Goal: Understand process/instructions

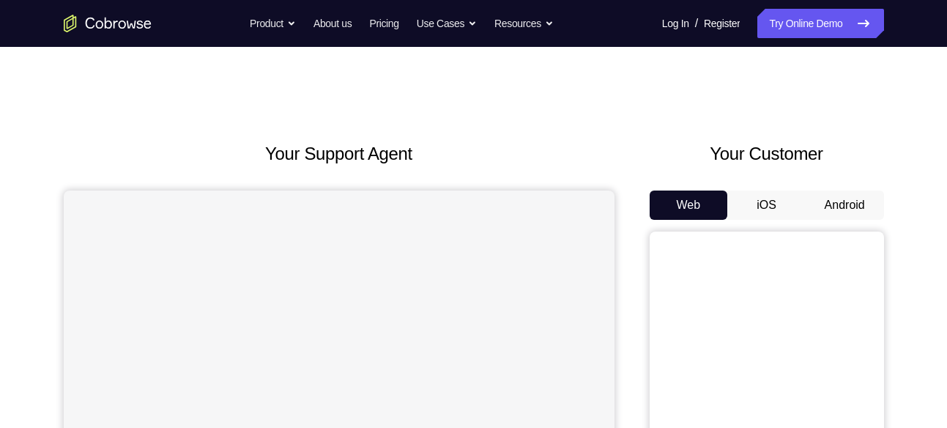
click at [825, 213] on button "Android" at bounding box center [845, 205] width 78 height 29
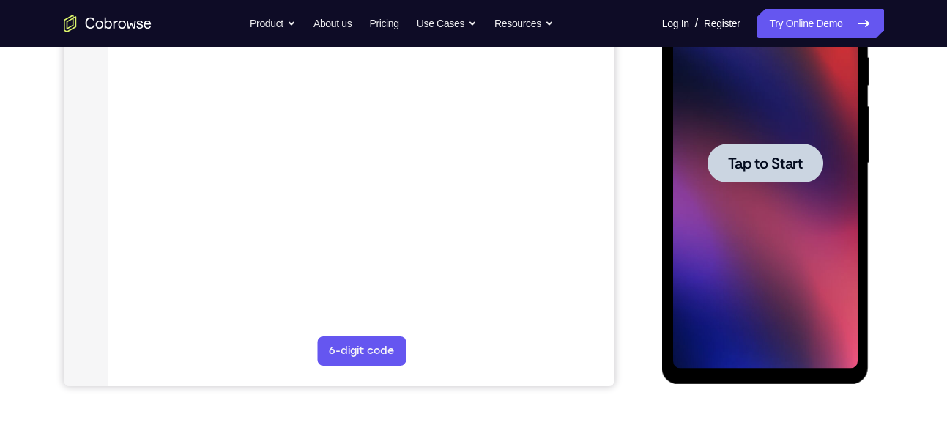
scroll to position [315, 0]
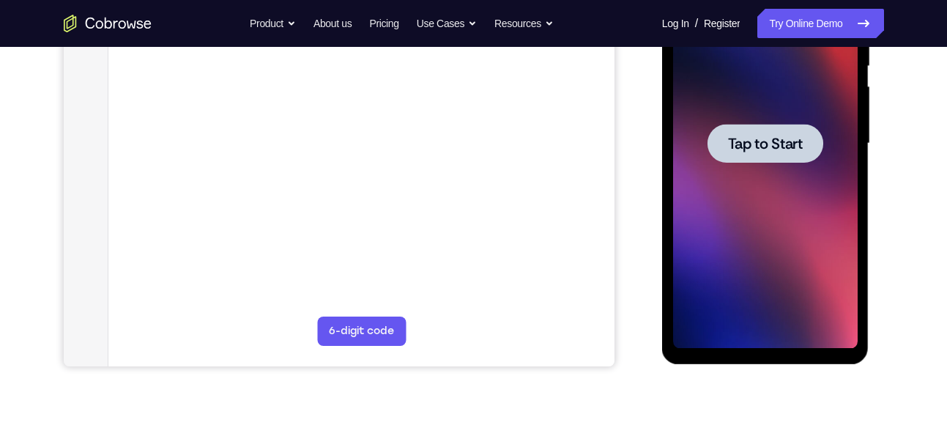
click at [521, 191] on main "demo_id 2148573073 2148573073 Email User ID Device ID Device name 6-digit code …" at bounding box center [361, 156] width 506 height 491
click at [747, 191] on div at bounding box center [765, 143] width 185 height 410
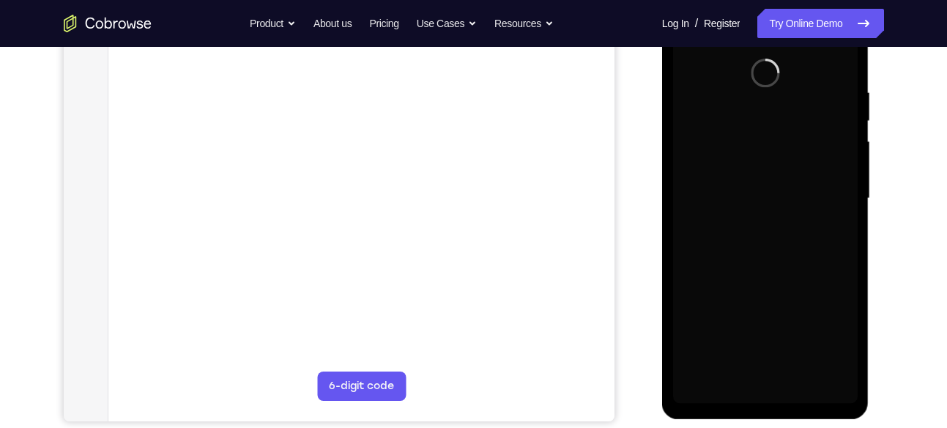
scroll to position [261, 0]
click at [763, 393] on div at bounding box center [765, 198] width 185 height 410
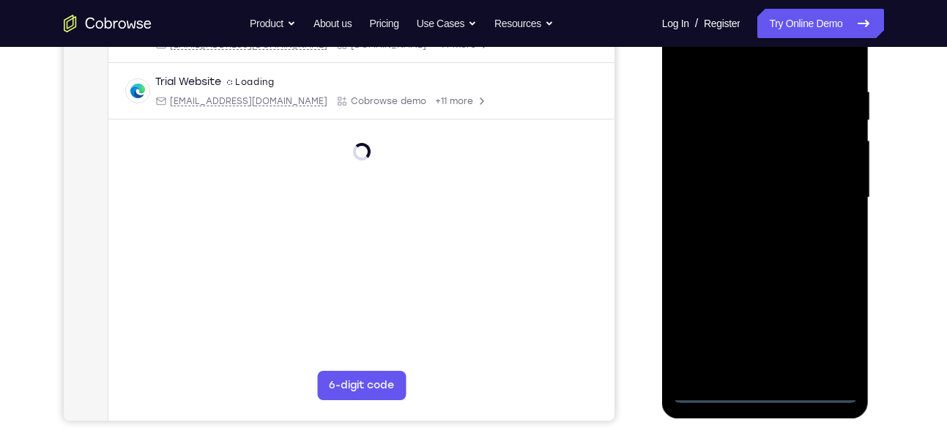
click at [825, 336] on div at bounding box center [765, 198] width 185 height 410
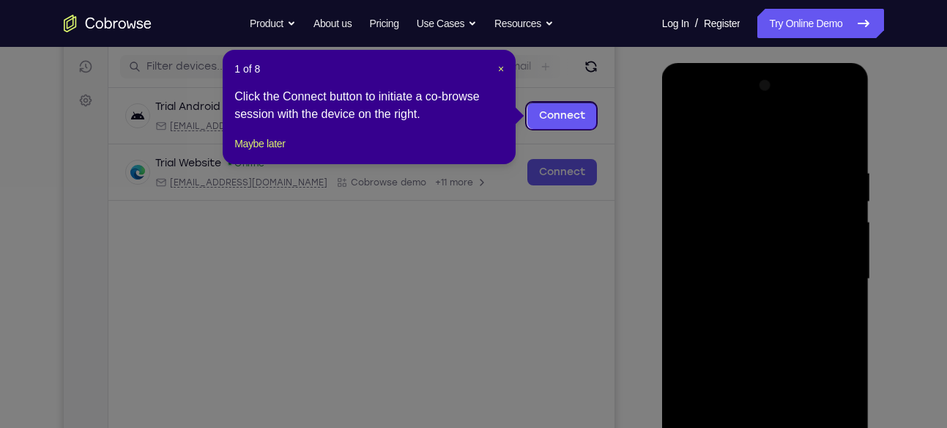
scroll to position [179, 0]
drag, startPoint x: 503, startPoint y: 67, endPoint x: 541, endPoint y: 102, distance: 51.9
click at [503, 67] on span "×" at bounding box center [501, 70] width 6 height 12
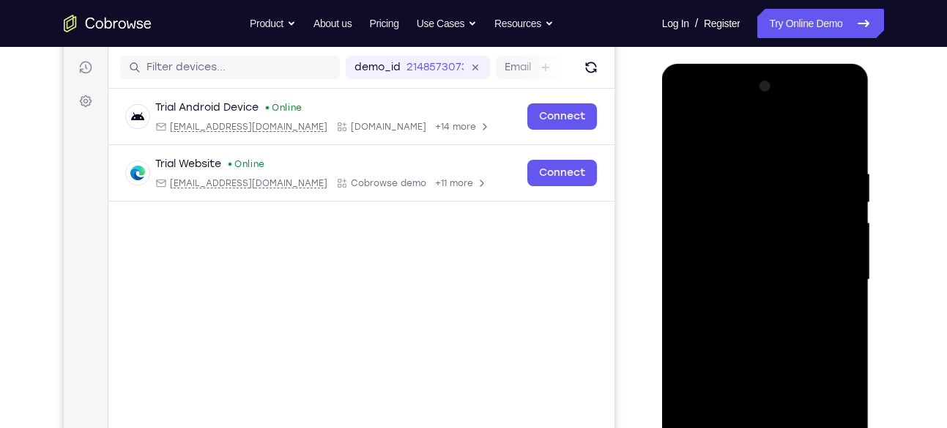
click at [696, 111] on div at bounding box center [765, 280] width 185 height 410
click at [827, 277] on div at bounding box center [765, 280] width 185 height 410
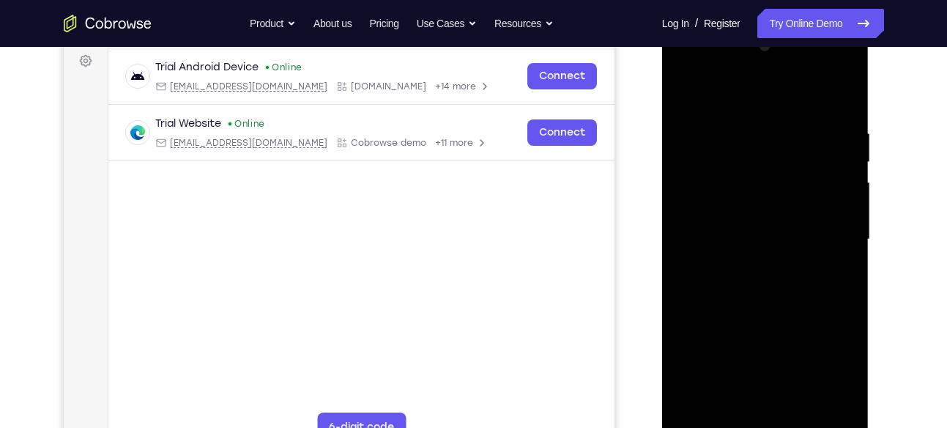
scroll to position [222, 0]
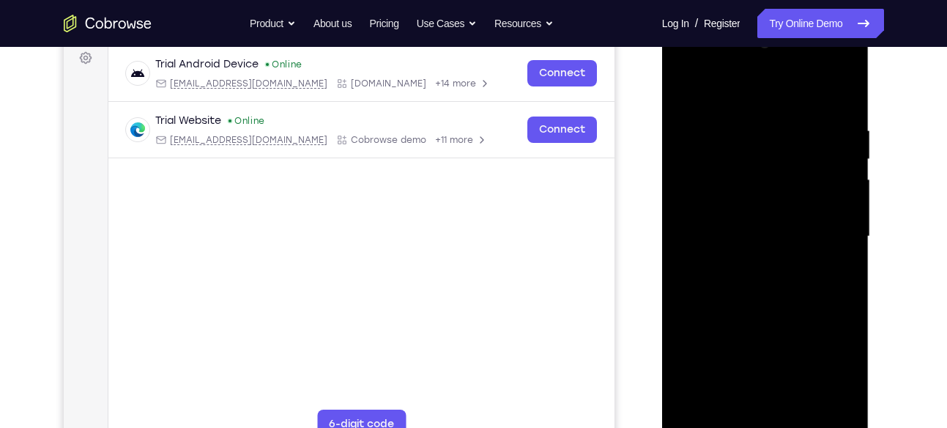
click at [750, 262] on div at bounding box center [765, 237] width 185 height 410
click at [750, 224] on div at bounding box center [765, 237] width 185 height 410
click at [705, 211] on div at bounding box center [765, 237] width 185 height 410
click at [700, 237] on div at bounding box center [765, 237] width 185 height 410
click at [692, 279] on div at bounding box center [765, 237] width 185 height 410
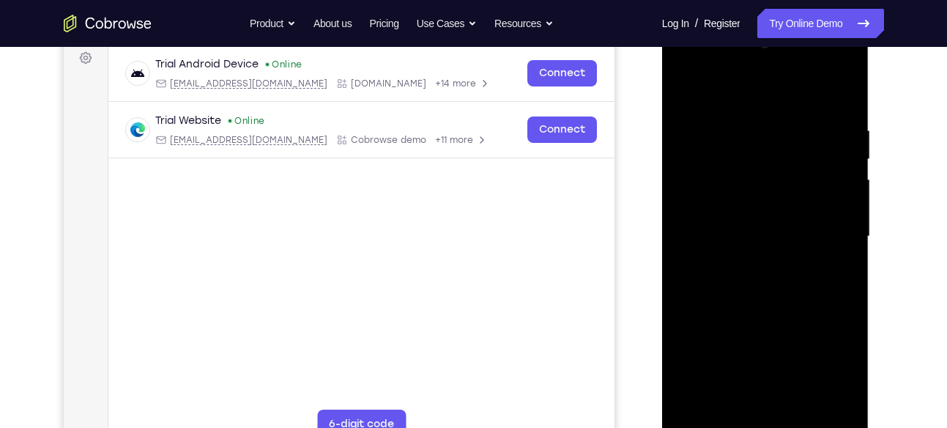
click at [726, 282] on div at bounding box center [765, 237] width 185 height 410
click at [720, 282] on div at bounding box center [765, 237] width 185 height 410
drag, startPoint x: 747, startPoint y: 103, endPoint x: 748, endPoint y: 59, distance: 44.0
click at [748, 59] on div at bounding box center [765, 237] width 185 height 410
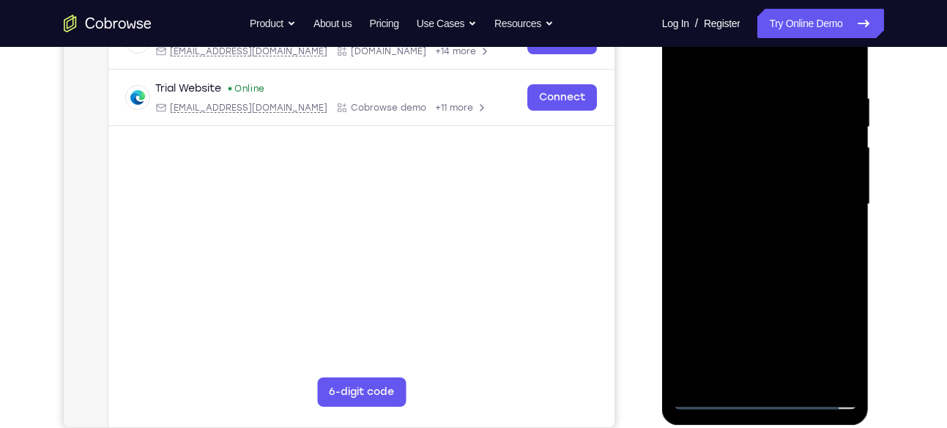
click at [745, 242] on div at bounding box center [765, 204] width 185 height 410
click at [725, 251] on div at bounding box center [765, 204] width 185 height 410
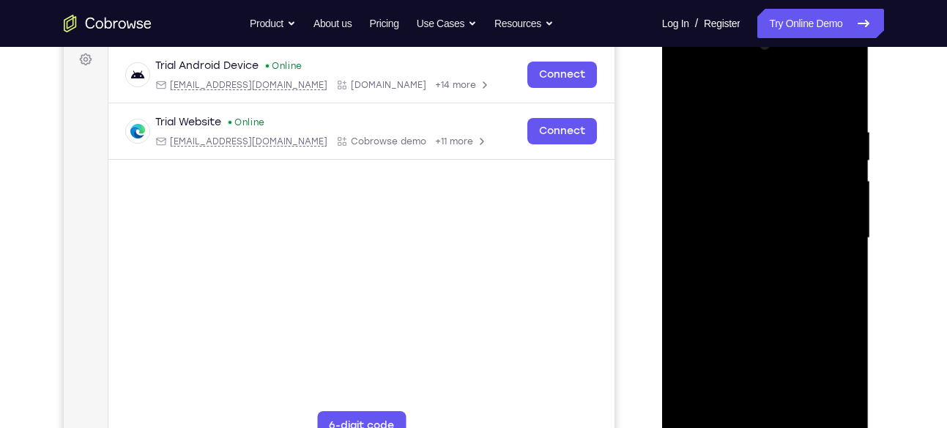
scroll to position [218, 0]
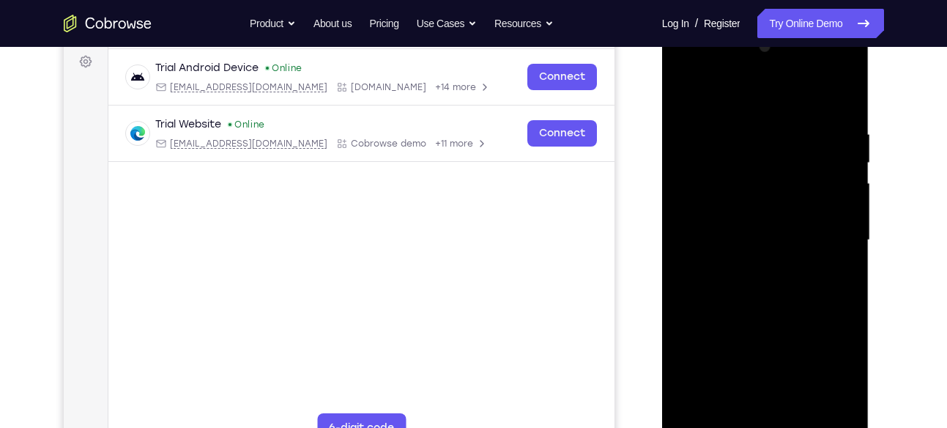
click at [756, 290] on div at bounding box center [765, 240] width 185 height 410
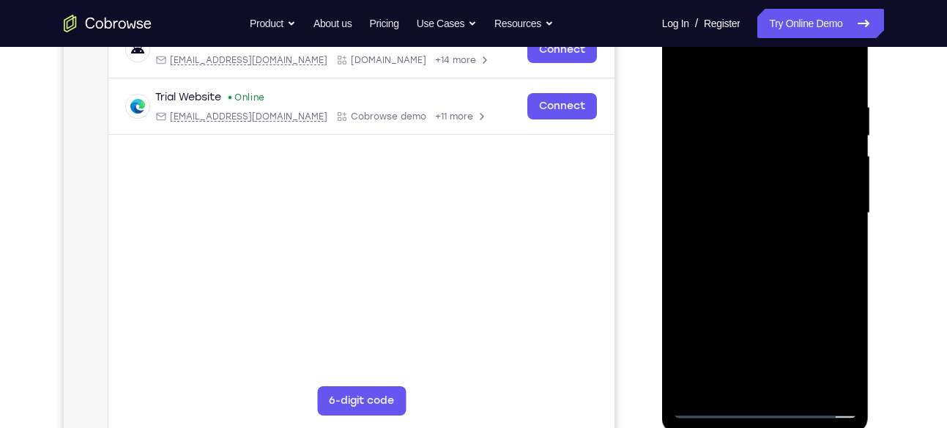
scroll to position [246, 0]
click at [762, 289] on div at bounding box center [765, 212] width 185 height 410
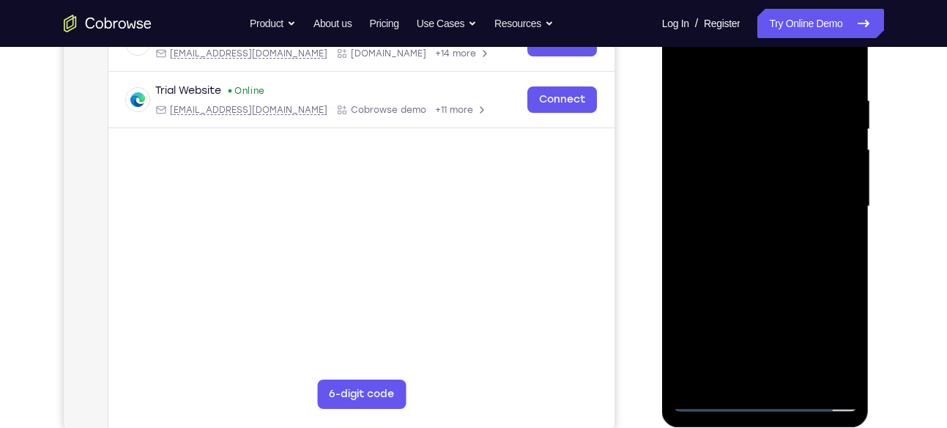
scroll to position [243, 0]
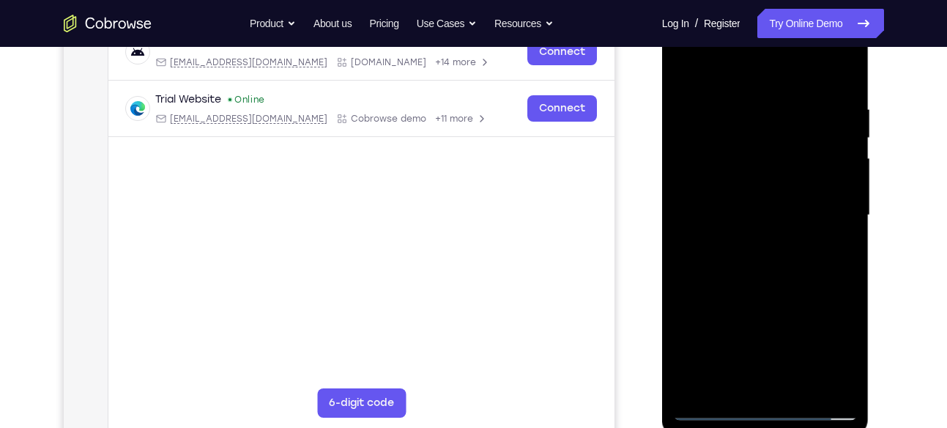
click at [847, 68] on div at bounding box center [765, 215] width 185 height 410
click at [687, 69] on div at bounding box center [765, 215] width 185 height 410
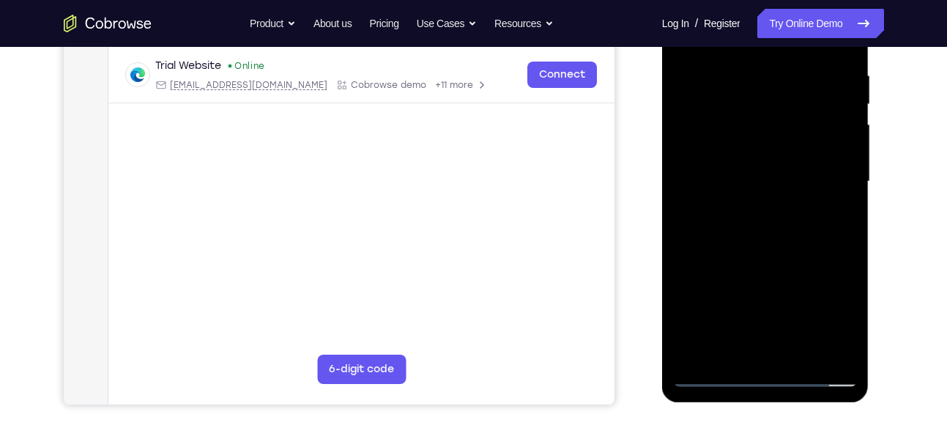
scroll to position [278, 0]
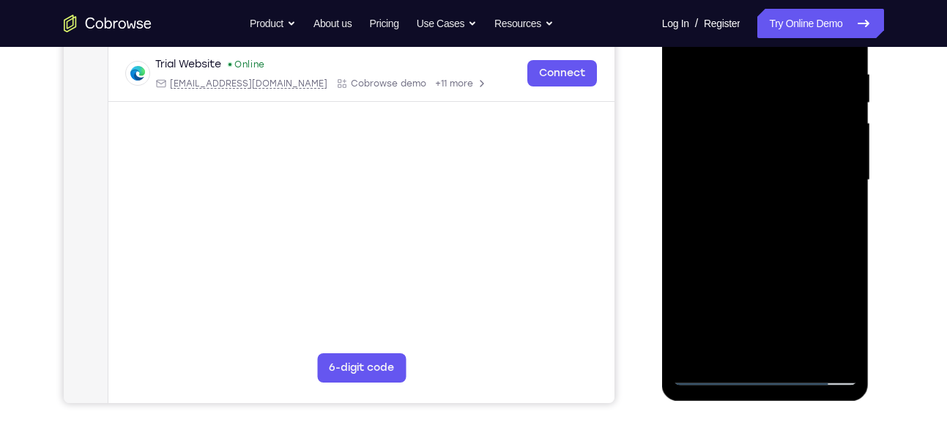
click at [798, 355] on div at bounding box center [765, 180] width 185 height 410
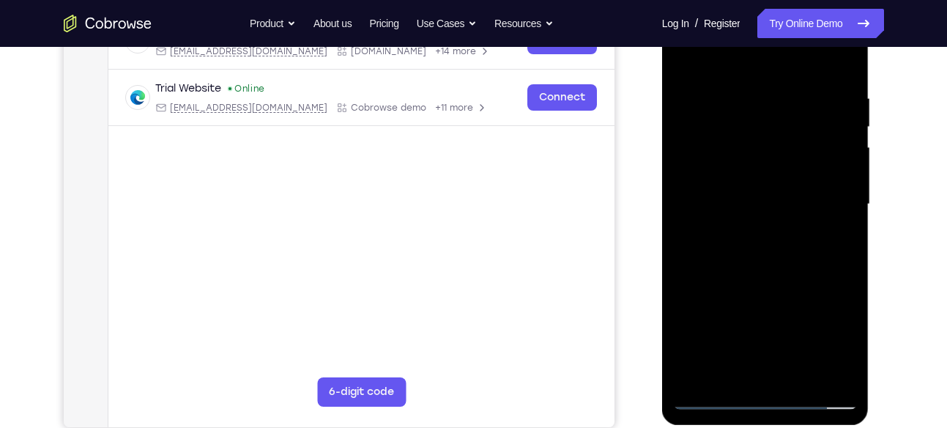
click at [758, 289] on div at bounding box center [765, 204] width 185 height 410
click at [689, 60] on div at bounding box center [765, 204] width 185 height 410
drag, startPoint x: 743, startPoint y: 278, endPoint x: 746, endPoint y: 180, distance: 99.0
click at [746, 180] on div at bounding box center [765, 204] width 185 height 410
drag, startPoint x: 736, startPoint y: 279, endPoint x: 743, endPoint y: 172, distance: 107.2
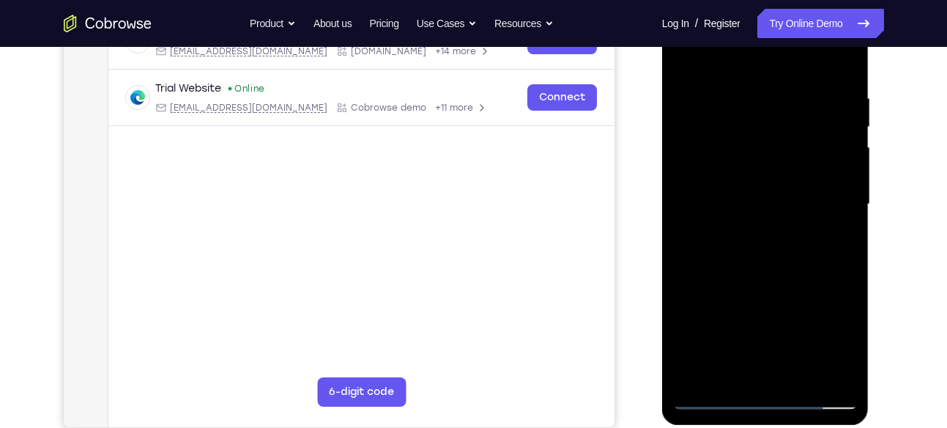
click at [743, 172] on div at bounding box center [765, 204] width 185 height 410
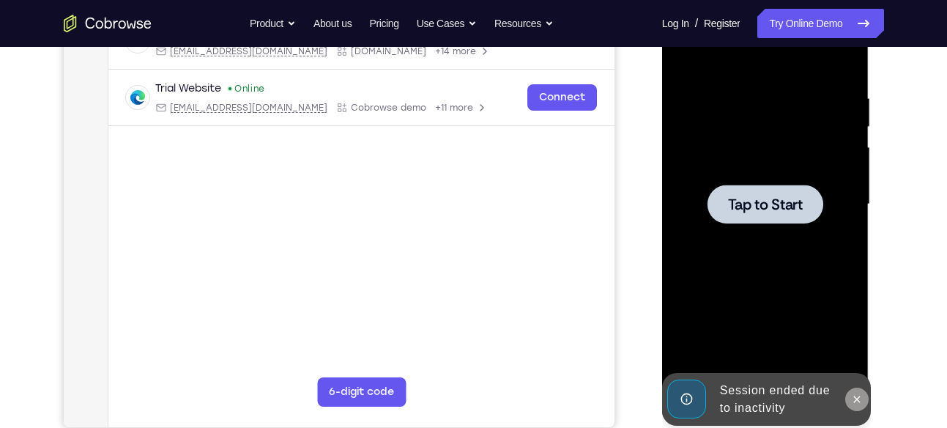
click at [857, 403] on icon at bounding box center [857, 399] width 12 height 12
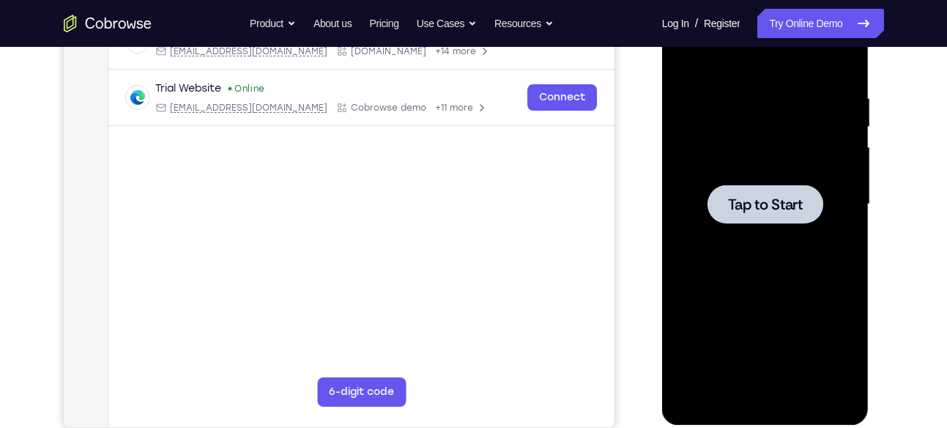
click at [790, 278] on div at bounding box center [765, 204] width 185 height 410
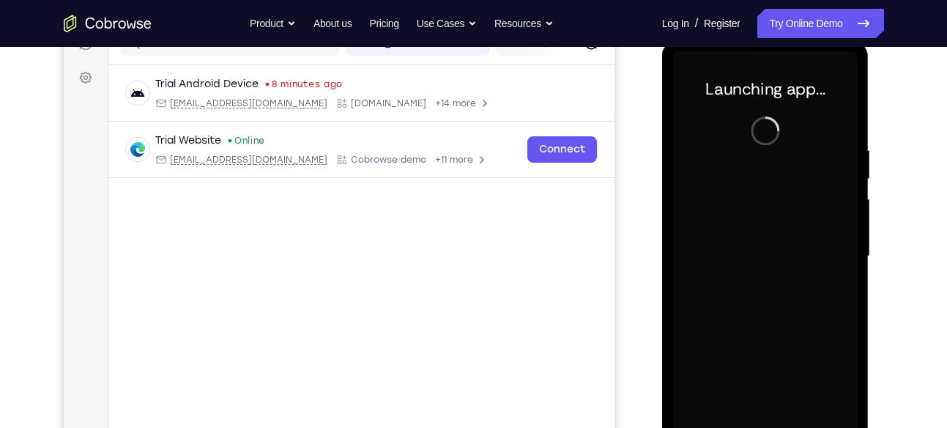
scroll to position [272, 0]
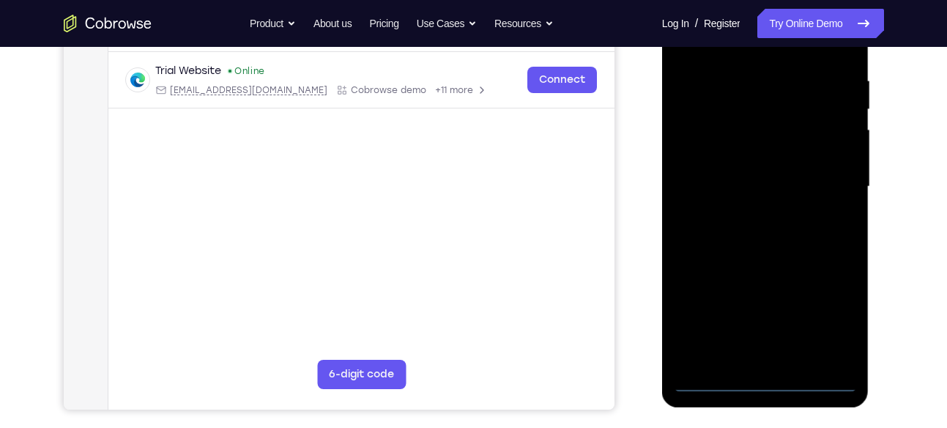
click at [769, 385] on div at bounding box center [765, 187] width 185 height 410
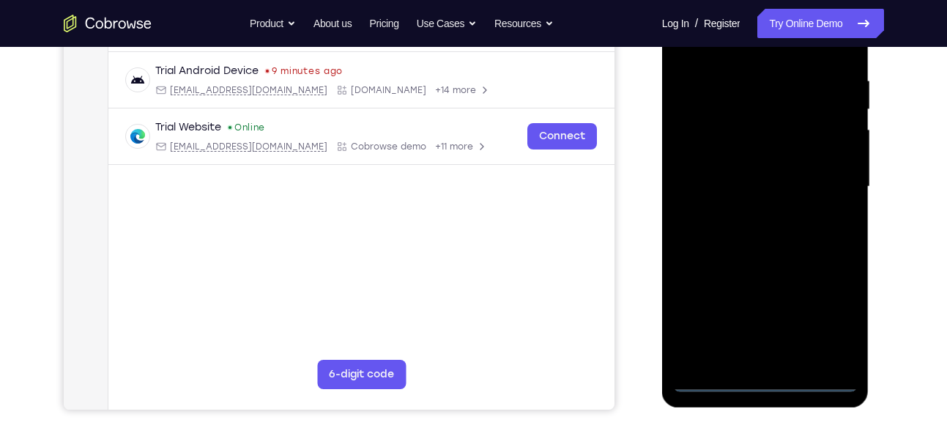
click at [826, 309] on div at bounding box center [765, 187] width 185 height 410
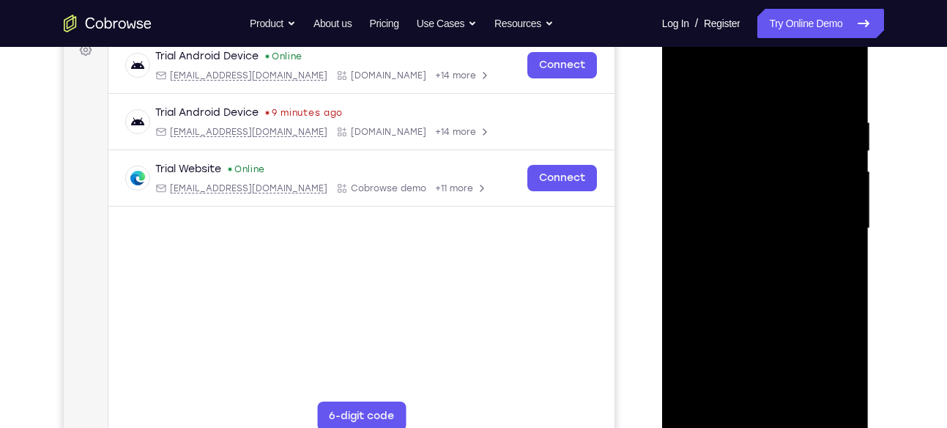
scroll to position [159, 0]
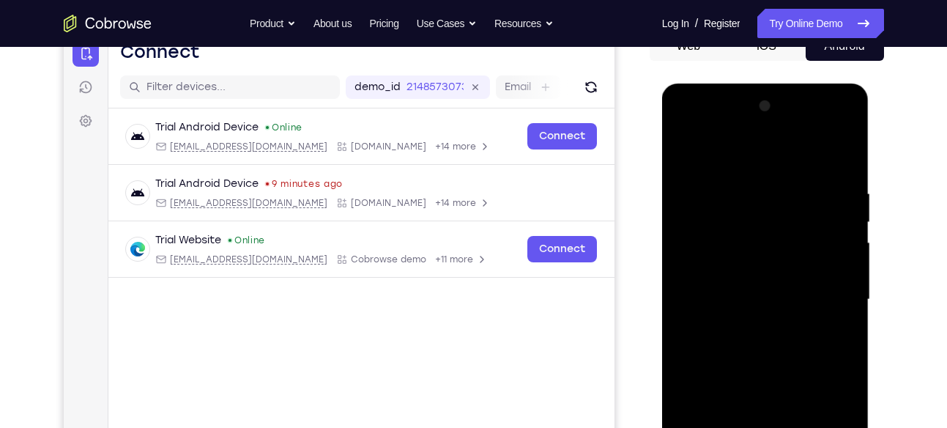
click at [689, 125] on div at bounding box center [765, 300] width 185 height 410
click at [821, 288] on div at bounding box center [765, 300] width 185 height 410
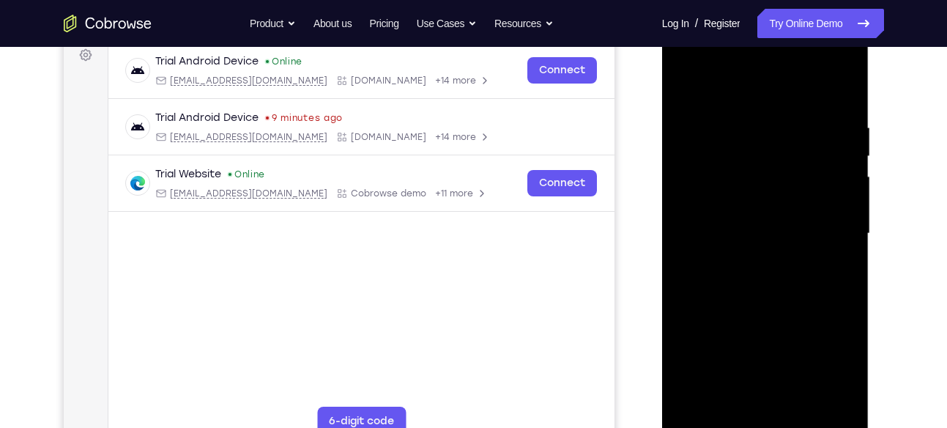
scroll to position [226, 0]
click at [750, 405] on div at bounding box center [765, 233] width 185 height 410
click at [761, 221] on div at bounding box center [765, 233] width 185 height 410
click at [735, 203] on div at bounding box center [765, 233] width 185 height 410
click at [737, 232] on div at bounding box center [765, 233] width 185 height 410
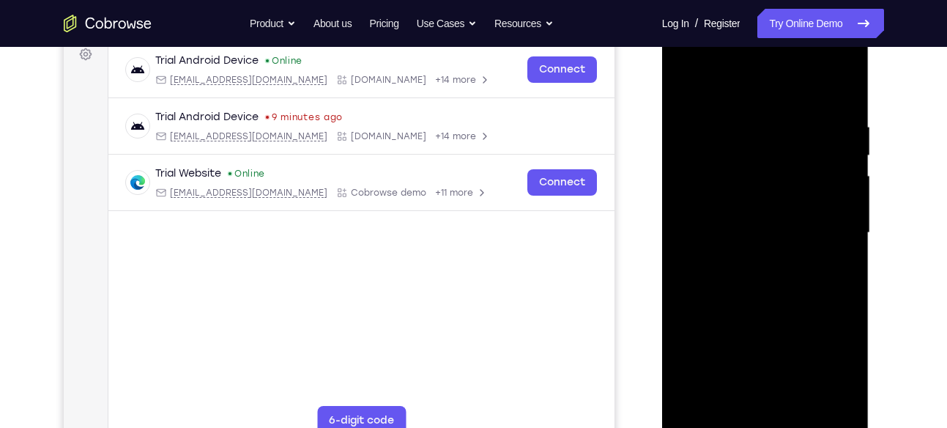
click at [730, 284] on div at bounding box center [765, 233] width 185 height 410
click at [731, 275] on div at bounding box center [765, 233] width 185 height 410
click at [714, 286] on div at bounding box center [765, 233] width 185 height 410
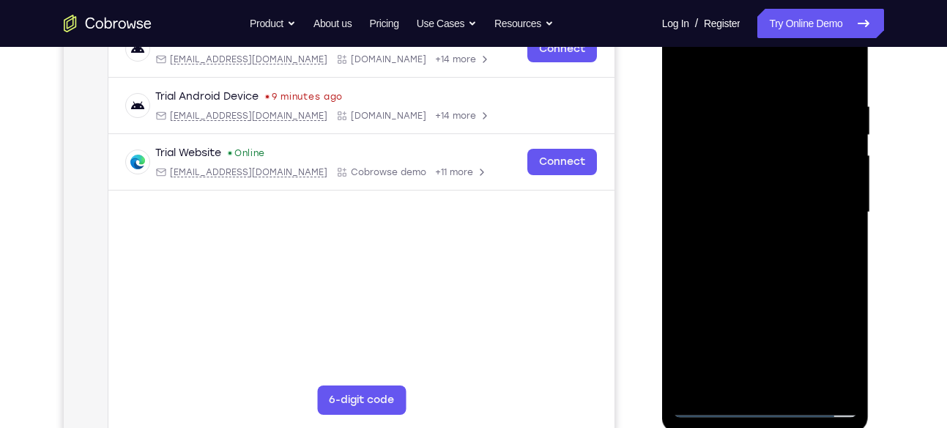
scroll to position [248, 0]
click at [770, 278] on div at bounding box center [765, 211] width 185 height 410
drag, startPoint x: 794, startPoint y: 325, endPoint x: 786, endPoint y: 238, distance: 87.6
click at [786, 238] on div at bounding box center [765, 211] width 185 height 410
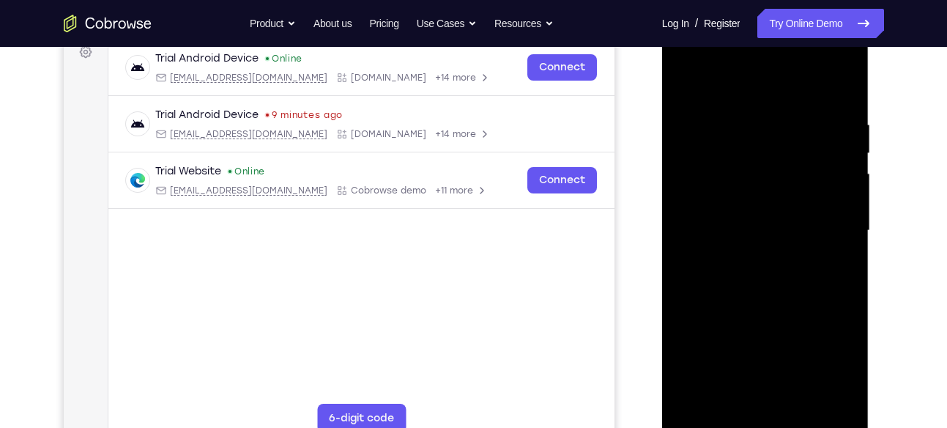
click at [687, 213] on div at bounding box center [765, 231] width 185 height 410
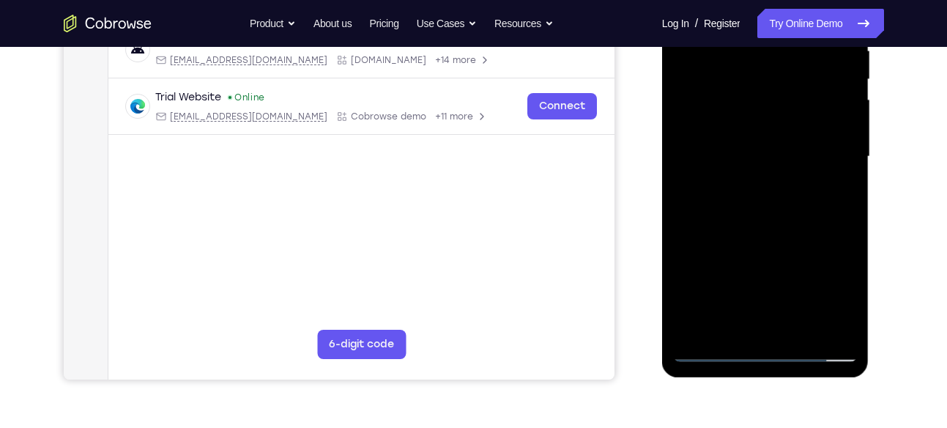
click at [835, 154] on div at bounding box center [765, 157] width 185 height 410
click at [847, 138] on div at bounding box center [765, 157] width 185 height 410
click at [685, 276] on div at bounding box center [765, 157] width 185 height 410
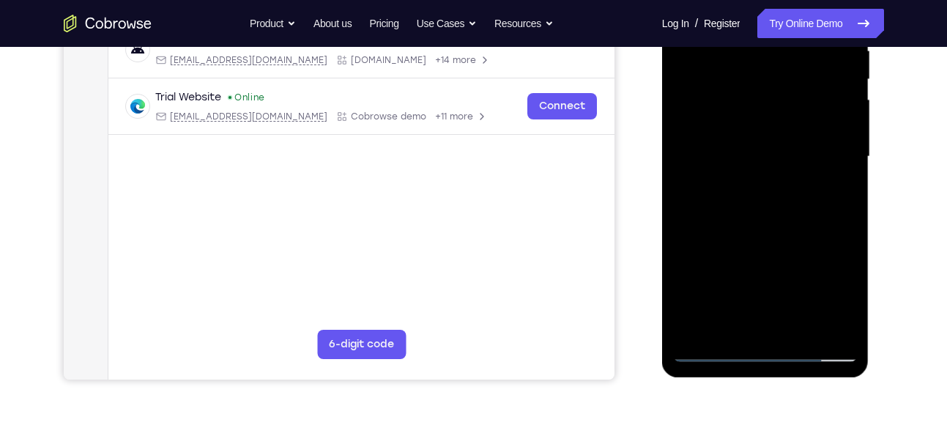
drag, startPoint x: 776, startPoint y: 290, endPoint x: 747, endPoint y: 103, distance: 189.0
click at [747, 103] on div at bounding box center [765, 157] width 185 height 410
drag, startPoint x: 761, startPoint y: 259, endPoint x: 754, endPoint y: 119, distance: 139.4
click at [754, 119] on div at bounding box center [765, 157] width 185 height 410
drag, startPoint x: 756, startPoint y: 290, endPoint x: 758, endPoint y: 124, distance: 166.3
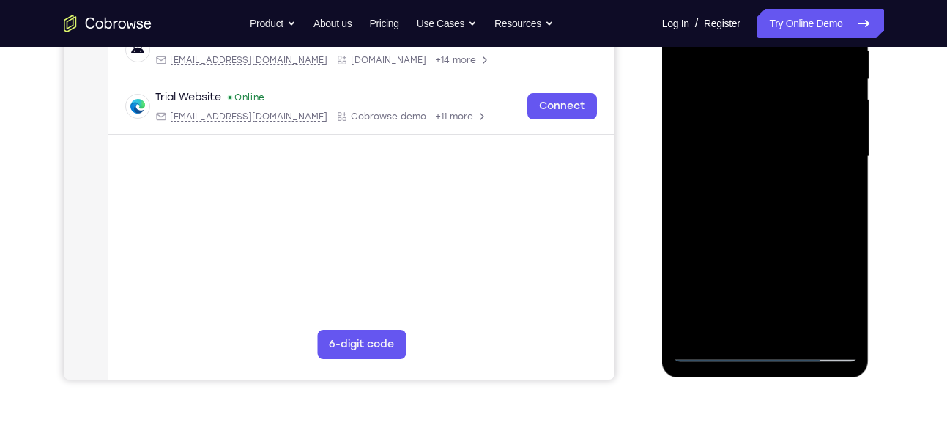
click at [758, 124] on div at bounding box center [765, 157] width 185 height 410
drag, startPoint x: 777, startPoint y: 194, endPoint x: 770, endPoint y: 289, distance: 95.5
click at [770, 289] on div at bounding box center [765, 157] width 185 height 410
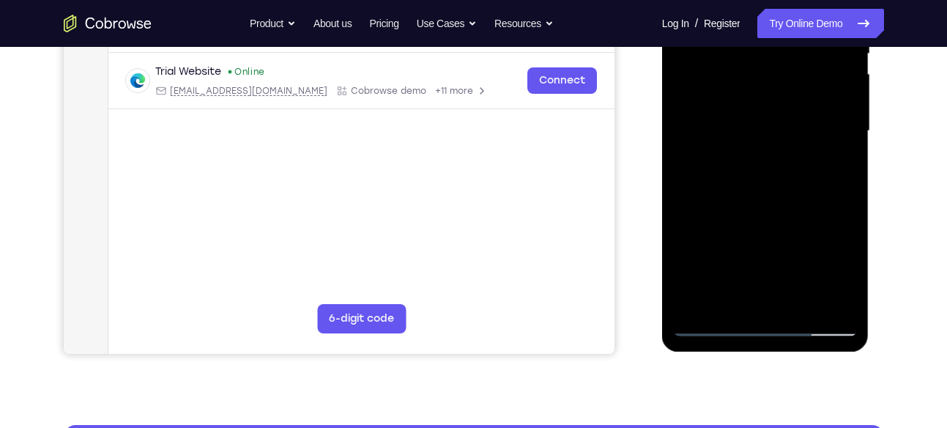
scroll to position [329, 0]
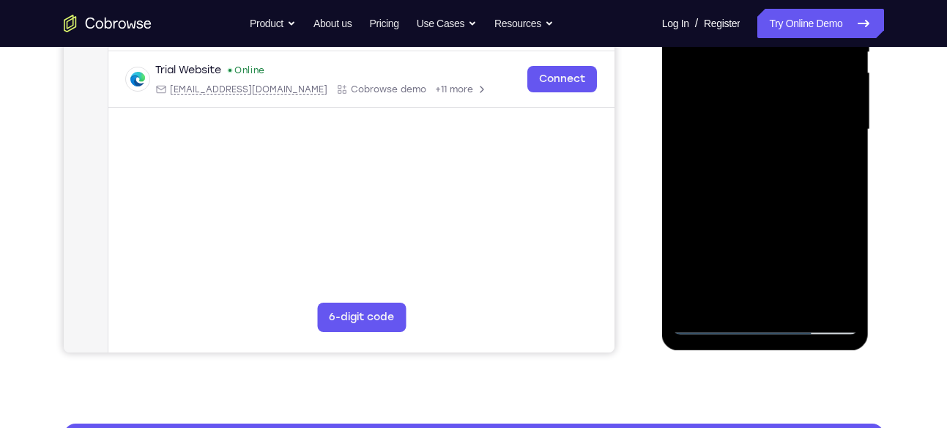
drag, startPoint x: 792, startPoint y: 267, endPoint x: 778, endPoint y: 145, distance: 122.4
click at [778, 145] on div at bounding box center [765, 130] width 185 height 410
drag, startPoint x: 764, startPoint y: 257, endPoint x: 763, endPoint y: 131, distance: 126.0
click at [763, 131] on div at bounding box center [765, 130] width 185 height 410
drag, startPoint x: 757, startPoint y: 259, endPoint x: 738, endPoint y: 140, distance: 120.9
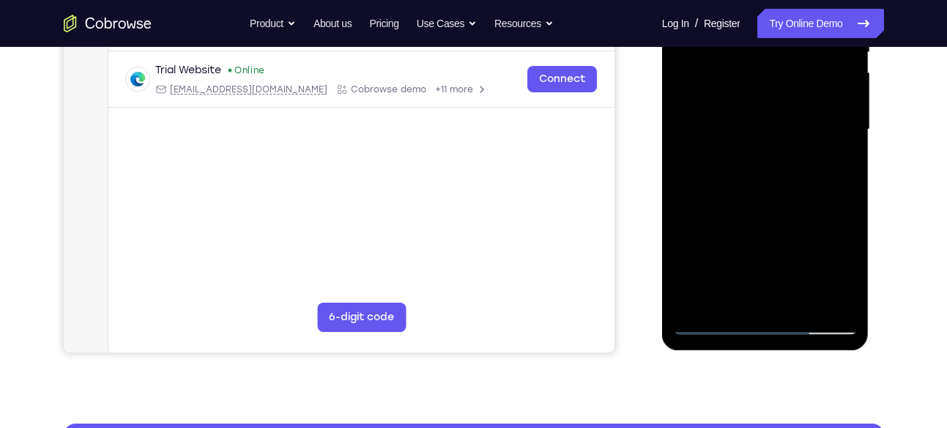
click at [738, 140] on div at bounding box center [765, 130] width 185 height 410
click at [692, 306] on div at bounding box center [765, 130] width 185 height 410
click at [802, 302] on div at bounding box center [765, 130] width 185 height 410
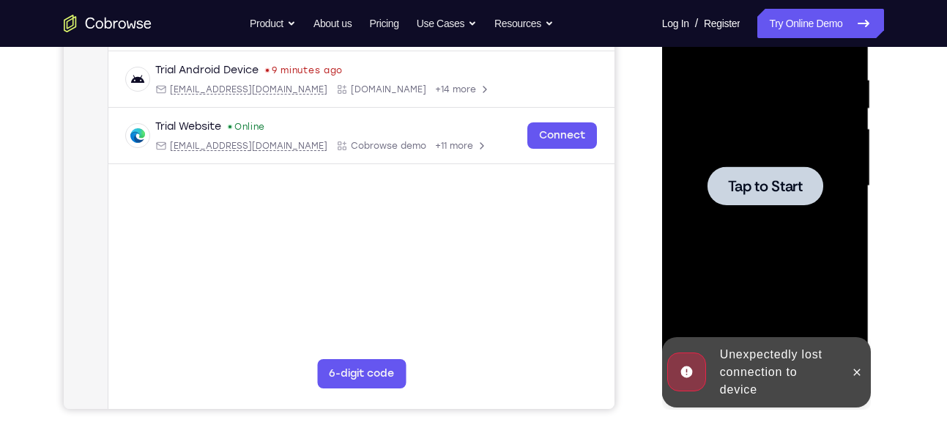
scroll to position [273, 0]
click at [777, 199] on div at bounding box center [766, 185] width 116 height 39
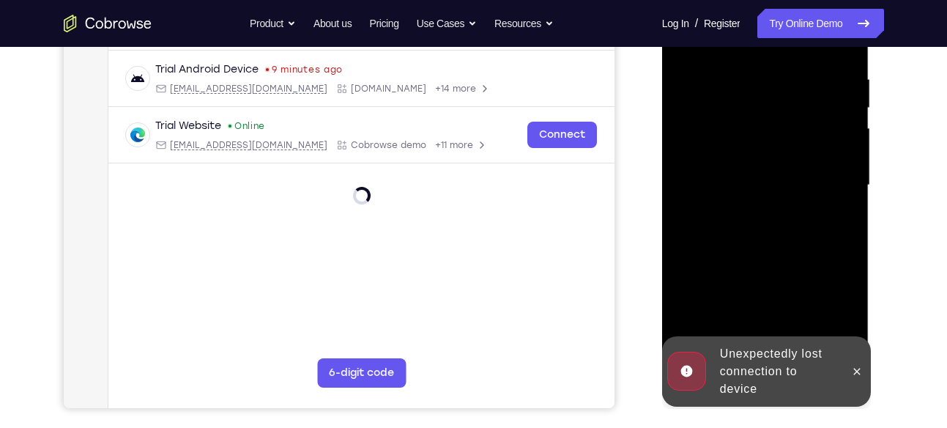
scroll to position [283, 0]
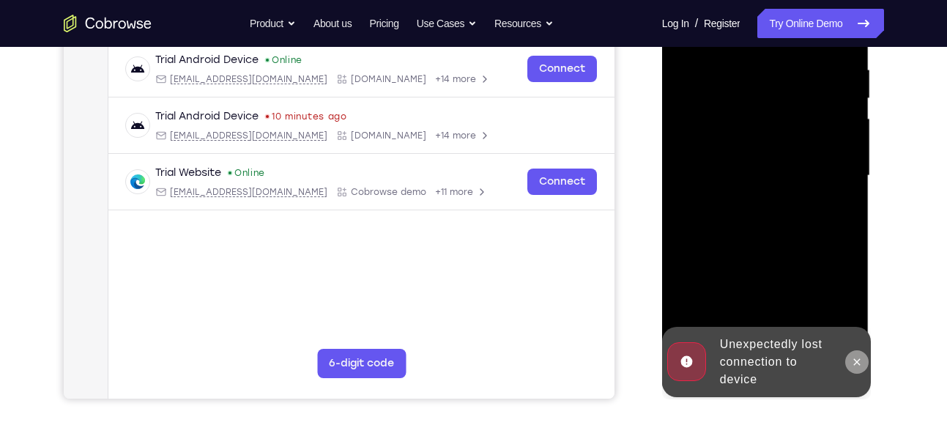
click at [861, 367] on button at bounding box center [857, 361] width 23 height 23
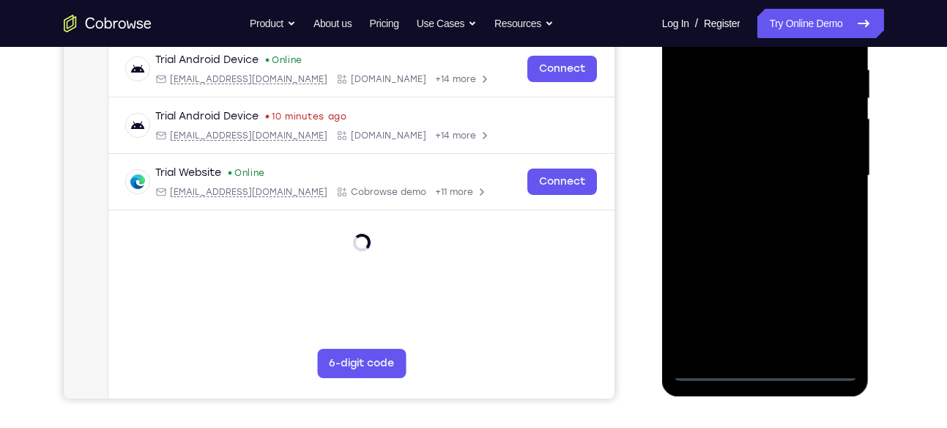
click at [768, 374] on div at bounding box center [765, 176] width 185 height 410
click at [826, 292] on div at bounding box center [765, 176] width 185 height 410
click at [827, 302] on div at bounding box center [765, 176] width 185 height 410
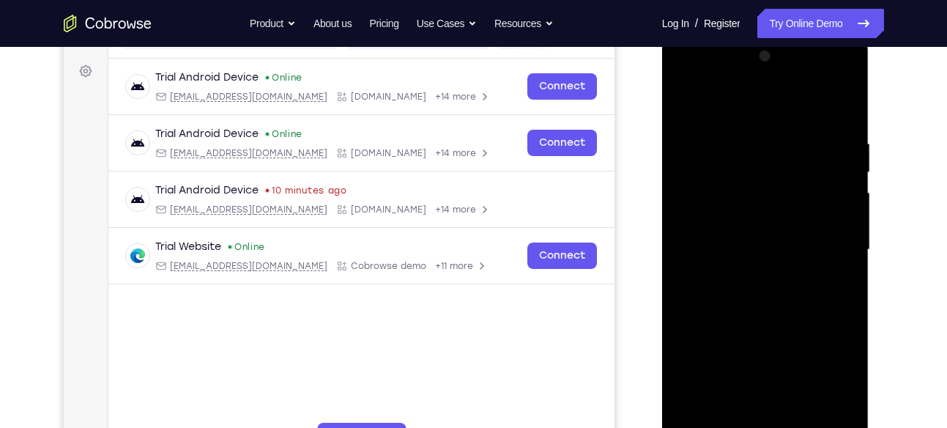
scroll to position [204, 0]
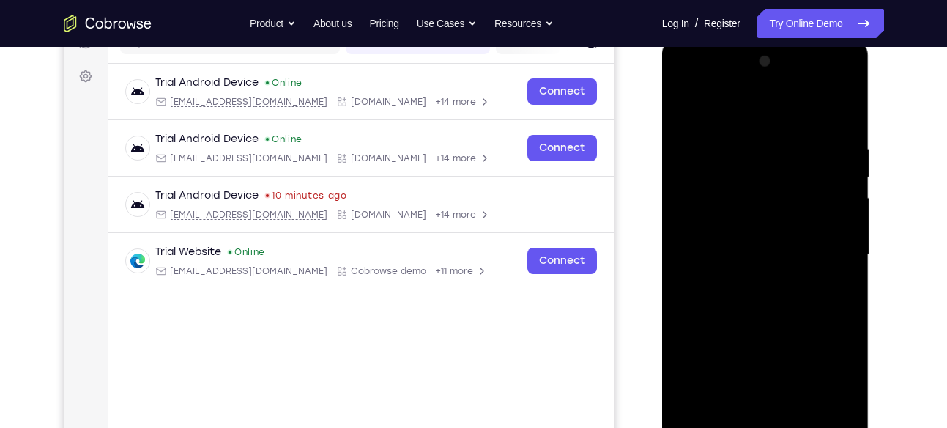
click at [703, 84] on div at bounding box center [765, 255] width 185 height 410
click at [832, 254] on div at bounding box center [765, 255] width 185 height 410
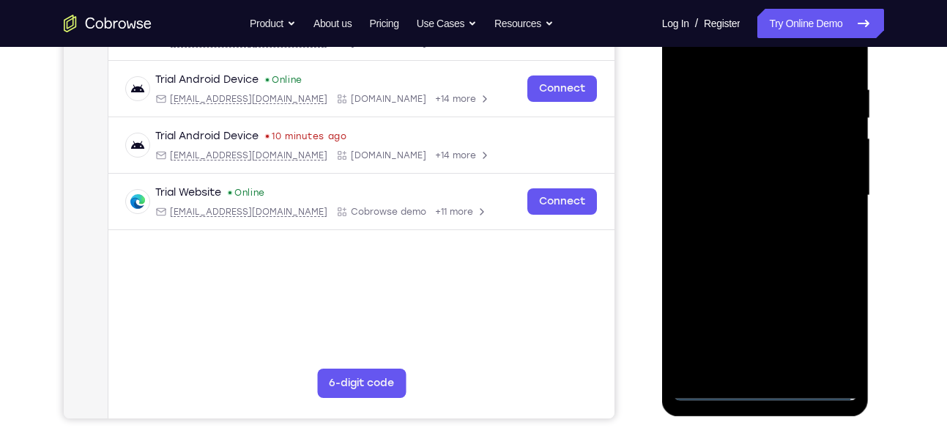
scroll to position [264, 0]
click at [750, 223] on div at bounding box center [765, 195] width 185 height 410
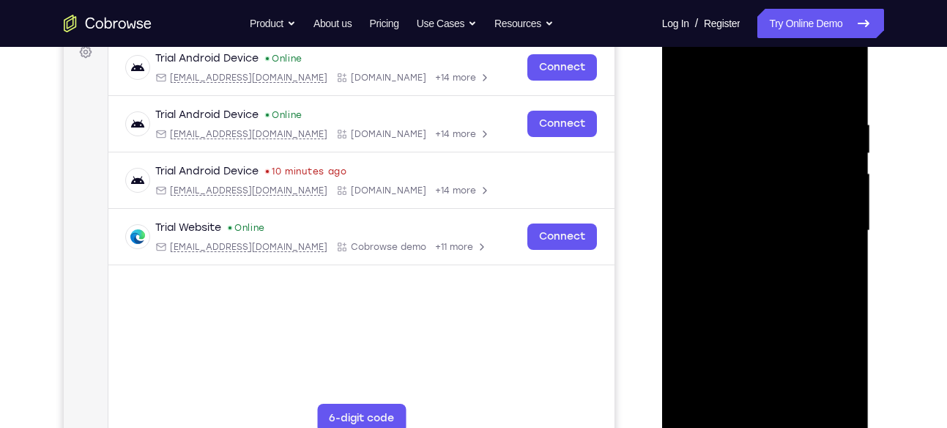
scroll to position [224, 0]
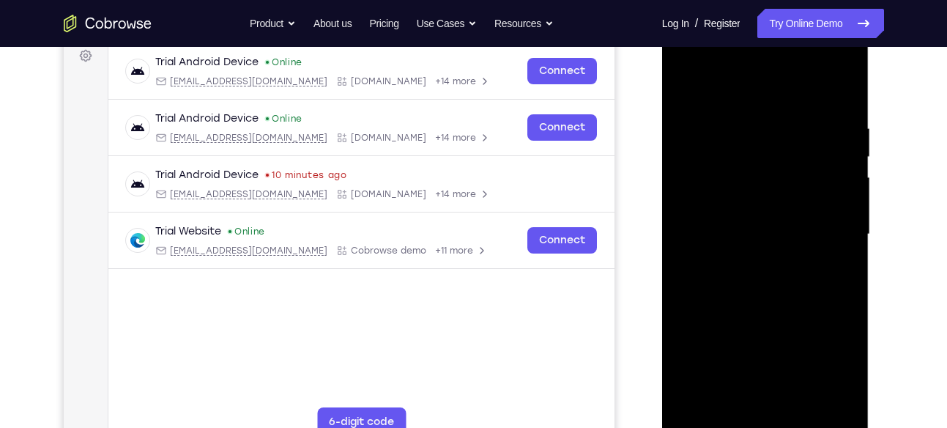
click at [752, 221] on div at bounding box center [765, 234] width 185 height 410
click at [709, 204] on div at bounding box center [765, 234] width 185 height 410
click at [709, 231] on div at bounding box center [765, 234] width 185 height 410
click at [708, 274] on div at bounding box center [765, 234] width 185 height 410
click at [752, 282] on div at bounding box center [765, 234] width 185 height 410
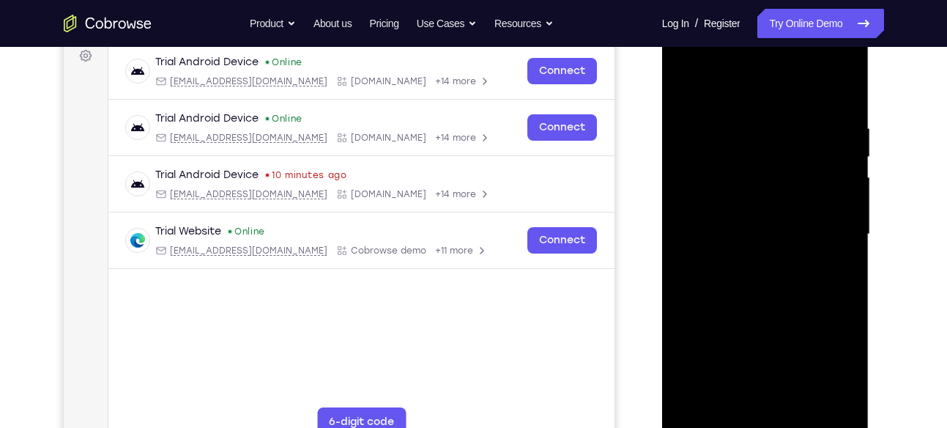
click at [731, 284] on div at bounding box center [765, 234] width 185 height 410
click at [742, 312] on div at bounding box center [765, 234] width 185 height 410
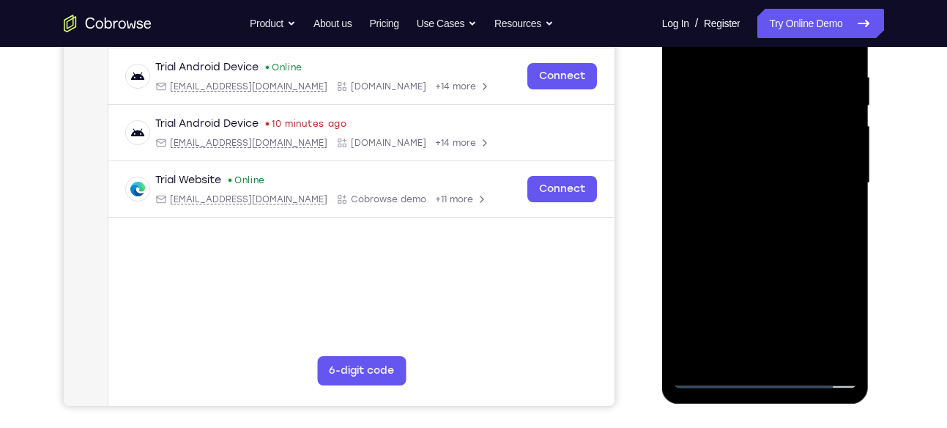
scroll to position [277, 0]
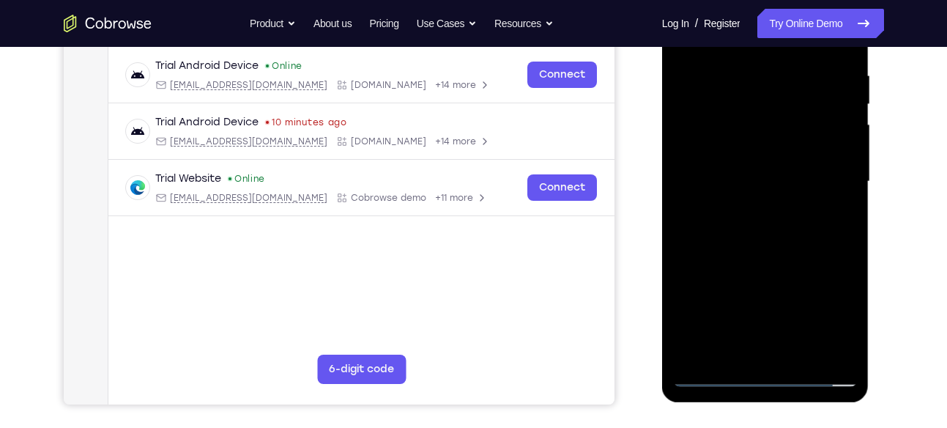
click at [798, 355] on div at bounding box center [765, 182] width 185 height 410
click at [790, 228] on div at bounding box center [765, 182] width 185 height 410
click at [790, 207] on div at bounding box center [765, 182] width 185 height 410
click at [759, 163] on div at bounding box center [765, 182] width 185 height 410
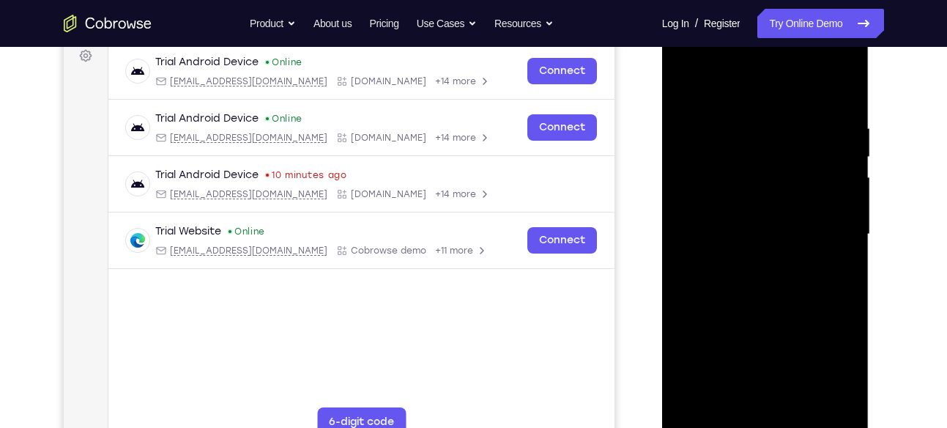
scroll to position [223, 0]
click at [726, 85] on div at bounding box center [765, 235] width 185 height 410
click at [684, 86] on div at bounding box center [765, 235] width 185 height 410
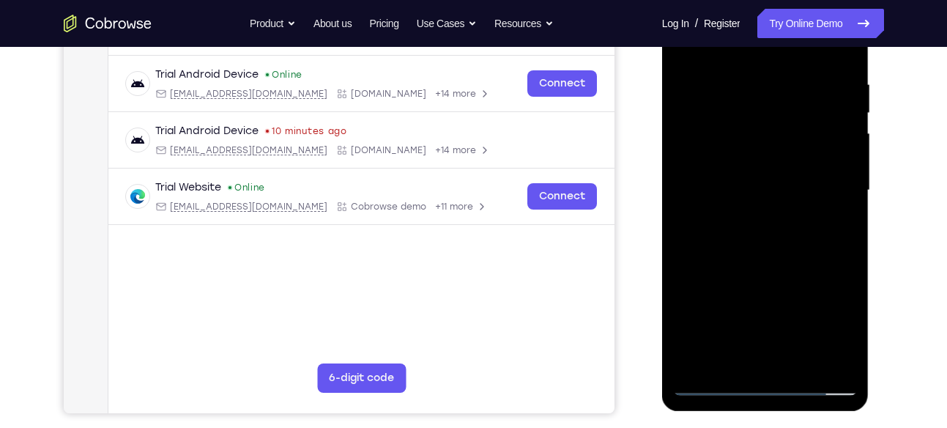
scroll to position [274, 0]
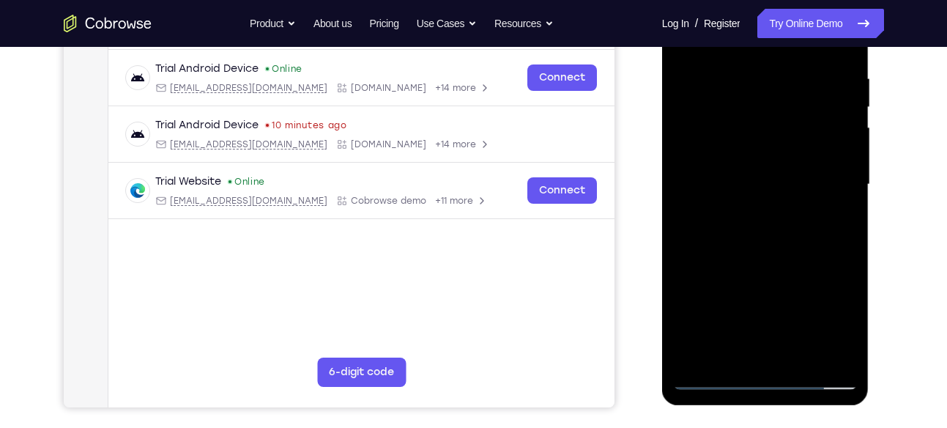
click at [835, 222] on div at bounding box center [765, 184] width 185 height 410
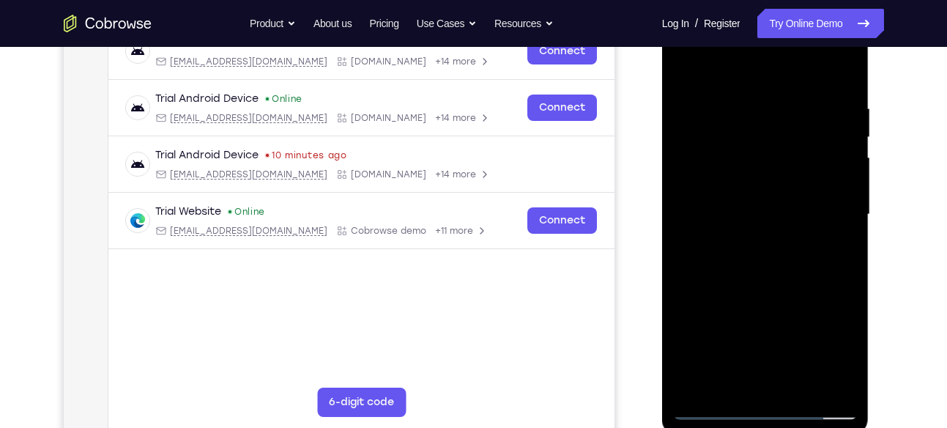
scroll to position [237, 0]
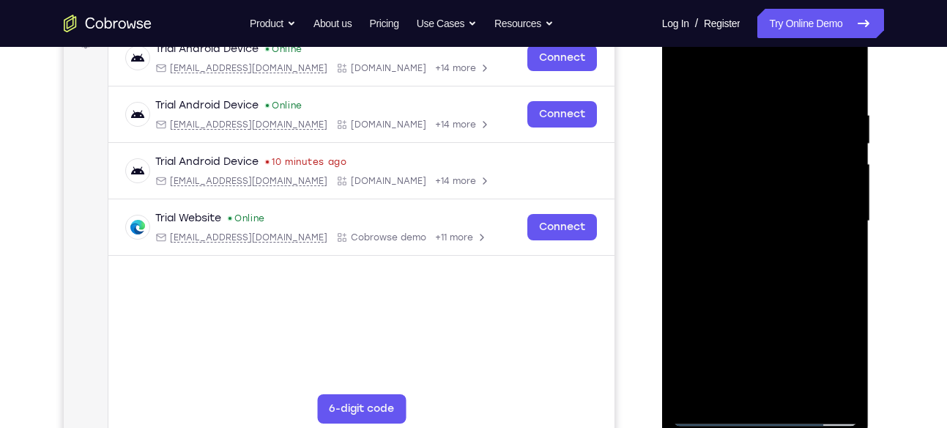
click at [688, 80] on div at bounding box center [765, 221] width 185 height 410
click at [688, 78] on div at bounding box center [765, 221] width 185 height 410
click at [749, 107] on div at bounding box center [765, 221] width 185 height 410
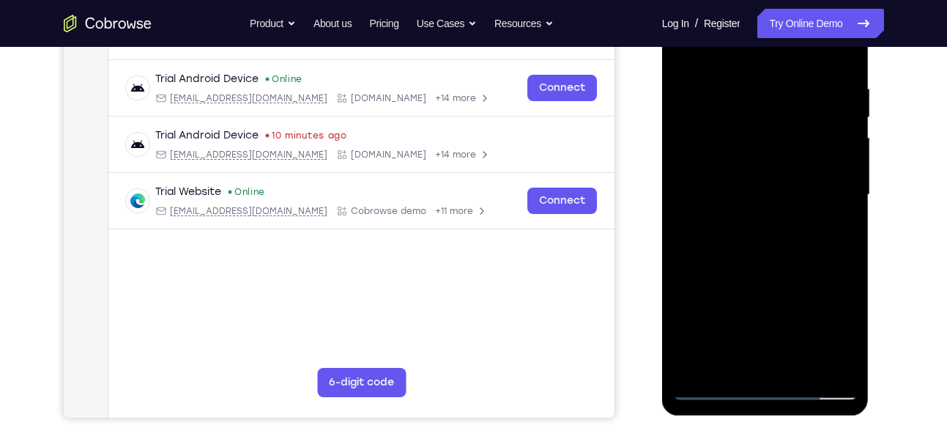
click at [810, 184] on div at bounding box center [765, 195] width 185 height 410
click at [831, 163] on div at bounding box center [765, 195] width 185 height 410
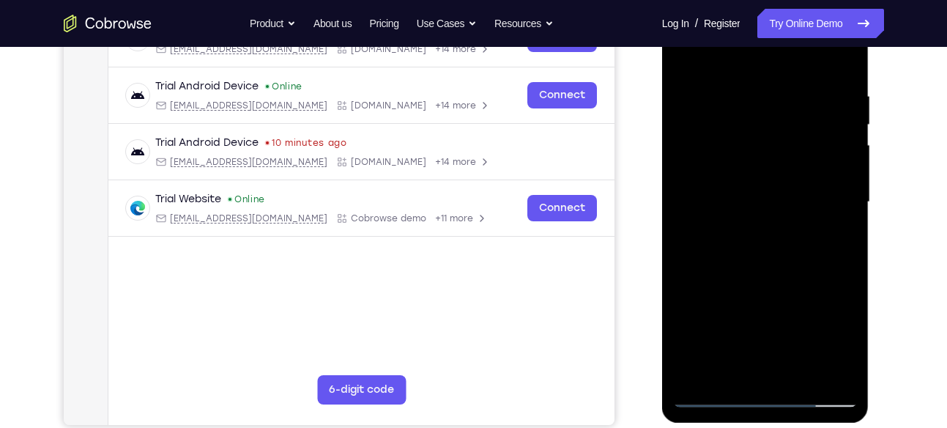
click at [829, 204] on div at bounding box center [765, 202] width 185 height 410
click at [837, 160] on div at bounding box center [765, 202] width 185 height 410
click at [838, 149] on div at bounding box center [765, 202] width 185 height 410
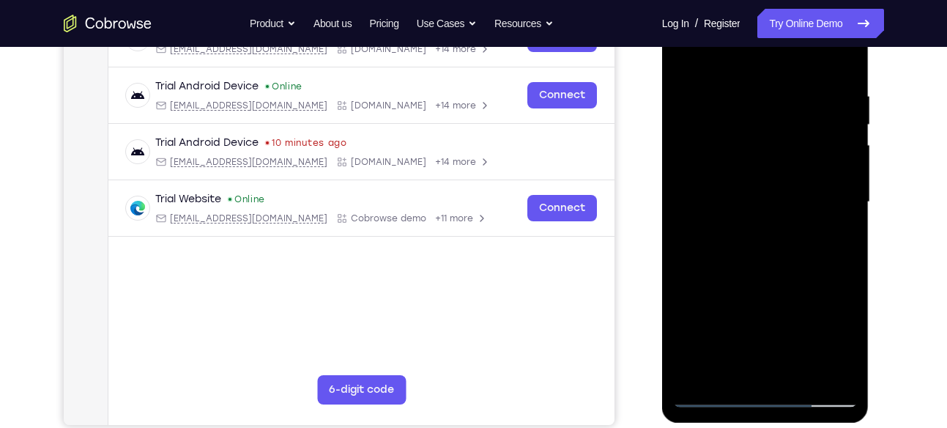
click at [702, 229] on div at bounding box center [765, 202] width 185 height 410
click at [838, 120] on div at bounding box center [765, 202] width 185 height 410
click at [838, 150] on div at bounding box center [765, 202] width 185 height 410
click at [841, 181] on div at bounding box center [765, 202] width 185 height 410
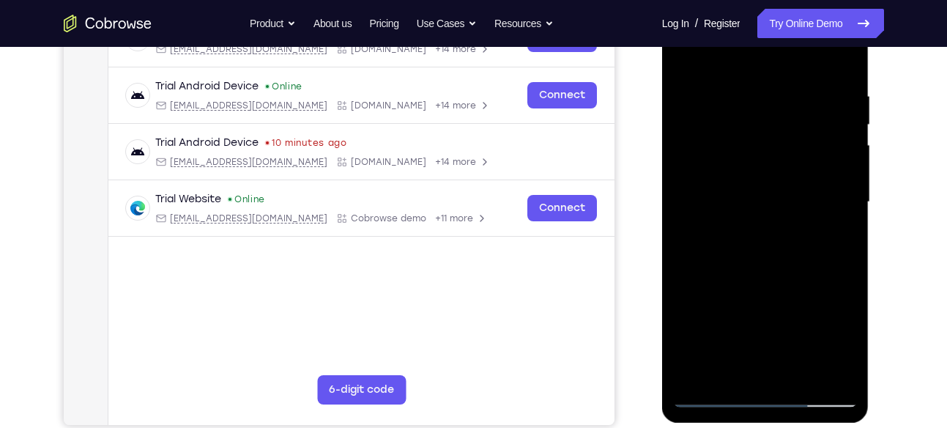
click at [841, 207] on div at bounding box center [765, 202] width 185 height 410
click at [843, 169] on div at bounding box center [765, 202] width 185 height 410
click at [840, 185] on div at bounding box center [765, 202] width 185 height 410
click at [840, 147] on div at bounding box center [765, 202] width 185 height 410
click at [840, 183] on div at bounding box center [765, 202] width 185 height 410
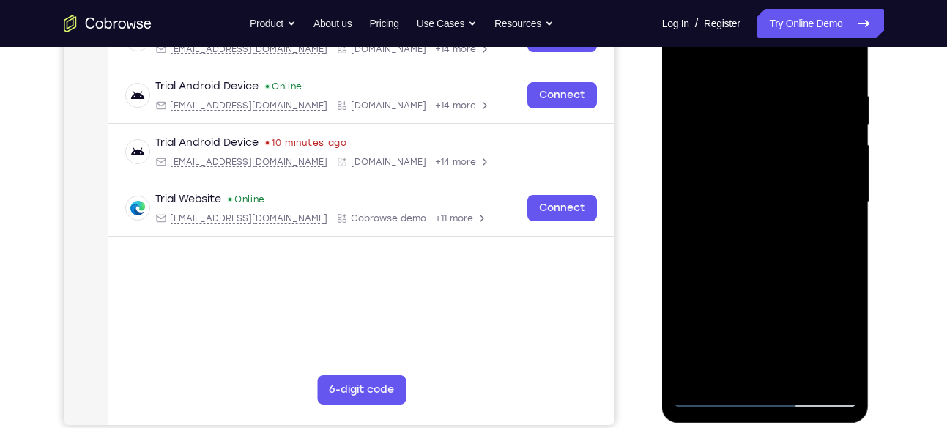
click at [845, 152] on div at bounding box center [765, 202] width 185 height 410
click at [695, 222] on div at bounding box center [765, 202] width 185 height 410
click at [837, 152] on div at bounding box center [765, 202] width 185 height 410
click at [831, 171] on div at bounding box center [765, 202] width 185 height 410
drag, startPoint x: 831, startPoint y: 171, endPoint x: 758, endPoint y: 174, distance: 72.6
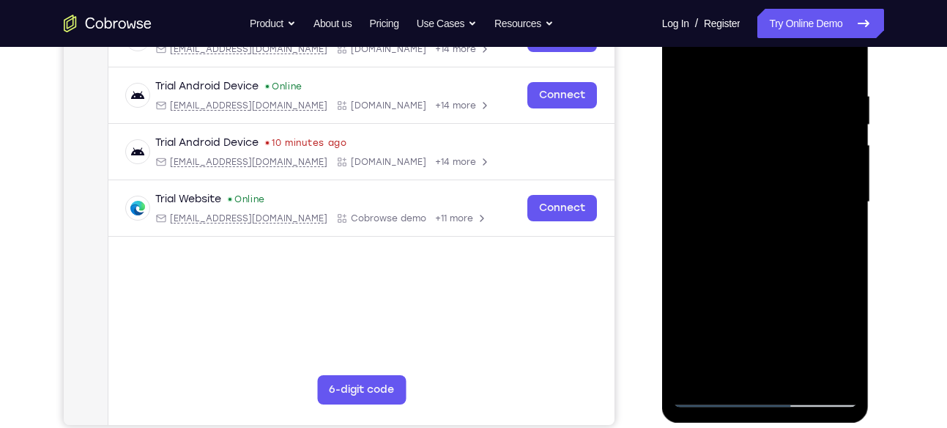
click at [758, 174] on div at bounding box center [765, 202] width 185 height 410
drag, startPoint x: 824, startPoint y: 161, endPoint x: 774, endPoint y: 169, distance: 49.7
click at [774, 169] on div at bounding box center [765, 202] width 185 height 410
drag, startPoint x: 835, startPoint y: 138, endPoint x: 715, endPoint y: 138, distance: 119.4
click at [715, 138] on div at bounding box center [765, 202] width 185 height 410
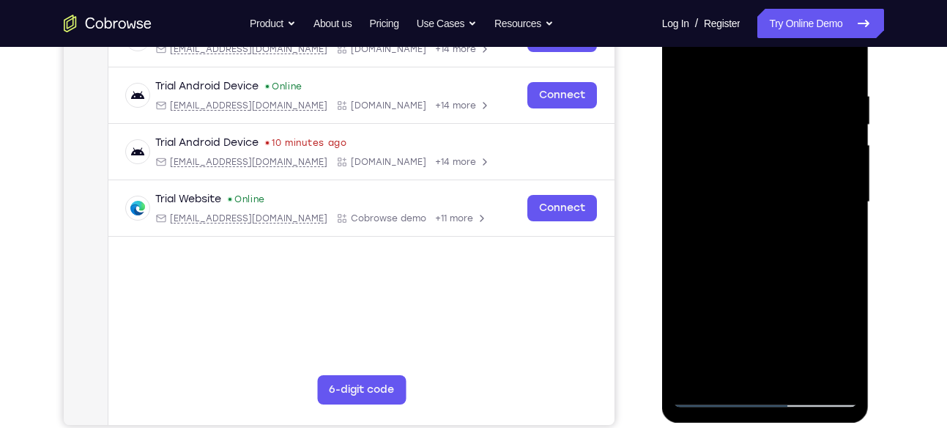
click at [835, 142] on div at bounding box center [765, 202] width 185 height 410
click at [835, 185] on div at bounding box center [765, 202] width 185 height 410
click at [835, 158] on div at bounding box center [765, 202] width 185 height 410
drag, startPoint x: 835, startPoint y: 203, endPoint x: 768, endPoint y: 215, distance: 67.8
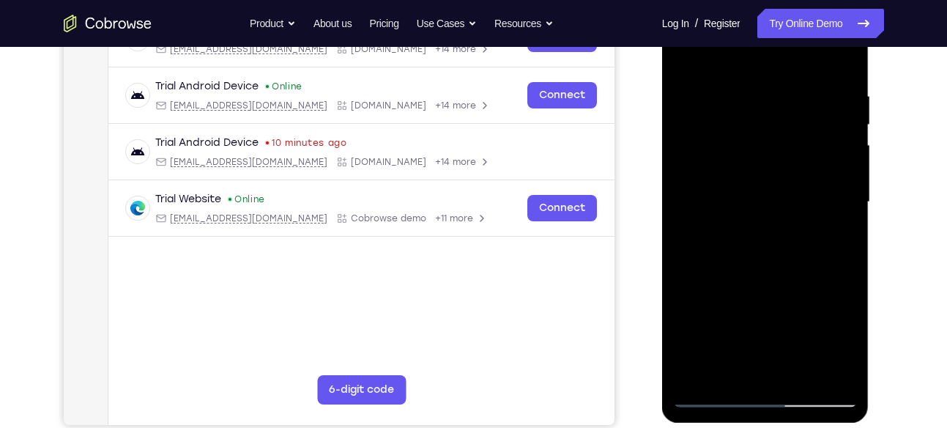
click at [768, 215] on div at bounding box center [765, 202] width 185 height 410
click at [826, 159] on div at bounding box center [765, 202] width 185 height 410
click at [826, 183] on div at bounding box center [765, 202] width 185 height 410
click at [829, 185] on div at bounding box center [765, 202] width 185 height 410
click at [829, 197] on div at bounding box center [765, 202] width 185 height 410
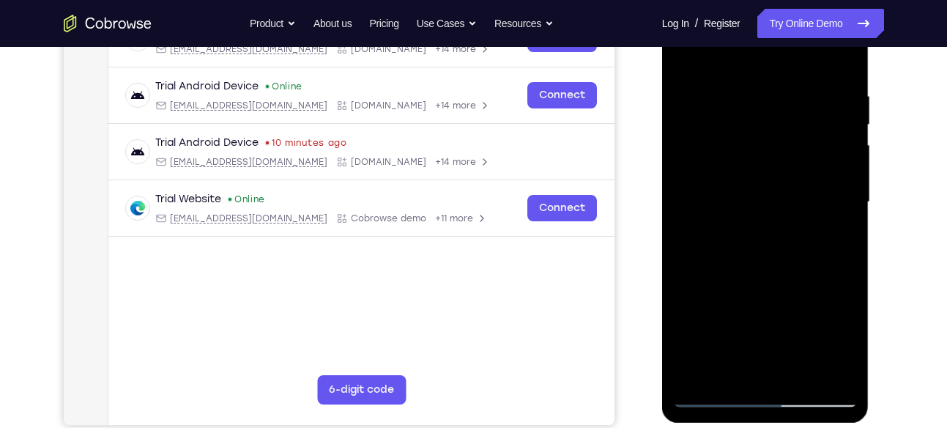
click at [835, 163] on div at bounding box center [765, 202] width 185 height 410
click at [835, 141] on div at bounding box center [765, 202] width 185 height 410
drag, startPoint x: 837, startPoint y: 171, endPoint x: 762, endPoint y: 180, distance: 75.2
click at [762, 180] on div at bounding box center [765, 202] width 185 height 410
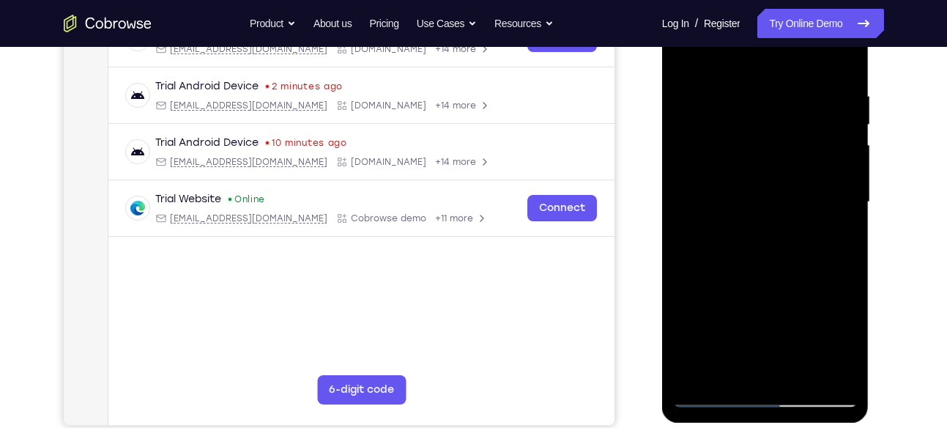
drag, startPoint x: 829, startPoint y: 142, endPoint x: 755, endPoint y: 151, distance: 73.8
click at [755, 151] on div at bounding box center [765, 202] width 185 height 410
drag, startPoint x: 819, startPoint y: 173, endPoint x: 748, endPoint y: 180, distance: 71.4
click at [748, 180] on div at bounding box center [765, 202] width 185 height 410
drag, startPoint x: 716, startPoint y: 228, endPoint x: 780, endPoint y: 226, distance: 63.8
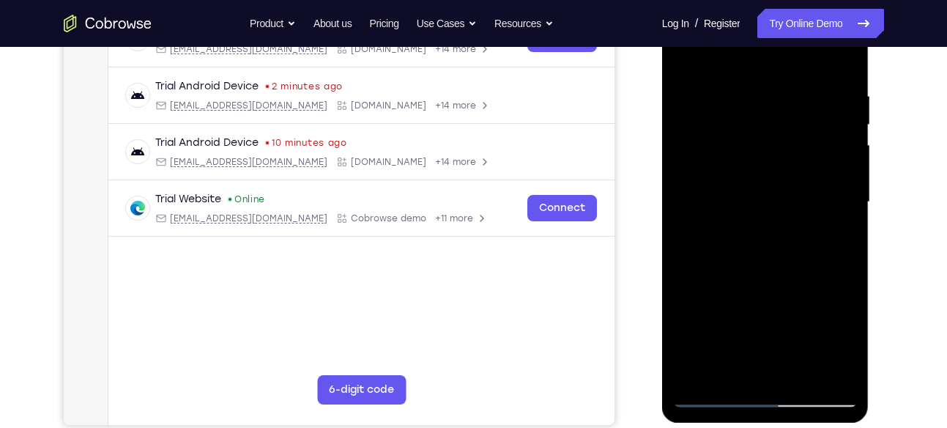
click at [780, 226] on div at bounding box center [765, 202] width 185 height 410
click at [825, 170] on div at bounding box center [765, 202] width 185 height 410
click at [828, 201] on div at bounding box center [765, 202] width 185 height 410
click at [832, 154] on div at bounding box center [765, 202] width 185 height 410
click at [835, 184] on div at bounding box center [765, 202] width 185 height 410
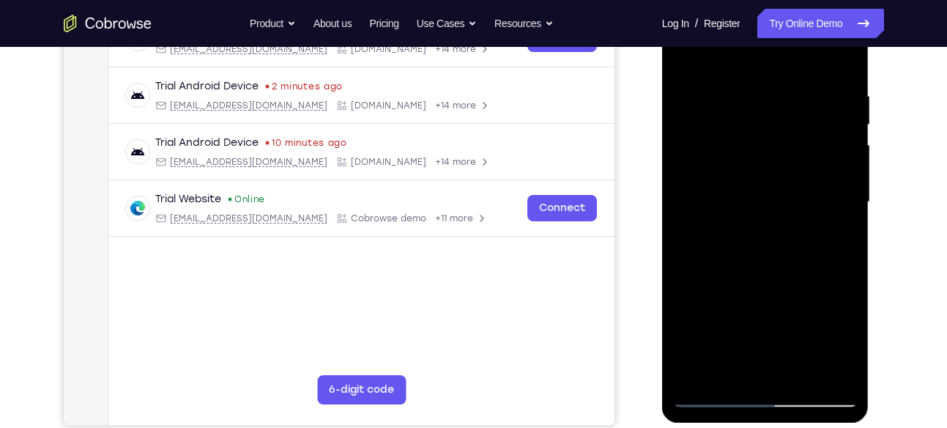
drag, startPoint x: 835, startPoint y: 193, endPoint x: 784, endPoint y: 193, distance: 50.6
click at [784, 193] on div at bounding box center [765, 202] width 185 height 410
drag, startPoint x: 829, startPoint y: 183, endPoint x: 765, endPoint y: 185, distance: 63.8
click at [765, 185] on div at bounding box center [765, 202] width 185 height 410
drag, startPoint x: 765, startPoint y: 185, endPoint x: 803, endPoint y: 185, distance: 38.1
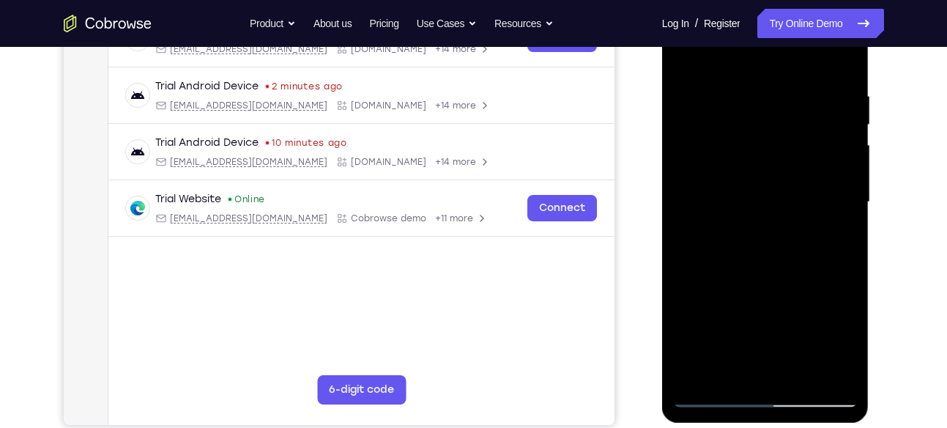
click at [803, 185] on div at bounding box center [765, 202] width 185 height 410
drag, startPoint x: 803, startPoint y: 185, endPoint x: 753, endPoint y: 189, distance: 50.0
click at [753, 189] on div at bounding box center [765, 202] width 185 height 410
drag, startPoint x: 799, startPoint y: 188, endPoint x: 746, endPoint y: 193, distance: 53.0
click at [746, 193] on div at bounding box center [765, 202] width 185 height 410
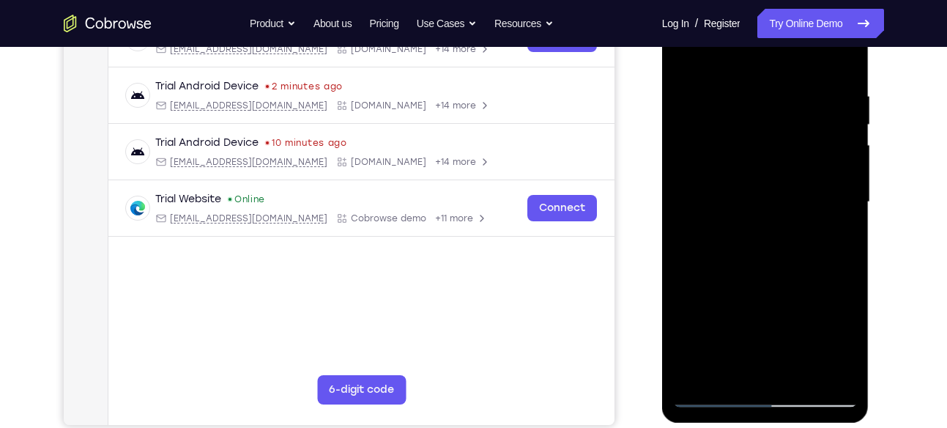
drag, startPoint x: 814, startPoint y: 154, endPoint x: 750, endPoint y: 160, distance: 64.8
click at [750, 160] on div at bounding box center [765, 202] width 185 height 410
drag, startPoint x: 813, startPoint y: 139, endPoint x: 755, endPoint y: 141, distance: 57.2
click at [755, 141] on div at bounding box center [765, 202] width 185 height 410
drag, startPoint x: 807, startPoint y: 209, endPoint x: 790, endPoint y: 210, distance: 17.6
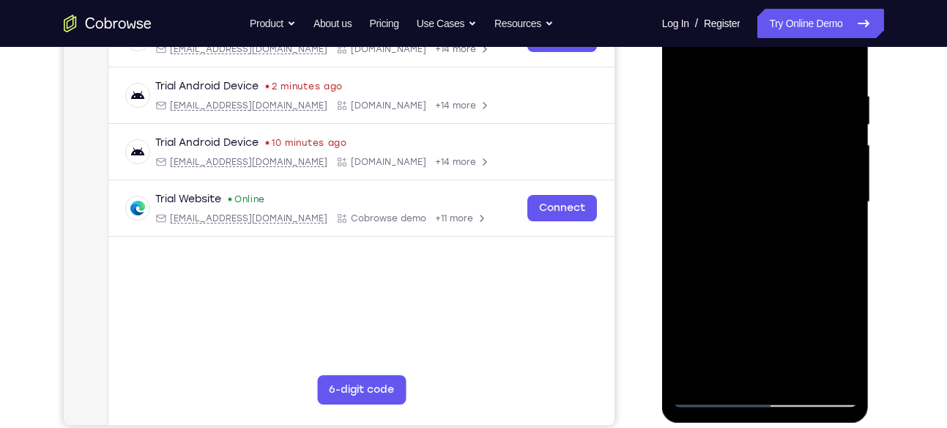
click at [790, 210] on div at bounding box center [765, 202] width 185 height 410
drag, startPoint x: 822, startPoint y: 169, endPoint x: 783, endPoint y: 169, distance: 39.6
click at [783, 169] on div at bounding box center [765, 202] width 185 height 410
drag, startPoint x: 822, startPoint y: 152, endPoint x: 755, endPoint y: 159, distance: 67.0
click at [755, 159] on div at bounding box center [765, 202] width 185 height 410
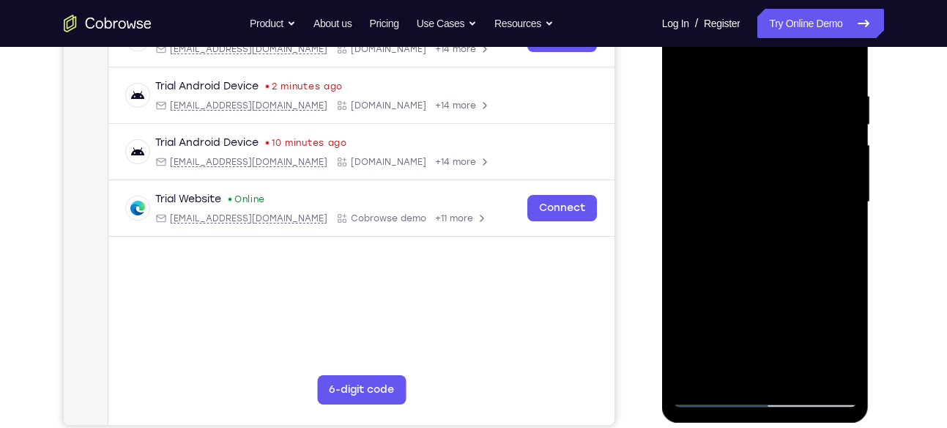
drag, startPoint x: 821, startPoint y: 146, endPoint x: 746, endPoint y: 157, distance: 76.3
click at [746, 157] on div at bounding box center [765, 202] width 185 height 410
drag, startPoint x: 807, startPoint y: 161, endPoint x: 742, endPoint y: 170, distance: 66.5
click at [742, 170] on div at bounding box center [765, 202] width 185 height 410
drag, startPoint x: 803, startPoint y: 170, endPoint x: 715, endPoint y: 185, distance: 89.3
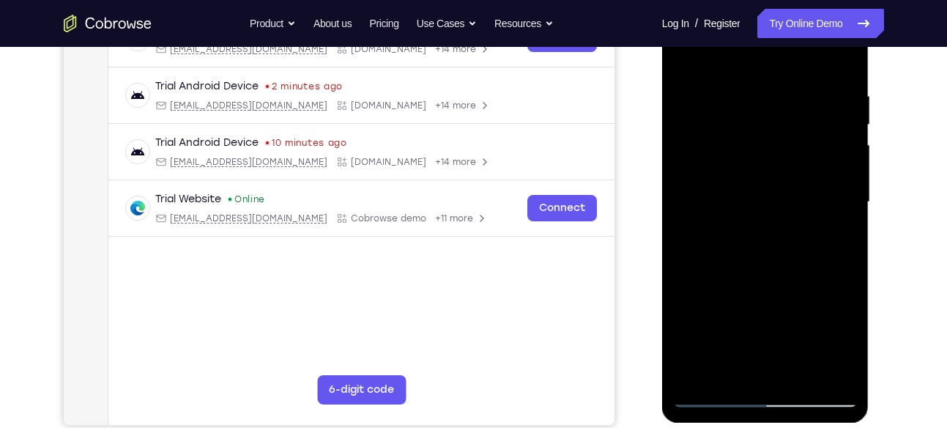
click at [715, 185] on div at bounding box center [765, 202] width 185 height 410
drag, startPoint x: 818, startPoint y: 194, endPoint x: 747, endPoint y: 207, distance: 73.0
click at [747, 207] on div at bounding box center [765, 202] width 185 height 410
drag, startPoint x: 835, startPoint y: 151, endPoint x: 772, endPoint y: 166, distance: 64.7
click at [772, 166] on div at bounding box center [765, 202] width 185 height 410
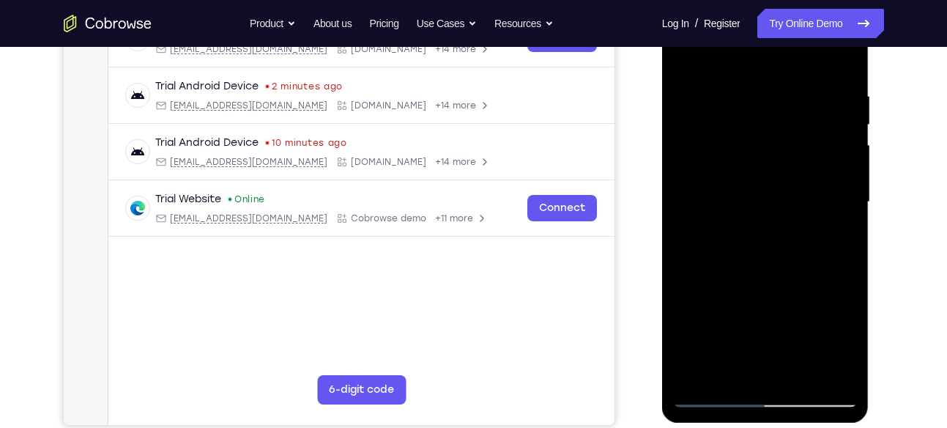
drag, startPoint x: 713, startPoint y: 221, endPoint x: 814, endPoint y: 210, distance: 101.7
click at [814, 210] on div at bounding box center [765, 202] width 185 height 410
click at [835, 143] on div at bounding box center [765, 202] width 185 height 410
click at [837, 114] on div at bounding box center [765, 202] width 185 height 410
click at [837, 152] on div at bounding box center [765, 202] width 185 height 410
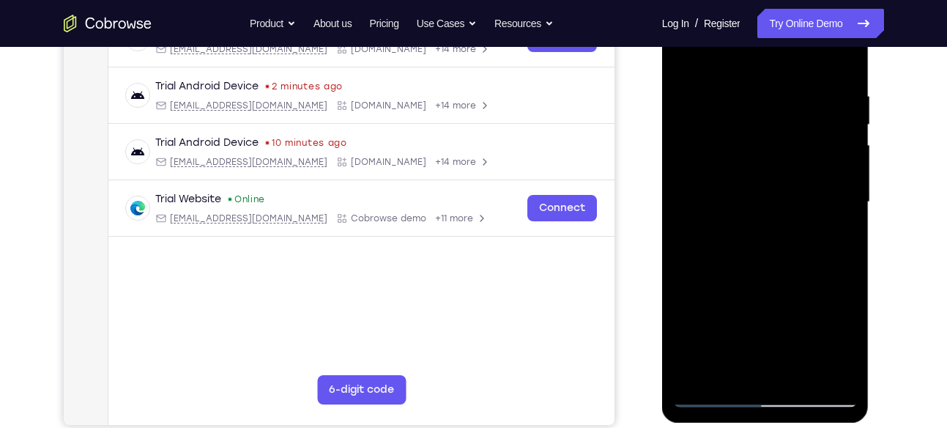
drag, startPoint x: 837, startPoint y: 152, endPoint x: 758, endPoint y: 163, distance: 79.9
click at [758, 163] on div at bounding box center [765, 202] width 185 height 410
drag, startPoint x: 820, startPoint y: 124, endPoint x: 753, endPoint y: 134, distance: 67.5
click at [753, 134] on div at bounding box center [765, 202] width 185 height 410
drag, startPoint x: 805, startPoint y: 160, endPoint x: 747, endPoint y: 170, distance: 57.9
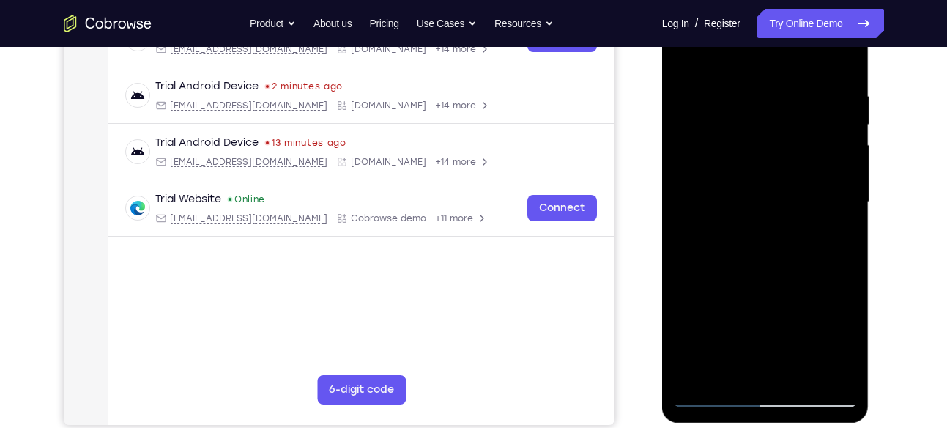
click at [747, 170] on div at bounding box center [765, 202] width 185 height 410
drag, startPoint x: 829, startPoint y: 134, endPoint x: 729, endPoint y: 171, distance: 106.4
click at [729, 171] on div at bounding box center [765, 202] width 185 height 410
drag, startPoint x: 823, startPoint y: 155, endPoint x: 769, endPoint y: 155, distance: 54.2
click at [769, 155] on div at bounding box center [765, 202] width 185 height 410
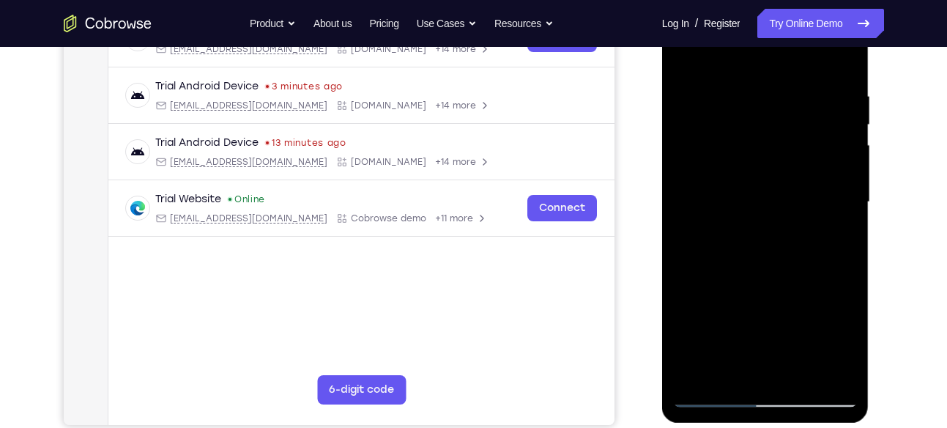
drag, startPoint x: 810, startPoint y: 149, endPoint x: 798, endPoint y: 149, distance: 12.5
click at [798, 149] on div at bounding box center [765, 202] width 185 height 410
drag
click at [772, 120] on div at bounding box center [765, 202] width 185 height 410
click at [743, 147] on div at bounding box center [765, 202] width 185 height 410
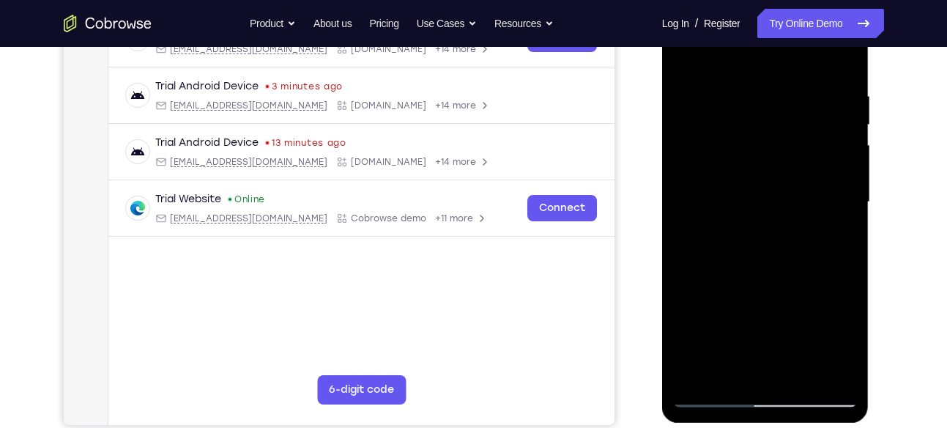
click at [689, 159] on div at bounding box center [765, 202] width 185 height 410
click at [761, 197] on div at bounding box center [765, 202] width 185 height 410
click at [762, 169] on div at bounding box center [765, 202] width 185 height 410
click at [737, 105] on div at bounding box center [765, 202] width 185 height 410
click at [765, 154] on div at bounding box center [765, 202] width 185 height 410
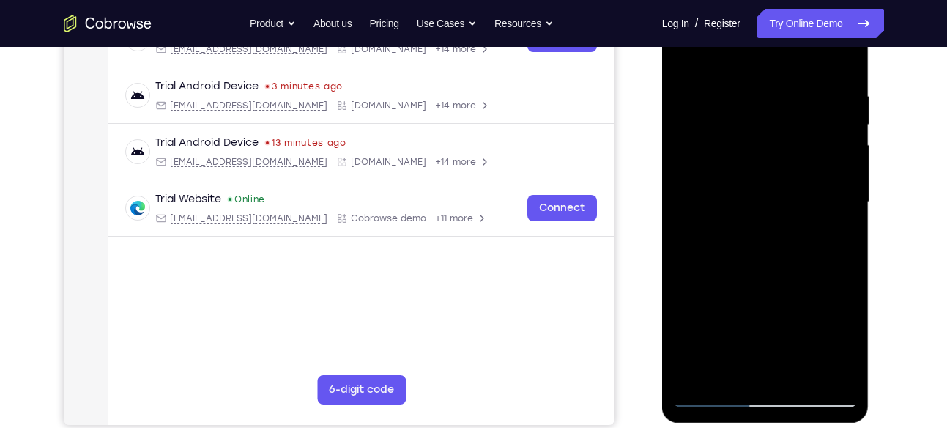
click at [757, 161] on div at bounding box center [765, 202] width 185 height 410
click at [755, 165] on div at bounding box center [765, 202] width 185 height 410
click at [813, 110] on div at bounding box center [765, 202] width 185 height 410
click at [843, 67] on div at bounding box center [765, 202] width 185 height 410
click at [781, 193] on div at bounding box center [765, 202] width 185 height 410
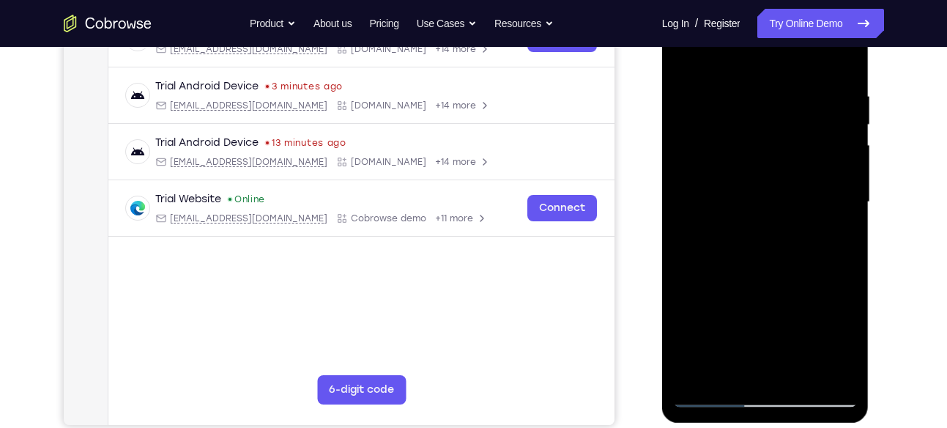
click at [792, 278] on div at bounding box center [765, 202] width 185 height 410
click at [763, 137] on div at bounding box center [765, 202] width 185 height 410
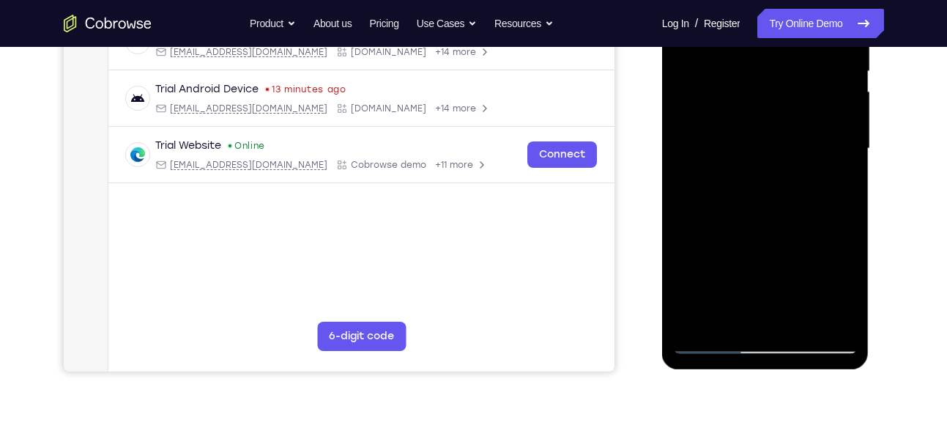
scroll to position [311, 0]
click at [761, 124] on div at bounding box center [765, 148] width 185 height 410
click at [747, 114] on div at bounding box center [765, 148] width 185 height 410
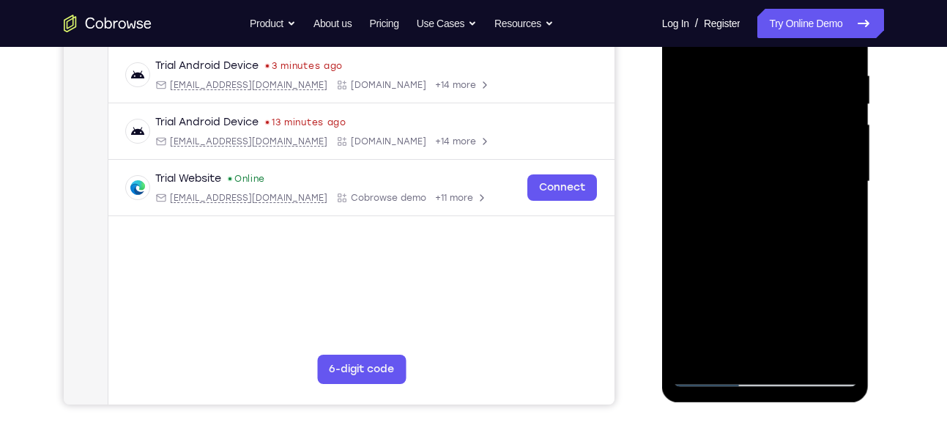
scroll to position [267, 0]
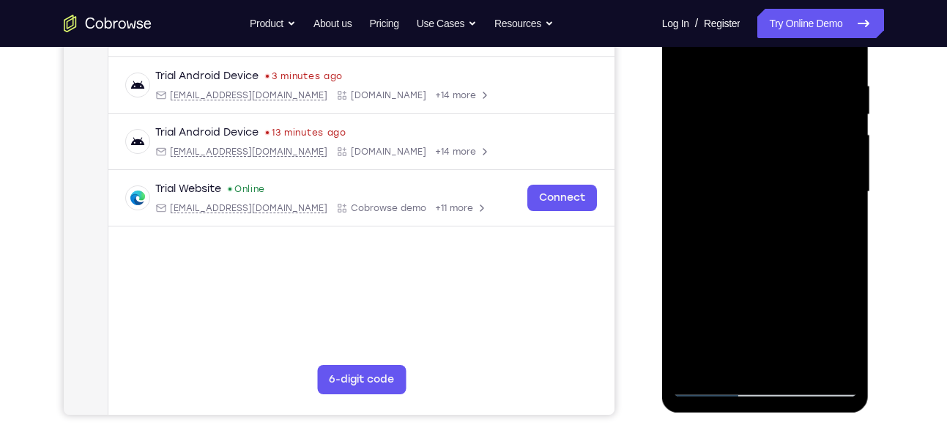
click at [758, 93] on div at bounding box center [765, 192] width 185 height 410
click at [737, 84] on div at bounding box center [765, 192] width 185 height 410
click at [759, 175] on div at bounding box center [765, 192] width 185 height 410
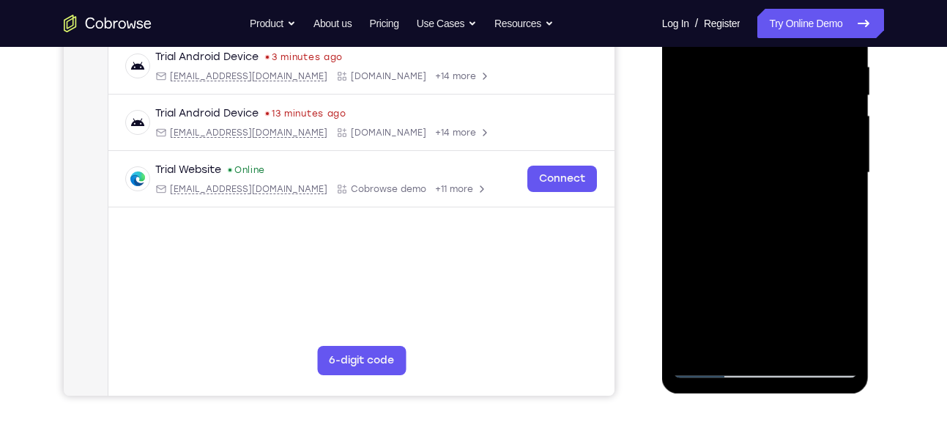
scroll to position [286, 0]
drag, startPoint x: 794, startPoint y: 280, endPoint x: 783, endPoint y: 143, distance: 137.4
click at [783, 143] on div at bounding box center [765, 172] width 185 height 410
drag, startPoint x: 780, startPoint y: 282, endPoint x: 767, endPoint y: 143, distance: 139.8
click at [767, 143] on div at bounding box center [765, 172] width 185 height 410
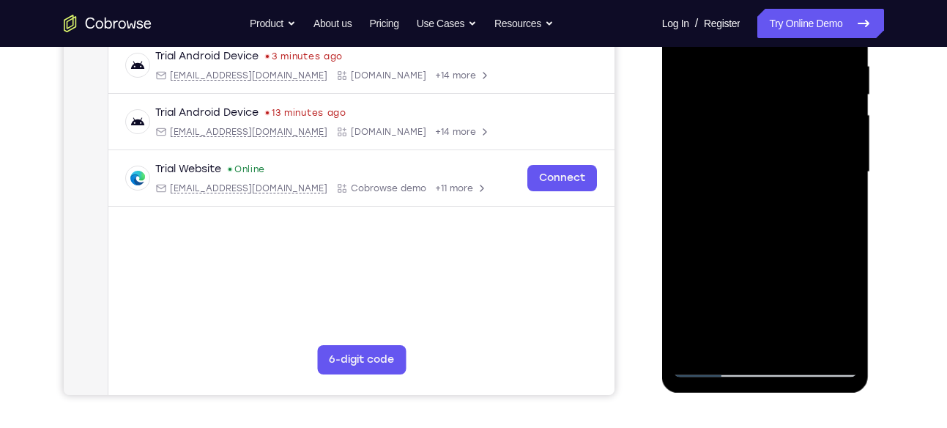
drag, startPoint x: 779, startPoint y: 302, endPoint x: 733, endPoint y: 107, distance: 200.1
click at [733, 107] on div at bounding box center [765, 172] width 185 height 410
drag, startPoint x: 757, startPoint y: 165, endPoint x: 760, endPoint y: 284, distance: 119.5
click at [760, 284] on div at bounding box center [765, 172] width 185 height 410
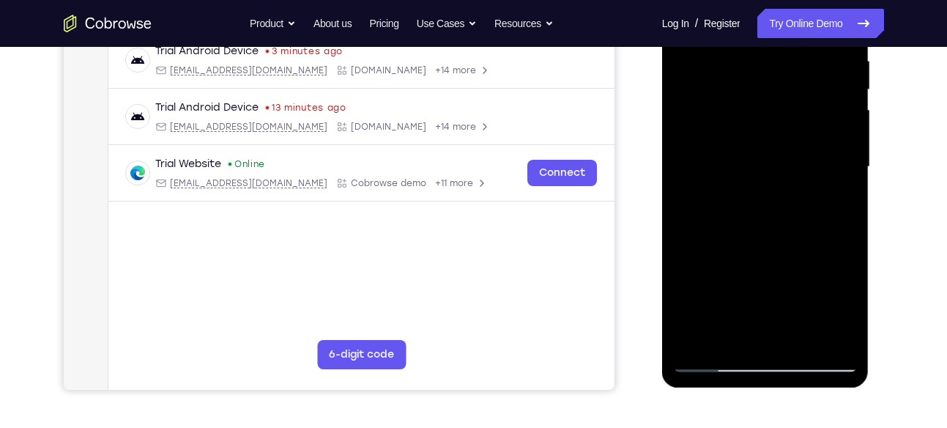
scroll to position [291, 0]
drag, startPoint x: 782, startPoint y: 291, endPoint x: 766, endPoint y: 159, distance: 132.9
click at [766, 159] on div at bounding box center [765, 168] width 185 height 410
drag, startPoint x: 783, startPoint y: 308, endPoint x: 759, endPoint y: 152, distance: 157.2
click at [759, 152] on div at bounding box center [765, 168] width 185 height 410
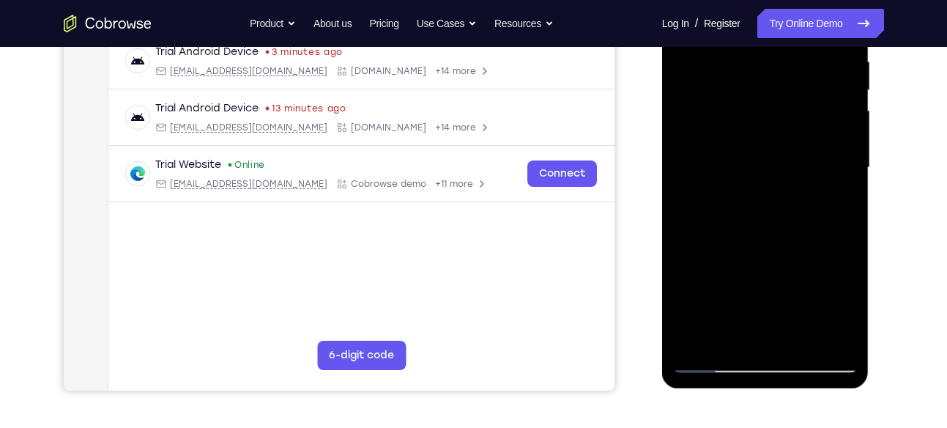
drag, startPoint x: 763, startPoint y: 284, endPoint x: 746, endPoint y: 90, distance: 194.9
click at [746, 90] on div at bounding box center [765, 168] width 185 height 410
drag, startPoint x: 769, startPoint y: 130, endPoint x: 769, endPoint y: 141, distance: 11.7
click at [769, 141] on div at bounding box center [765, 168] width 185 height 410
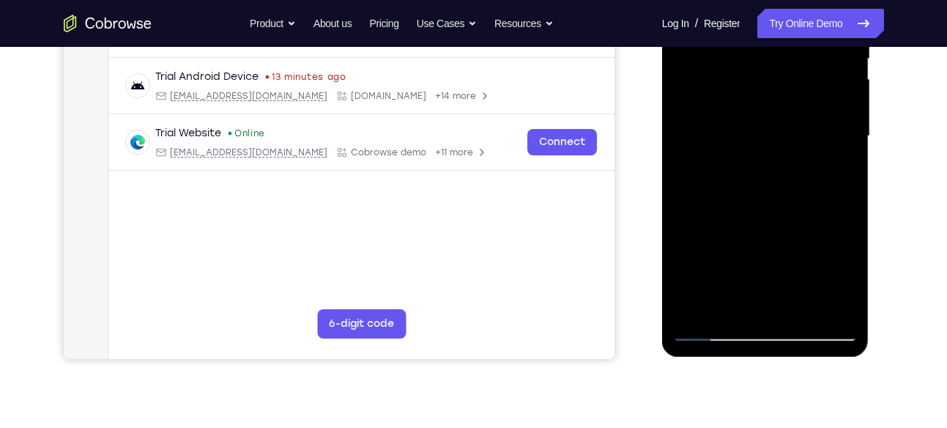
scroll to position [319, 0]
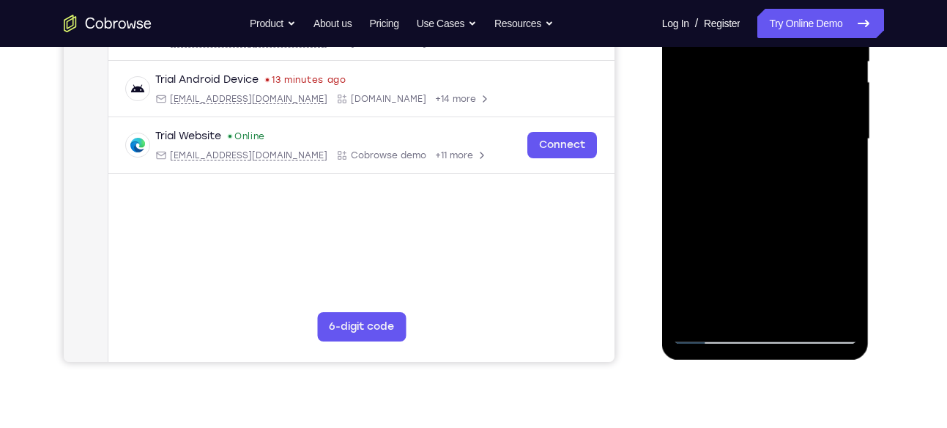
click at [809, 313] on div at bounding box center [765, 139] width 185 height 410
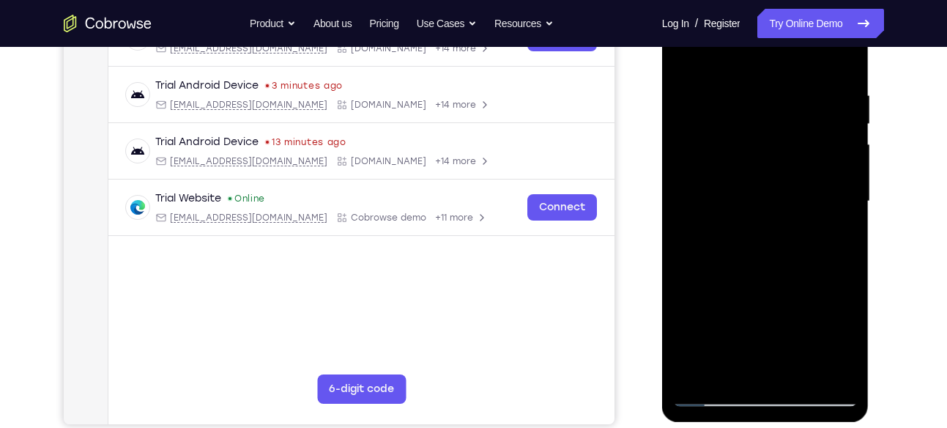
scroll to position [256, 0]
click at [687, 54] on div at bounding box center [765, 202] width 185 height 410
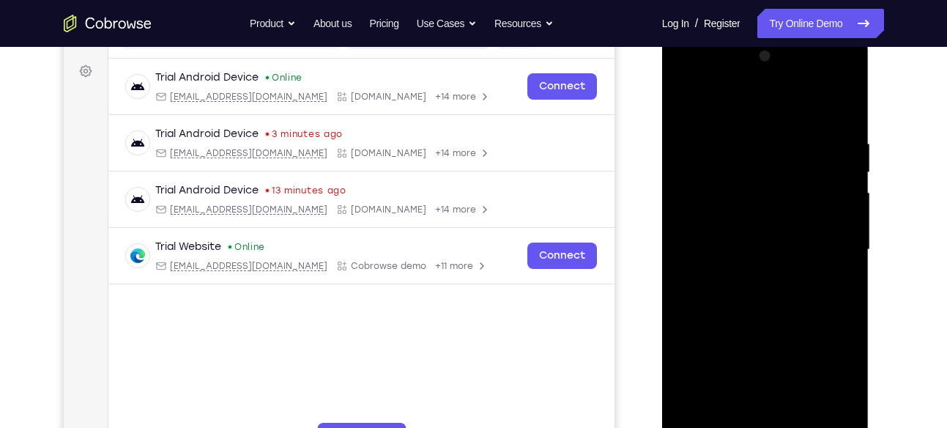
scroll to position [166, 0]
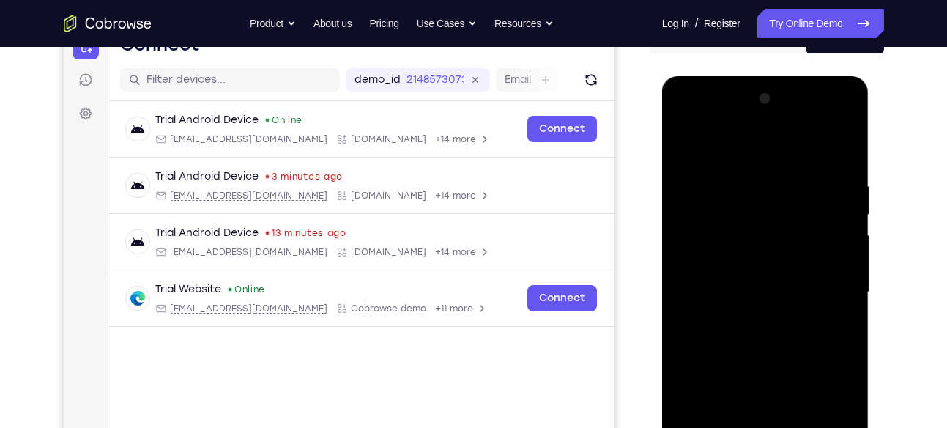
drag, startPoint x: 769, startPoint y: 209, endPoint x: 777, endPoint y: 361, distance: 152.6
click at [777, 361] on div at bounding box center [765, 292] width 185 height 410
drag, startPoint x: 785, startPoint y: 195, endPoint x: 787, endPoint y: 341, distance: 145.8
click at [787, 341] on div at bounding box center [765, 292] width 185 height 410
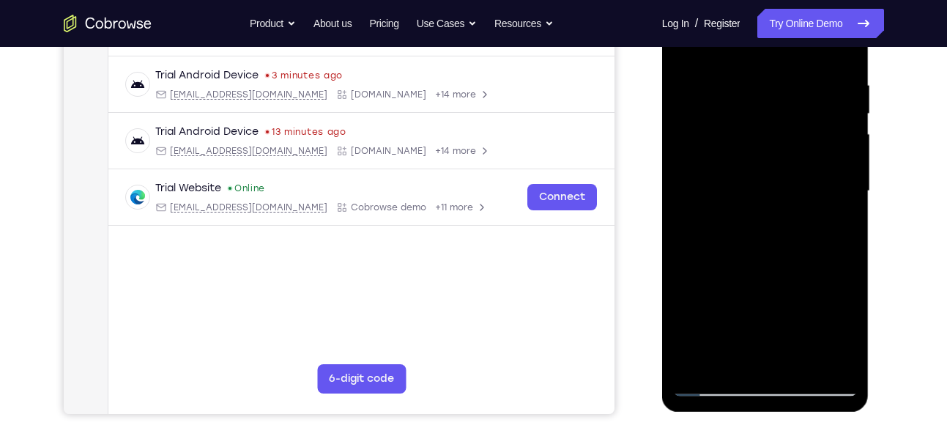
scroll to position [239, 0]
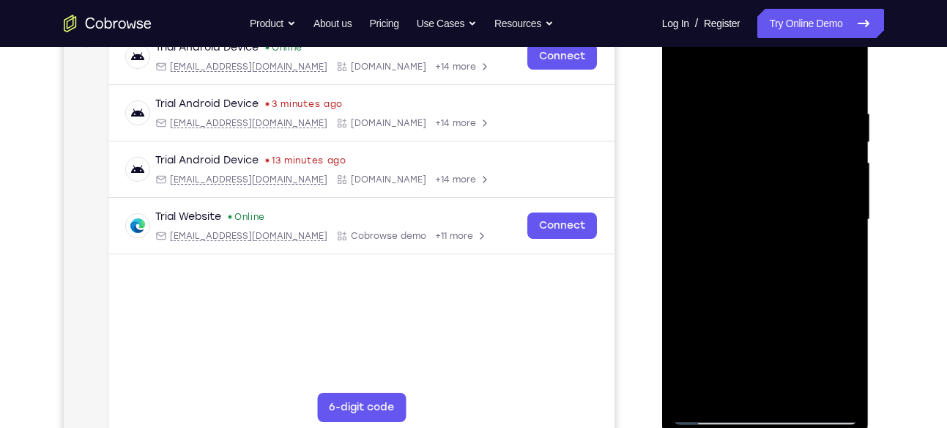
click at [751, 111] on div at bounding box center [765, 220] width 185 height 410
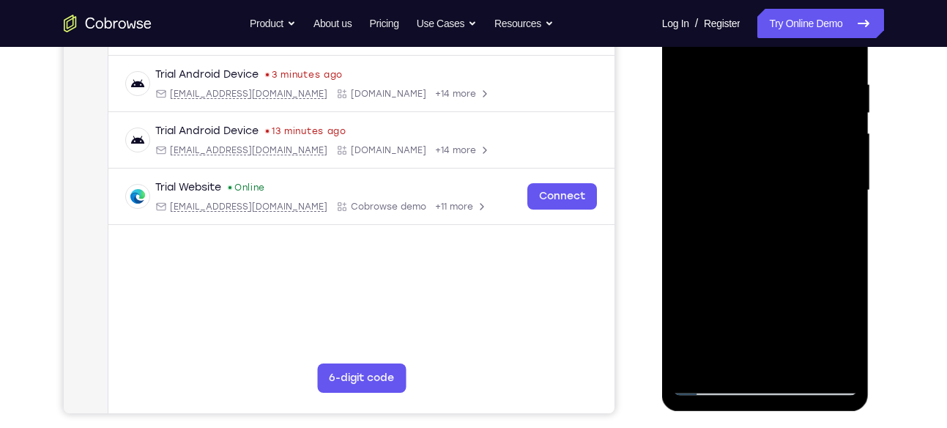
click at [838, 184] on div at bounding box center [765, 190] width 185 height 410
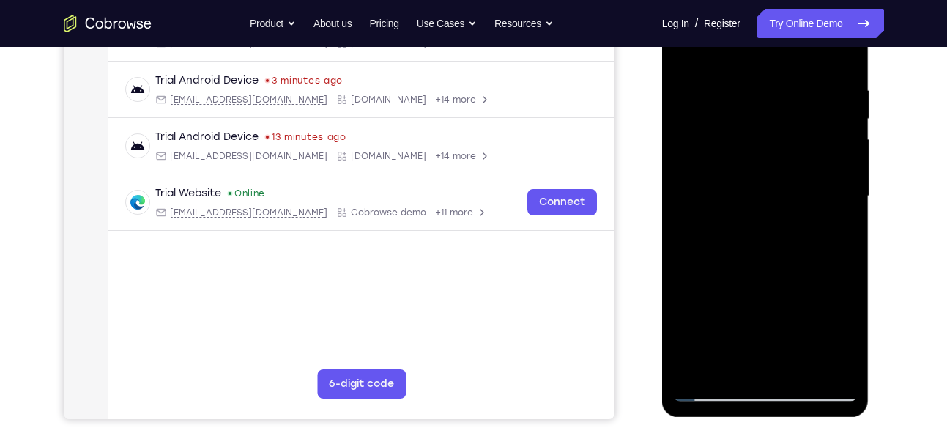
scroll to position [229, 0]
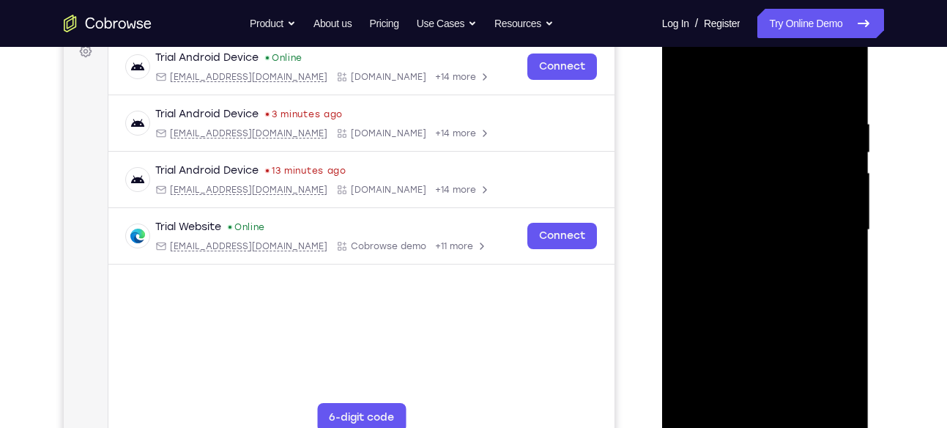
click at [837, 148] on div at bounding box center [765, 230] width 185 height 410
drag, startPoint x: 837, startPoint y: 188, endPoint x: 837, endPoint y: 148, distance: 39.6
click at [837, 148] on div at bounding box center [765, 230] width 185 height 410
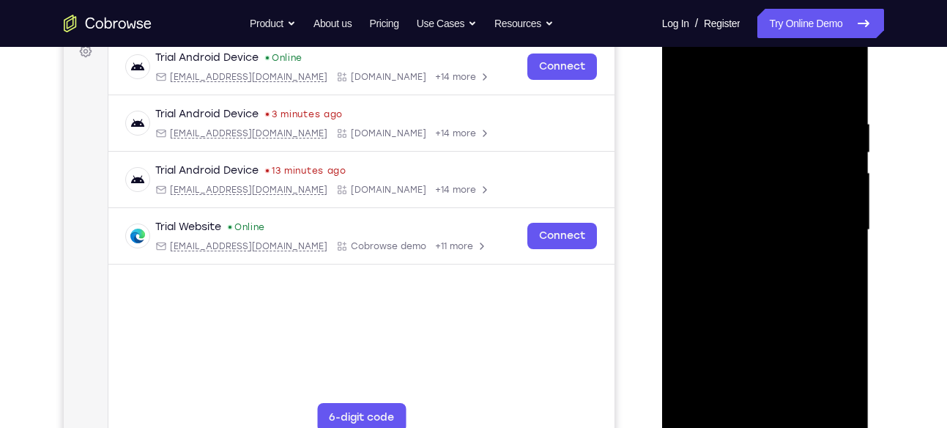
scroll to position [269, 0]
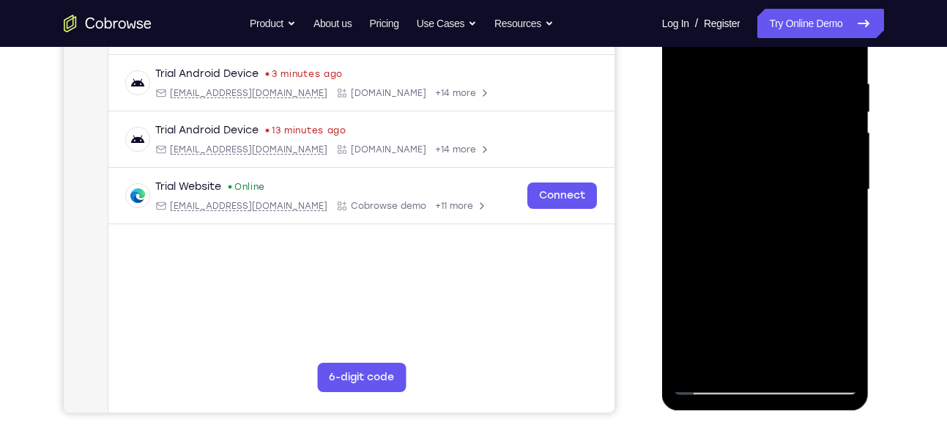
click at [840, 226] on div at bounding box center [765, 190] width 185 height 410
drag, startPoint x: 840, startPoint y: 186, endPoint x: 840, endPoint y: 226, distance: 40.3
click at [840, 226] on div at bounding box center [765, 190] width 185 height 410
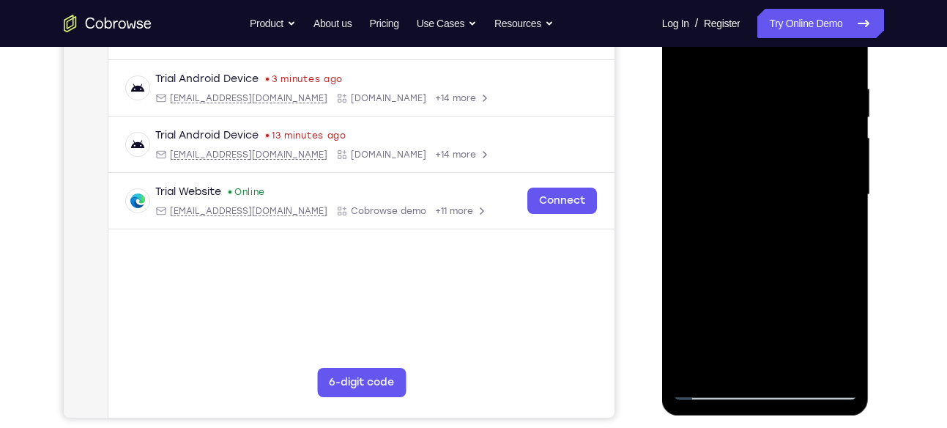
click at [837, 234] on div at bounding box center [765, 195] width 185 height 410
click at [837, 194] on div at bounding box center [765, 195] width 185 height 410
click at [840, 171] on div at bounding box center [765, 195] width 185 height 410
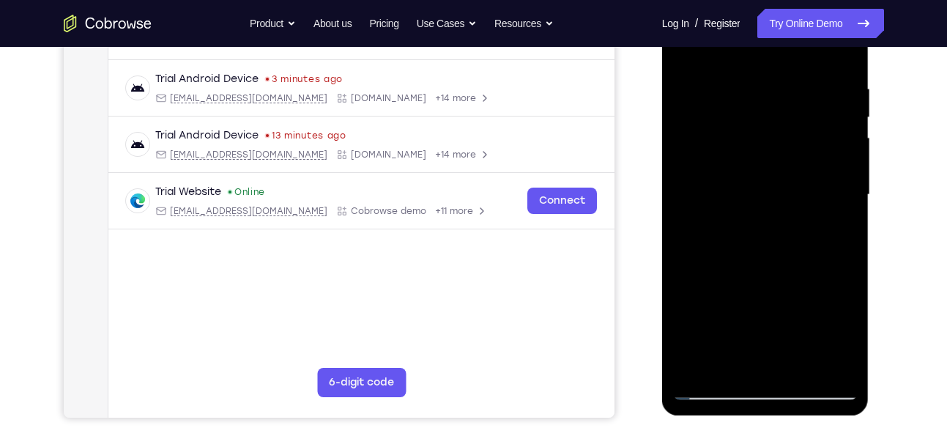
click at [840, 158] on div at bounding box center [765, 195] width 185 height 410
click at [842, 185] on div at bounding box center [765, 195] width 185 height 410
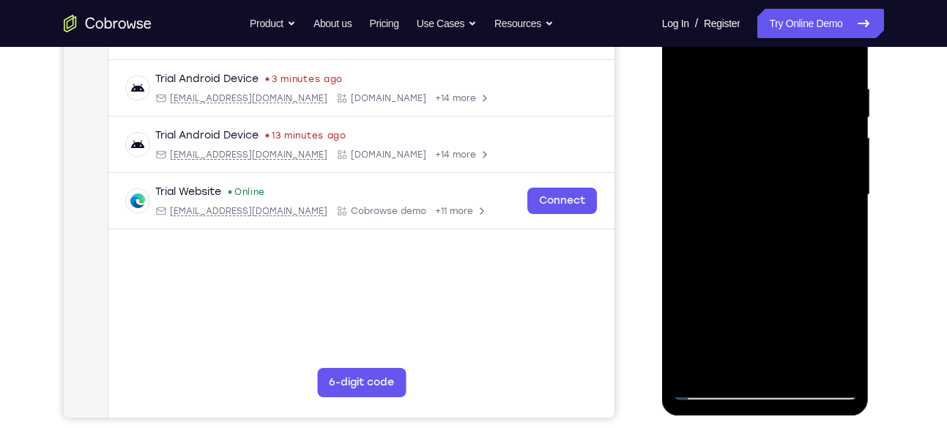
drag, startPoint x: 842, startPoint y: 185, endPoint x: 750, endPoint y: 194, distance: 92.1
click at [750, 194] on div at bounding box center [765, 195] width 185 height 410
drag, startPoint x: 813, startPoint y: 160, endPoint x: 665, endPoint y: 181, distance: 148.7
click at [665, 181] on div at bounding box center [765, 197] width 207 height 437
drag, startPoint x: 822, startPoint y: 146, endPoint x: 805, endPoint y: 151, distance: 18.3
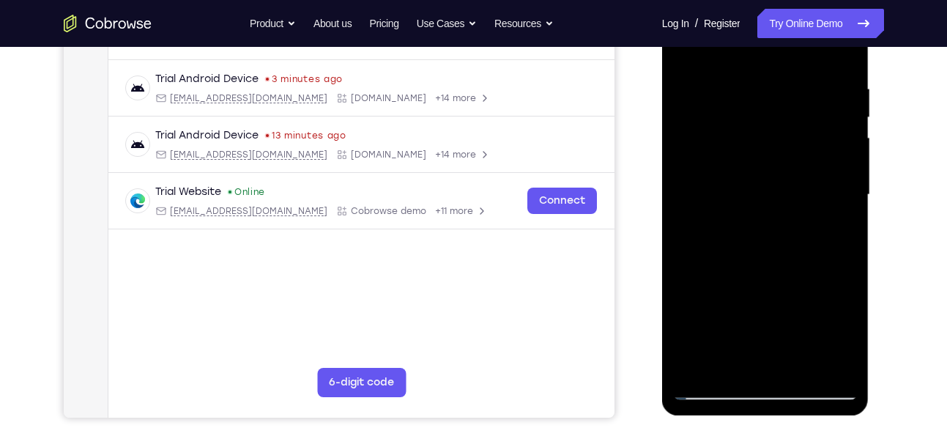
click at [805, 151] on div at bounding box center [765, 195] width 185 height 410
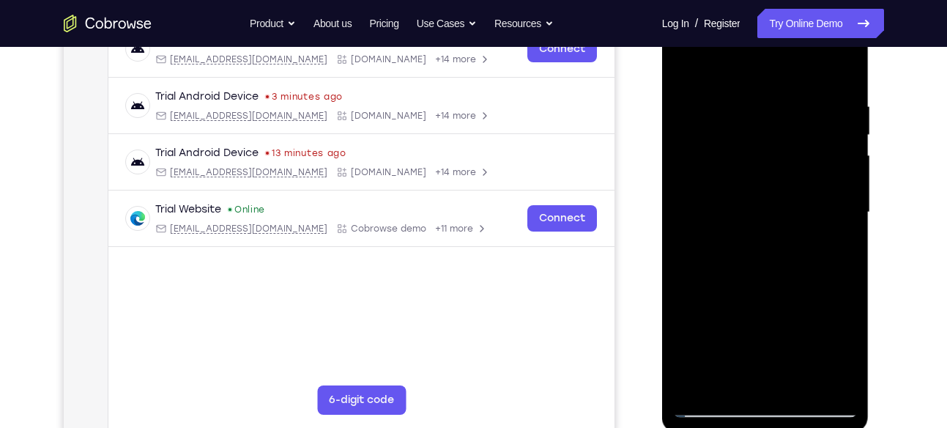
drag, startPoint x: 842, startPoint y: 221, endPoint x: 774, endPoint y: 237, distance: 69.3
click at [774, 237] on div at bounding box center [765, 212] width 185 height 410
drag, startPoint x: 832, startPoint y: 224, endPoint x: 798, endPoint y: 226, distance: 34.5
click at [798, 226] on div at bounding box center [765, 212] width 185 height 410
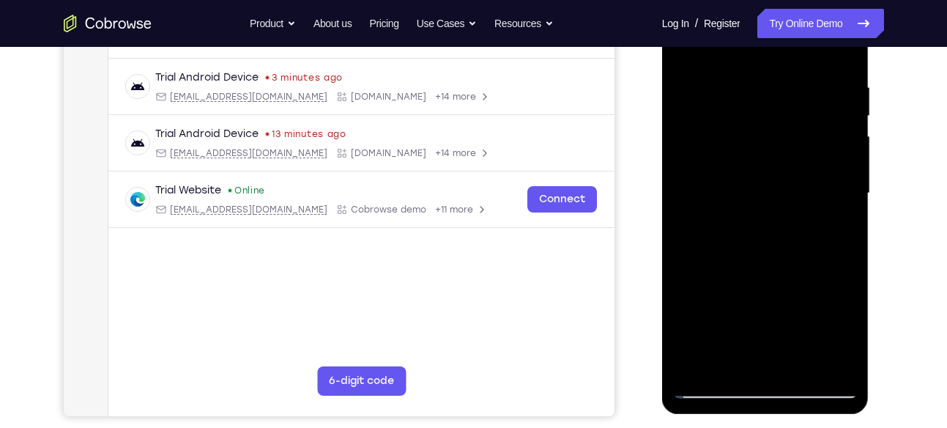
scroll to position [266, 0]
drag, startPoint x: 798, startPoint y: 207, endPoint x: 728, endPoint y: 251, distance: 82.3
click at [728, 251] on div at bounding box center [765, 193] width 185 height 410
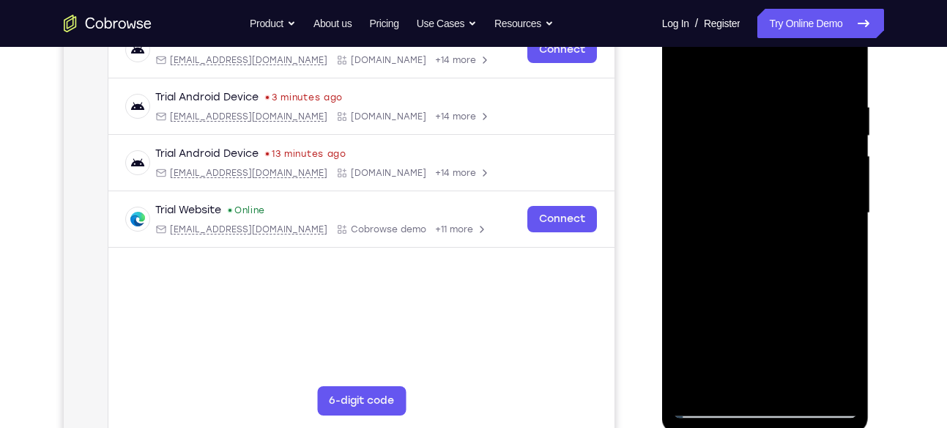
drag, startPoint x: 793, startPoint y: 204, endPoint x: 727, endPoint y: 202, distance: 66.0
click at [727, 202] on div at bounding box center [765, 213] width 185 height 410
drag, startPoint x: 815, startPoint y: 153, endPoint x: 680, endPoint y: 160, distance: 135.0
click at [680, 160] on div at bounding box center [765, 213] width 185 height 410
click at [839, 73] on div at bounding box center [765, 213] width 185 height 410
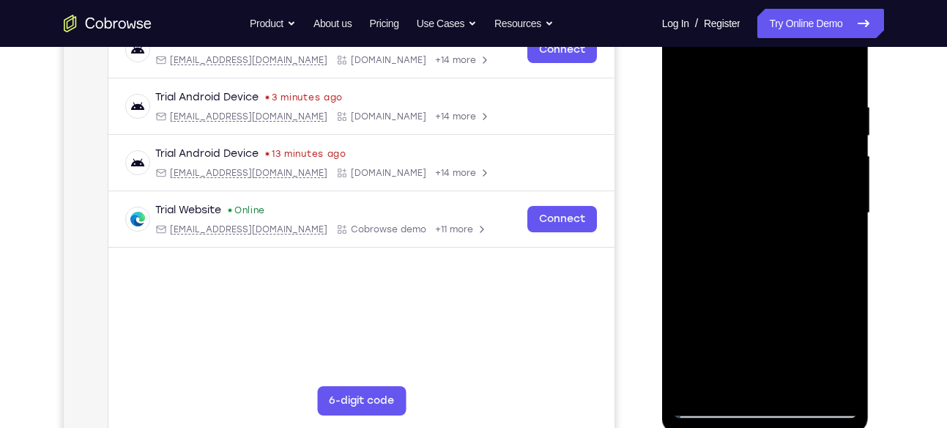
drag, startPoint x: 795, startPoint y: 96, endPoint x: 783, endPoint y: 277, distance: 181.4
click at [783, 277] on div at bounding box center [765, 213] width 185 height 410
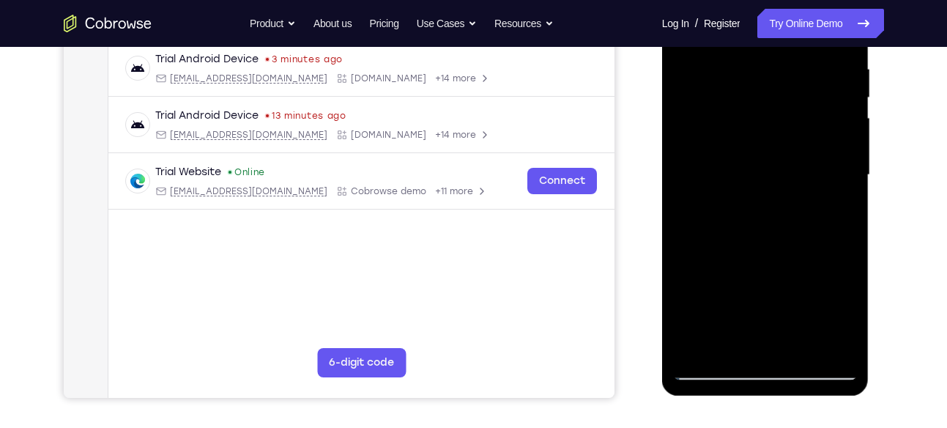
scroll to position [267, 0]
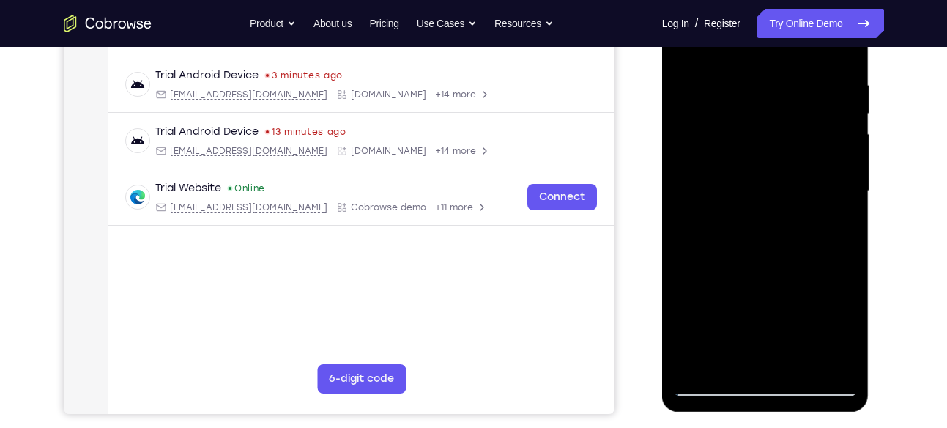
click at [740, 78] on div at bounding box center [765, 191] width 185 height 410
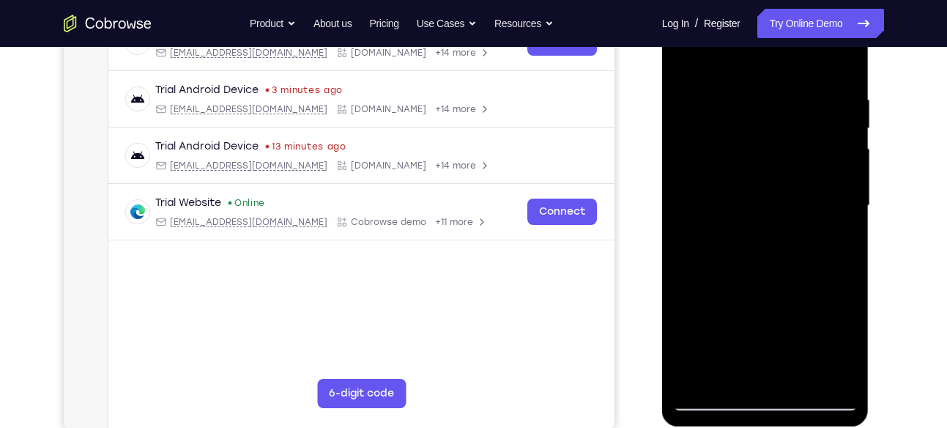
scroll to position [251, 0]
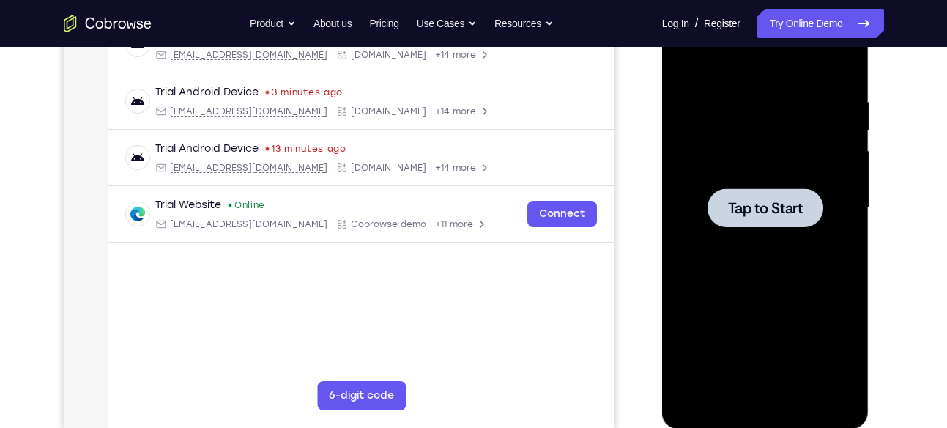
click at [795, 254] on div at bounding box center [765, 208] width 185 height 410
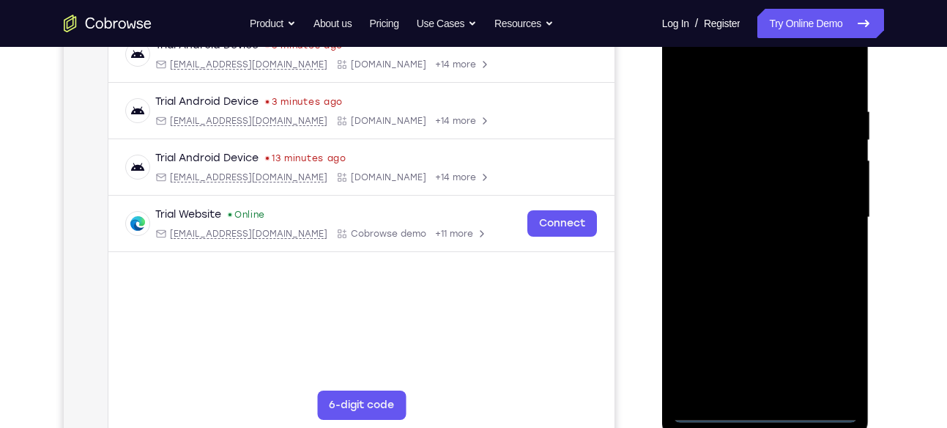
scroll to position [246, 0]
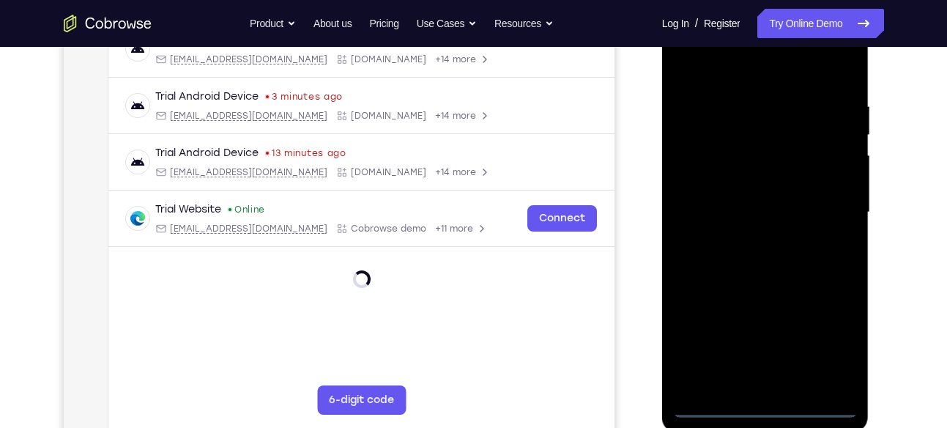
click at [768, 414] on div at bounding box center [765, 212] width 185 height 410
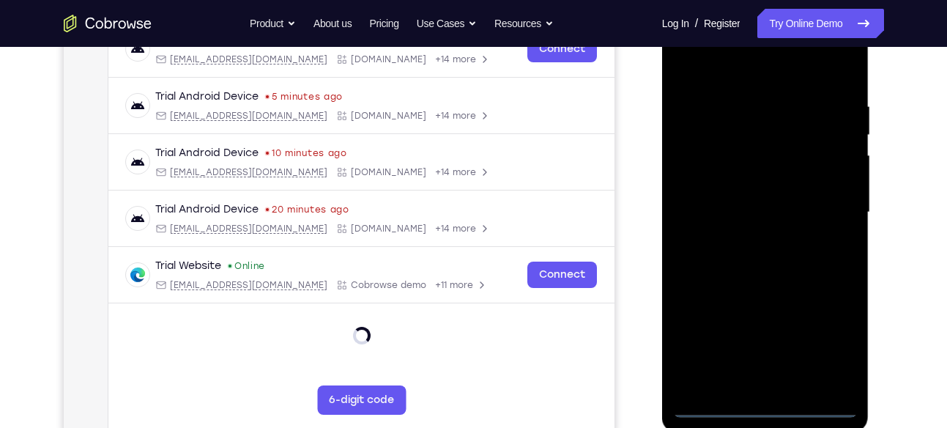
click at [828, 346] on div at bounding box center [765, 212] width 185 height 410
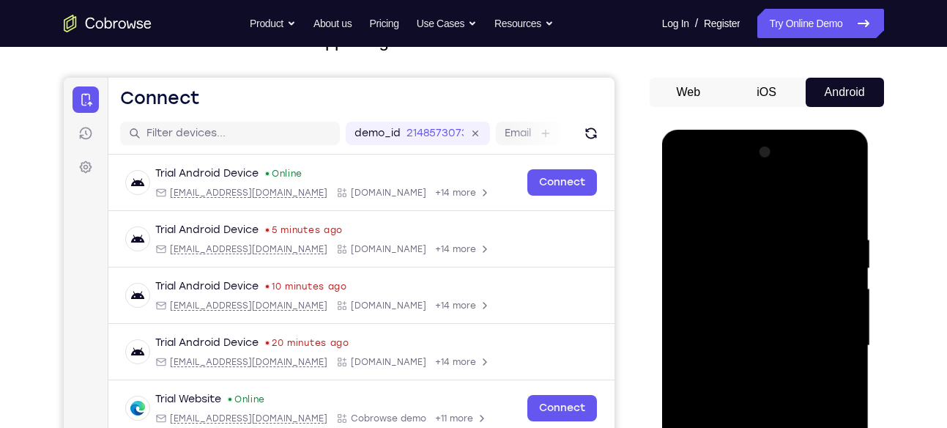
scroll to position [103, 0]
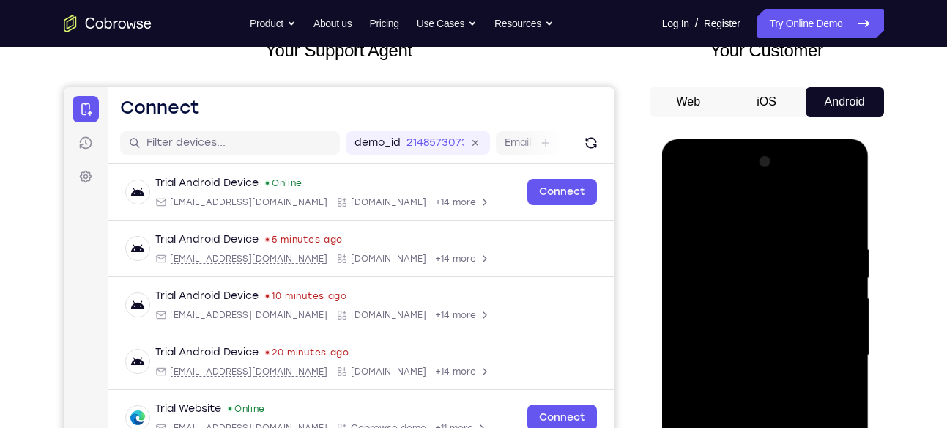
click at [702, 189] on div at bounding box center [765, 355] width 185 height 410
click at [834, 342] on div at bounding box center [765, 355] width 185 height 410
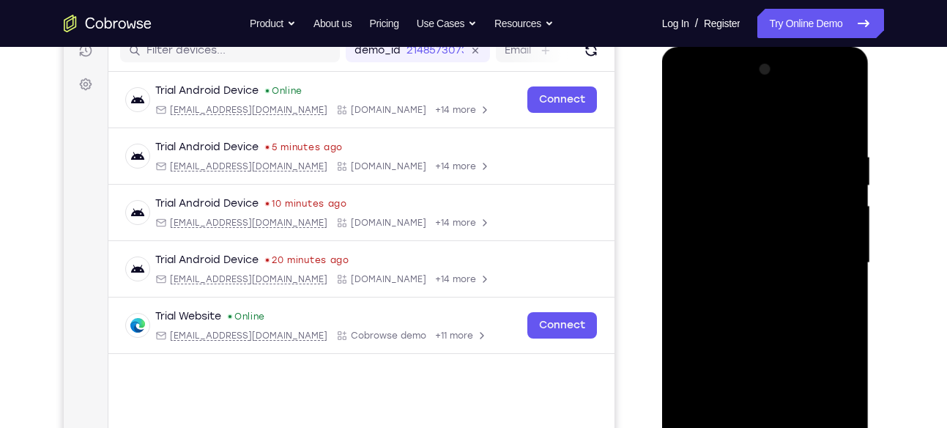
scroll to position [196, 0]
click at [744, 299] on div at bounding box center [765, 262] width 185 height 410
click at [746, 295] on div at bounding box center [765, 262] width 185 height 410
click at [748, 243] on div at bounding box center [765, 262] width 185 height 410
click at [723, 227] on div at bounding box center [765, 262] width 185 height 410
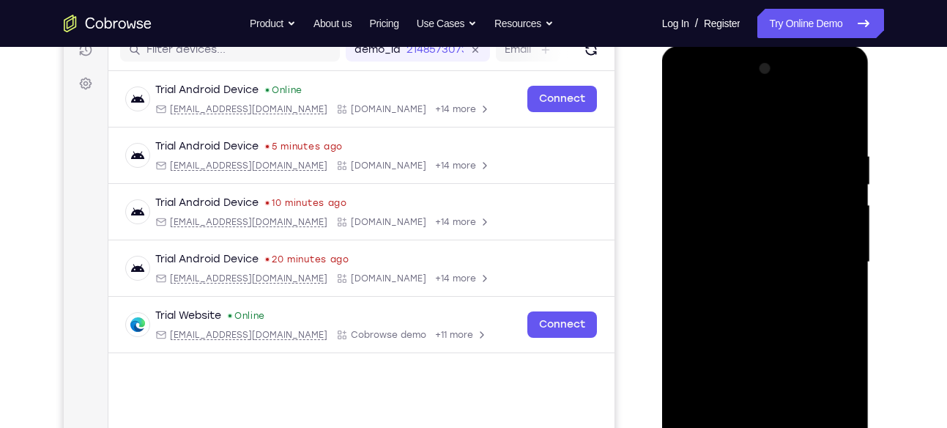
click at [836, 234] on div at bounding box center [765, 262] width 185 height 410
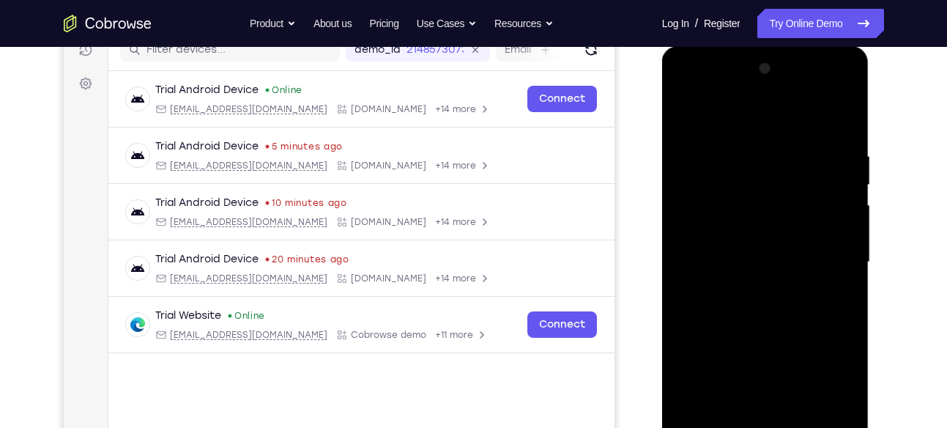
click at [730, 239] on div at bounding box center [765, 262] width 185 height 410
click at [830, 234] on div at bounding box center [765, 262] width 185 height 410
click at [836, 235] on div at bounding box center [765, 262] width 185 height 410
click at [803, 261] on div at bounding box center [765, 262] width 185 height 410
click at [766, 308] on div at bounding box center [765, 262] width 185 height 410
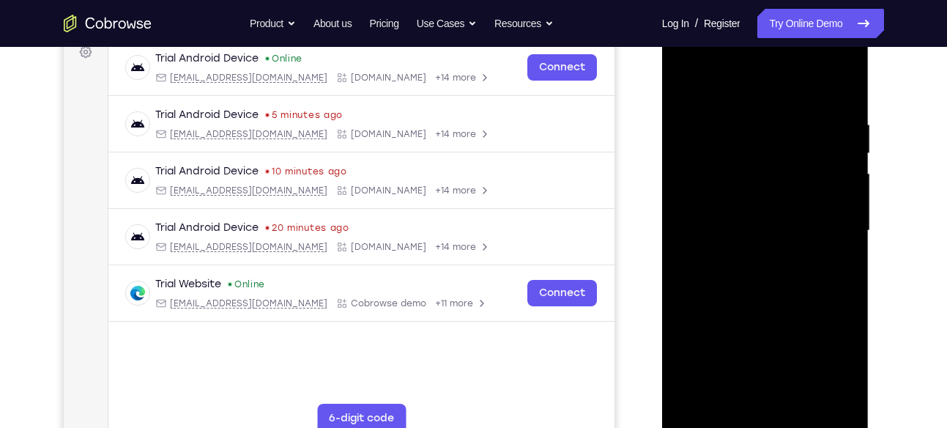
scroll to position [278, 0]
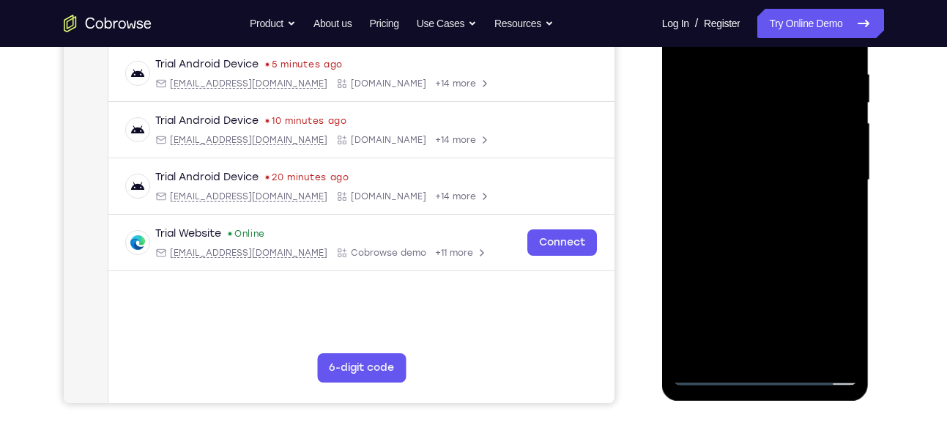
click at [792, 221] on div at bounding box center [765, 180] width 185 height 410
click at [756, 226] on div at bounding box center [765, 180] width 185 height 410
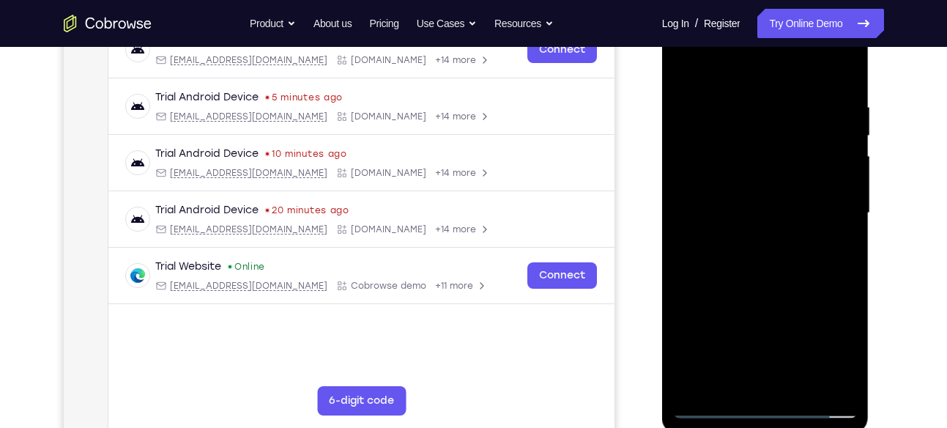
scroll to position [243, 0]
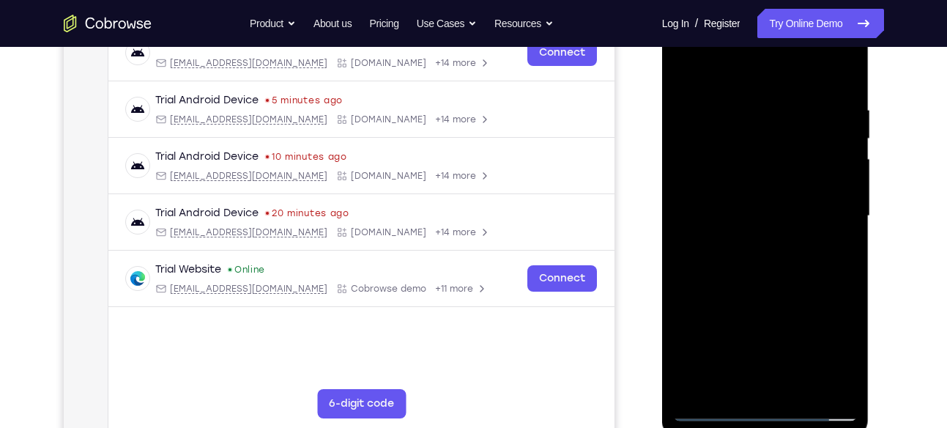
click at [787, 286] on div at bounding box center [765, 216] width 185 height 410
click at [840, 83] on div at bounding box center [765, 216] width 185 height 410
click at [847, 62] on div at bounding box center [765, 216] width 185 height 410
click at [683, 70] on div at bounding box center [765, 216] width 185 height 410
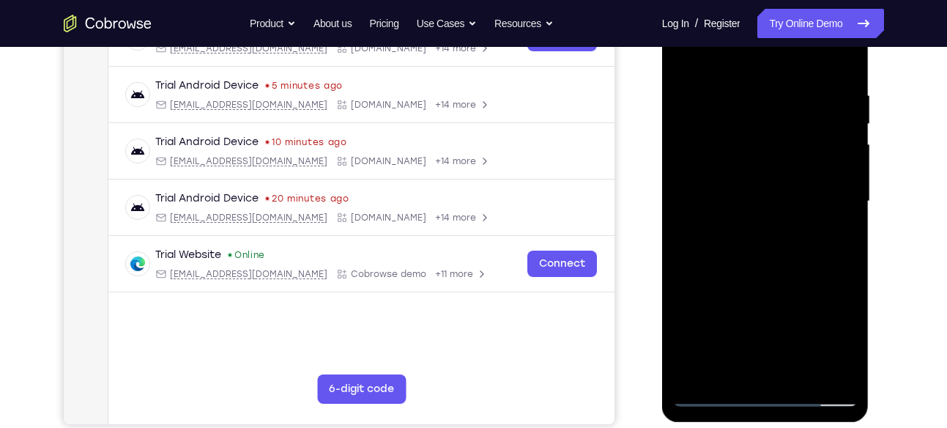
click at [755, 89] on div at bounding box center [765, 201] width 185 height 410
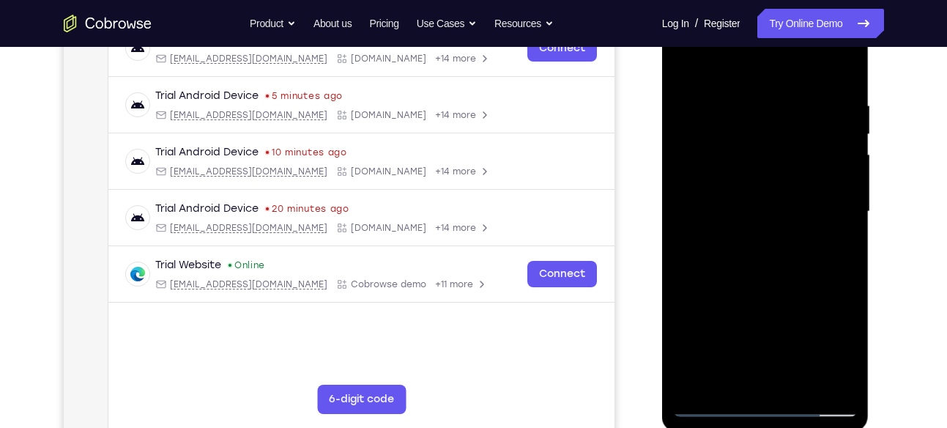
scroll to position [246, 0]
click at [835, 124] on div at bounding box center [765, 212] width 185 height 410
click at [833, 149] on div at bounding box center [765, 212] width 185 height 410
click at [681, 193] on div at bounding box center [765, 212] width 185 height 410
drag, startPoint x: 835, startPoint y: 132, endPoint x: 752, endPoint y: 145, distance: 84.6
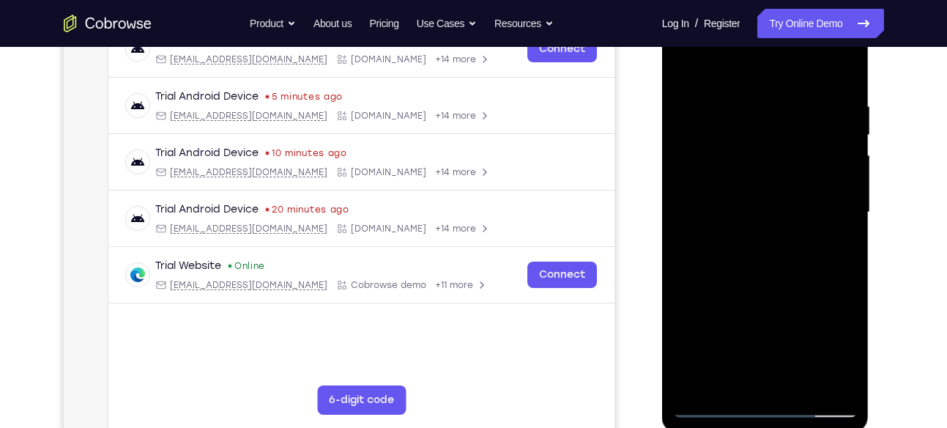
click at [752, 145] on div at bounding box center [765, 212] width 185 height 410
drag, startPoint x: 813, startPoint y: 200, endPoint x: 708, endPoint y: 196, distance: 105.6
click at [708, 196] on div at bounding box center [765, 212] width 185 height 410
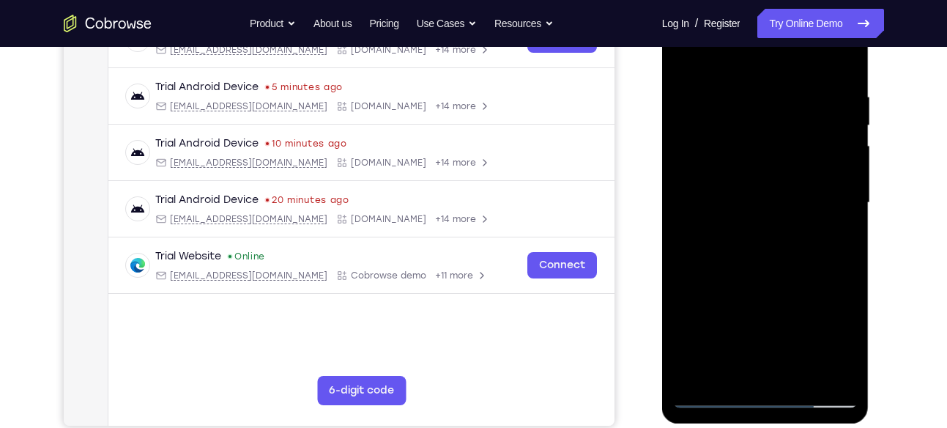
scroll to position [256, 0]
drag, startPoint x: 846, startPoint y: 155, endPoint x: 797, endPoint y: 169, distance: 50.1
click at [797, 169] on div at bounding box center [765, 202] width 185 height 410
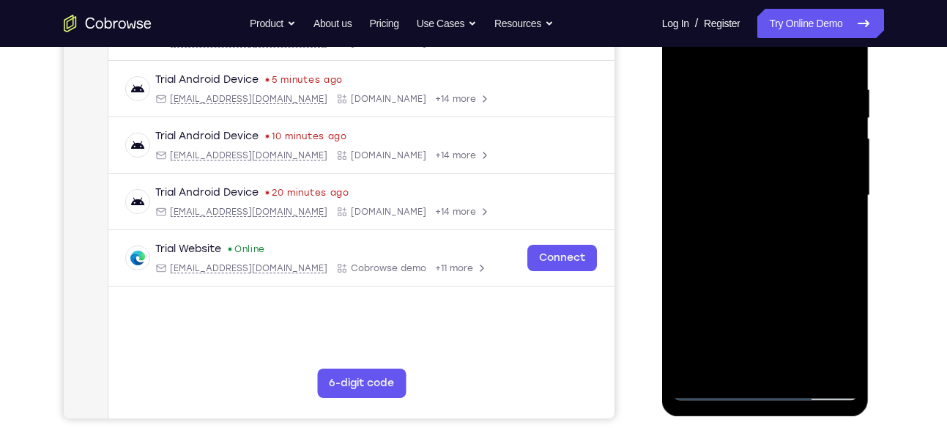
scroll to position [262, 0]
drag, startPoint x: 840, startPoint y: 166, endPoint x: 812, endPoint y: 161, distance: 28.3
click at [812, 161] on div at bounding box center [765, 196] width 185 height 410
drag, startPoint x: 834, startPoint y: 151, endPoint x: 731, endPoint y: 171, distance: 104.5
click at [731, 171] on div at bounding box center [765, 196] width 185 height 410
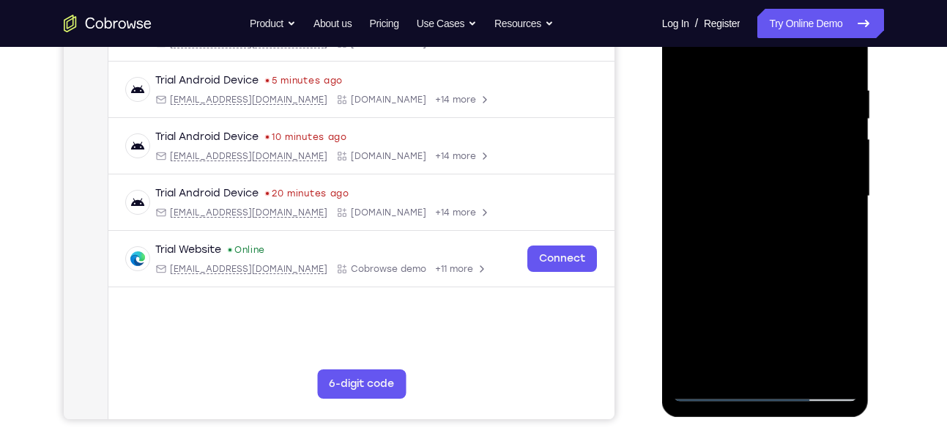
drag, startPoint x: 792, startPoint y: 148, endPoint x: 720, endPoint y: 152, distance: 72.6
click at [720, 152] on div at bounding box center [765, 196] width 185 height 410
drag, startPoint x: 821, startPoint y: 163, endPoint x: 788, endPoint y: 171, distance: 33.4
click at [788, 171] on div at bounding box center [765, 196] width 185 height 410
drag, startPoint x: 820, startPoint y: 154, endPoint x: 777, endPoint y: 160, distance: 43.7
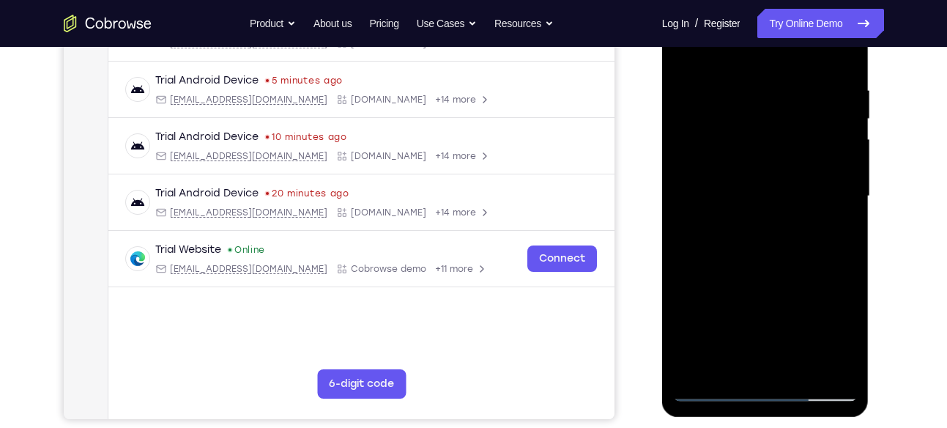
click at [777, 160] on div at bounding box center [765, 196] width 185 height 410
drag, startPoint x: 825, startPoint y: 191, endPoint x: 775, endPoint y: 208, distance: 52.8
click at [775, 208] on div at bounding box center [765, 196] width 185 height 410
drag, startPoint x: 834, startPoint y: 169, endPoint x: 775, endPoint y: 191, distance: 62.3
click at [775, 191] on div at bounding box center [765, 196] width 185 height 410
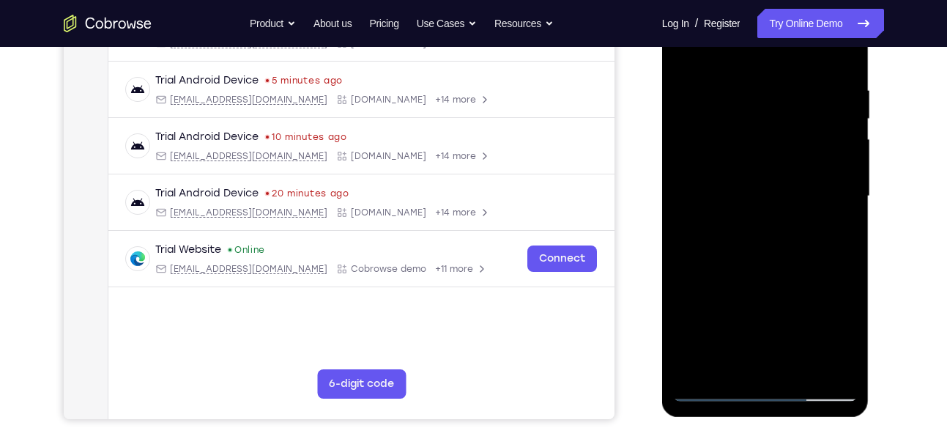
drag, startPoint x: 806, startPoint y: 173, endPoint x: 740, endPoint y: 191, distance: 68.2
click at [740, 191] on div at bounding box center [765, 196] width 185 height 410
drag, startPoint x: 829, startPoint y: 173, endPoint x: 758, endPoint y: 188, distance: 72.0
click at [758, 188] on div at bounding box center [765, 196] width 185 height 410
drag, startPoint x: 846, startPoint y: 163, endPoint x: 783, endPoint y: 167, distance: 63.1
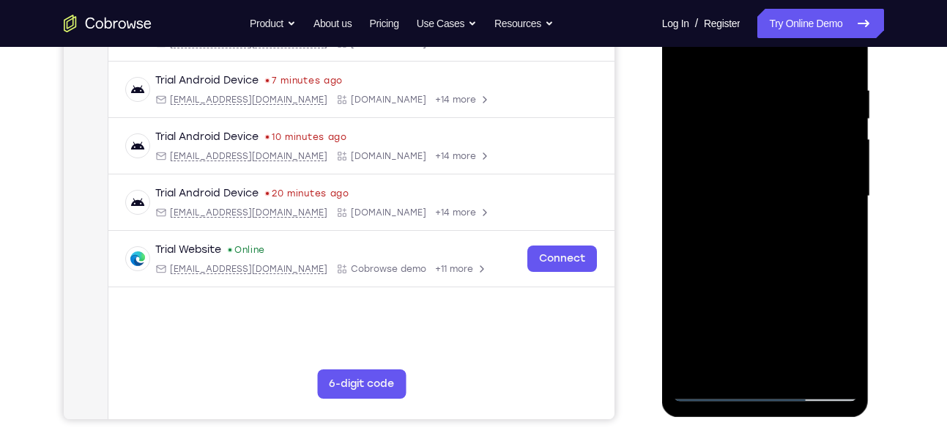
click at [783, 167] on div at bounding box center [765, 196] width 185 height 410
drag, startPoint x: 811, startPoint y: 157, endPoint x: 728, endPoint y: 171, distance: 84.7
click at [728, 171] on div at bounding box center [765, 196] width 185 height 410
drag, startPoint x: 698, startPoint y: 202, endPoint x: 761, endPoint y: 198, distance: 63.2
click at [761, 198] on div at bounding box center [765, 196] width 185 height 410
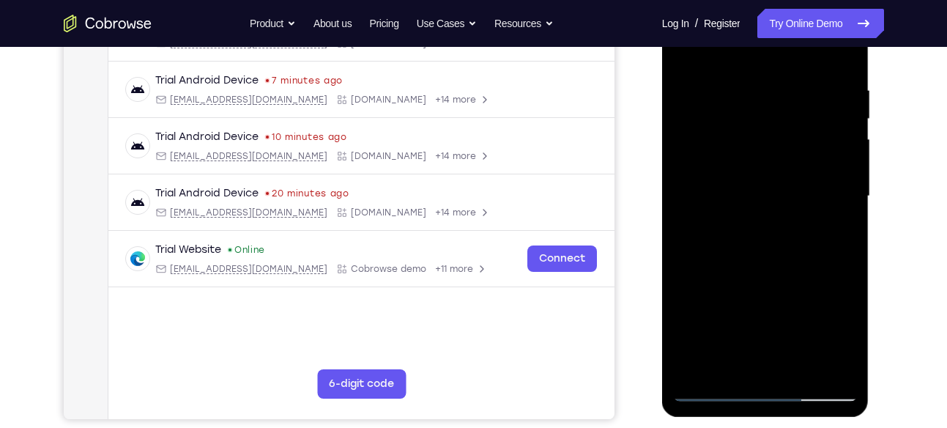
drag, startPoint x: 838, startPoint y: 148, endPoint x: 775, endPoint y: 155, distance: 63.4
click at [775, 155] on div at bounding box center [765, 196] width 185 height 410
drag, startPoint x: 810, startPoint y: 149, endPoint x: 747, endPoint y: 172, distance: 67.2
click at [747, 172] on div at bounding box center [765, 196] width 185 height 410
drag, startPoint x: 821, startPoint y: 156, endPoint x: 770, endPoint y: 163, distance: 51.8
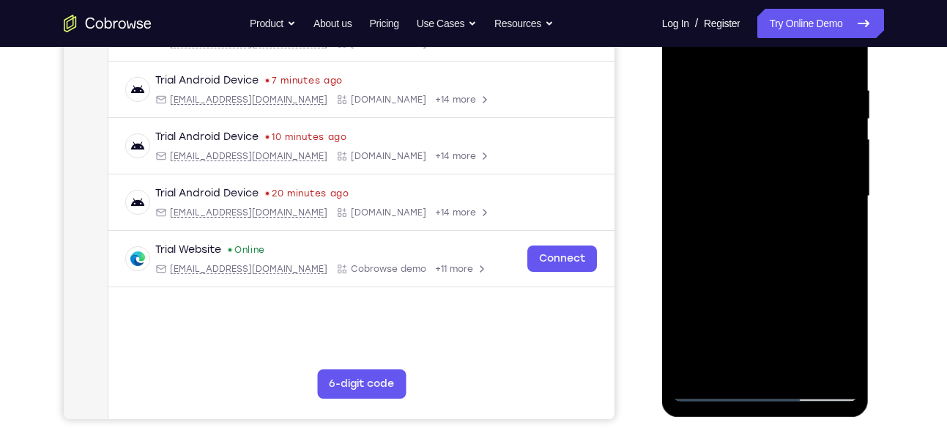
click at [770, 163] on div at bounding box center [765, 196] width 185 height 410
drag, startPoint x: 831, startPoint y: 162, endPoint x: 785, endPoint y: 166, distance: 46.3
click at [785, 166] on div at bounding box center [765, 196] width 185 height 410
drag, startPoint x: 821, startPoint y: 158, endPoint x: 779, endPoint y: 160, distance: 42.6
click at [779, 160] on div at bounding box center [765, 196] width 185 height 410
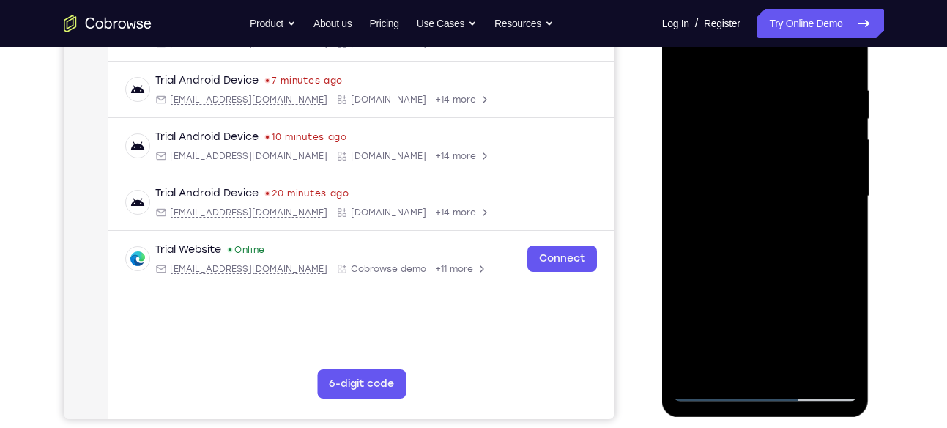
drag, startPoint x: 830, startPoint y: 133, endPoint x: 778, endPoint y: 142, distance: 52.8
click at [778, 142] on div at bounding box center [765, 196] width 185 height 410
drag, startPoint x: 810, startPoint y: 147, endPoint x: 791, endPoint y: 151, distance: 20.1
click at [791, 151] on div at bounding box center [765, 196] width 185 height 410
click at [689, 242] on div at bounding box center [765, 196] width 185 height 410
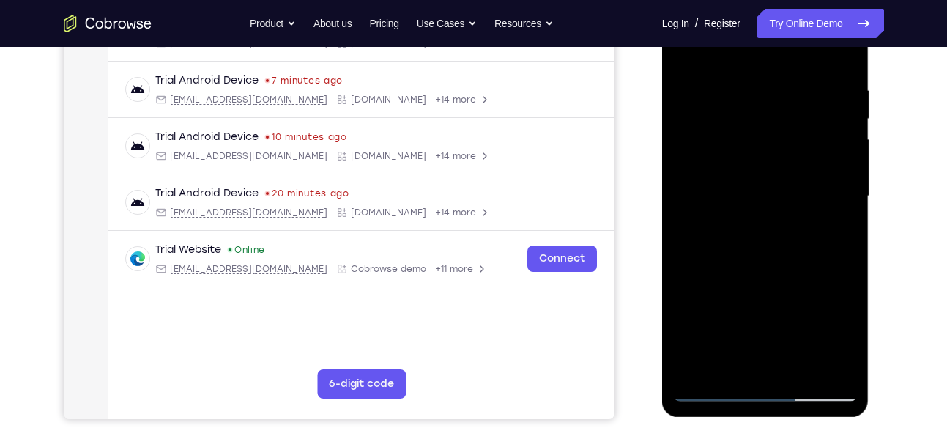
click at [851, 185] on div at bounding box center [765, 196] width 185 height 410
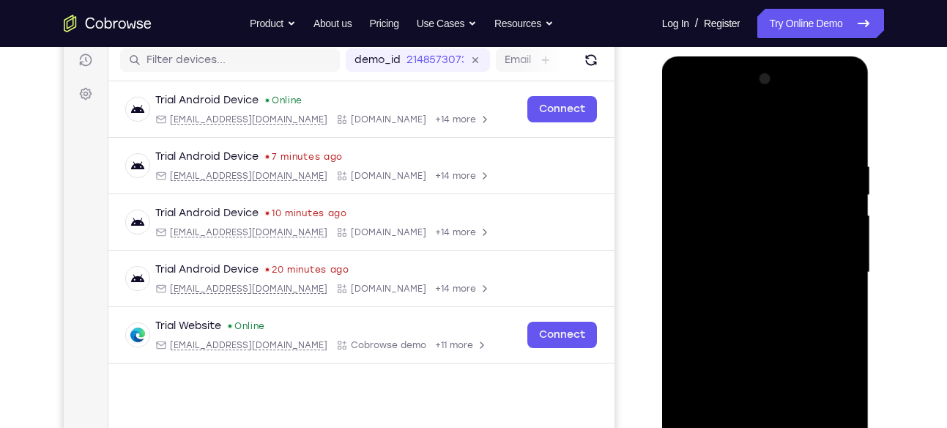
scroll to position [228, 0]
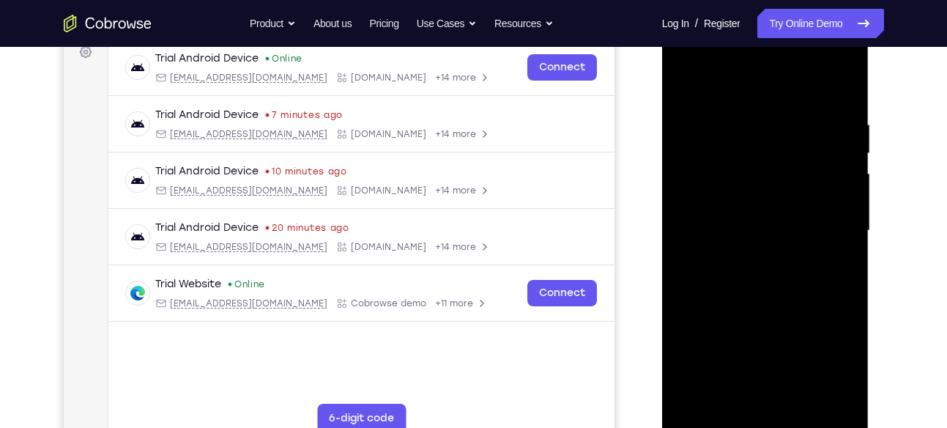
click at [833, 176] on div at bounding box center [765, 231] width 185 height 410
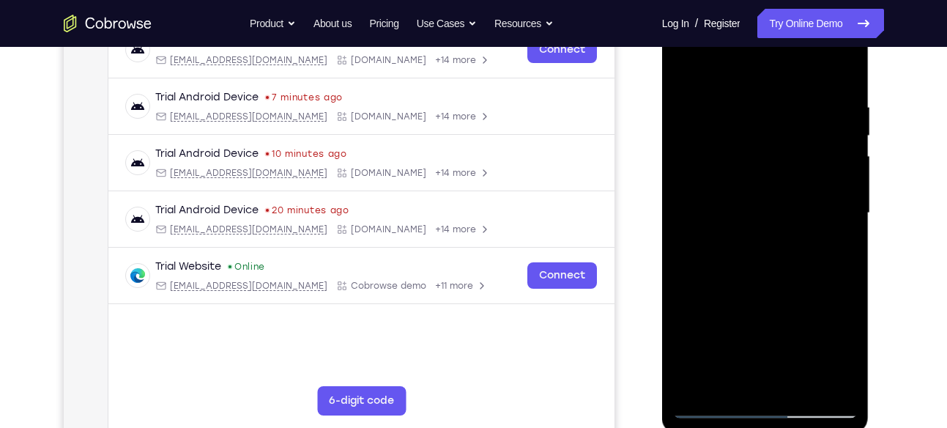
scroll to position [255, 0]
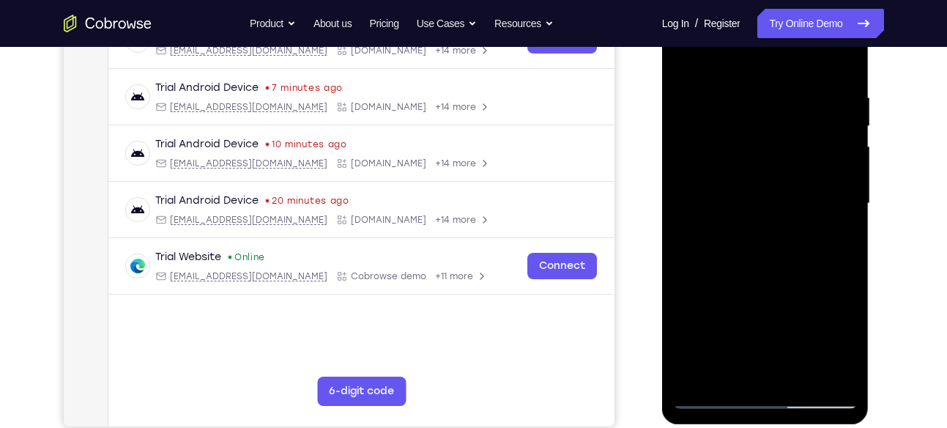
drag, startPoint x: 833, startPoint y: 149, endPoint x: 770, endPoint y: 193, distance: 77.3
click at [770, 193] on div at bounding box center [765, 204] width 185 height 410
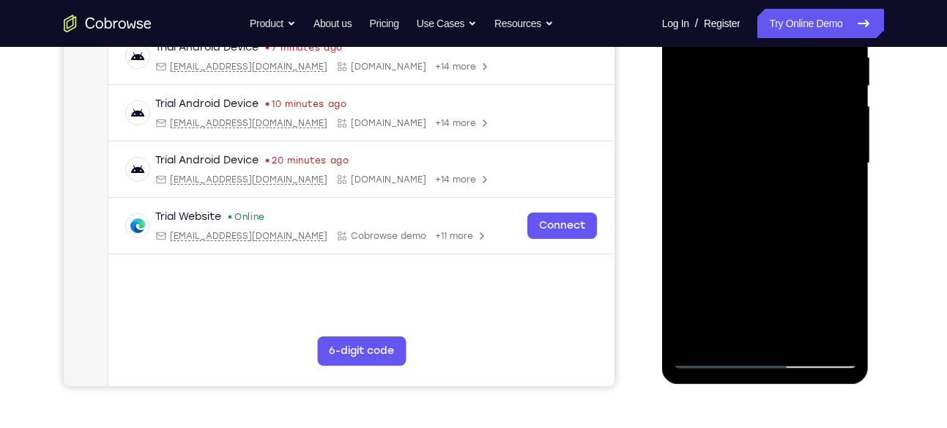
drag, startPoint x: 692, startPoint y: 237, endPoint x: 724, endPoint y: 233, distance: 32.5
click at [724, 233] on div at bounding box center [765, 163] width 185 height 410
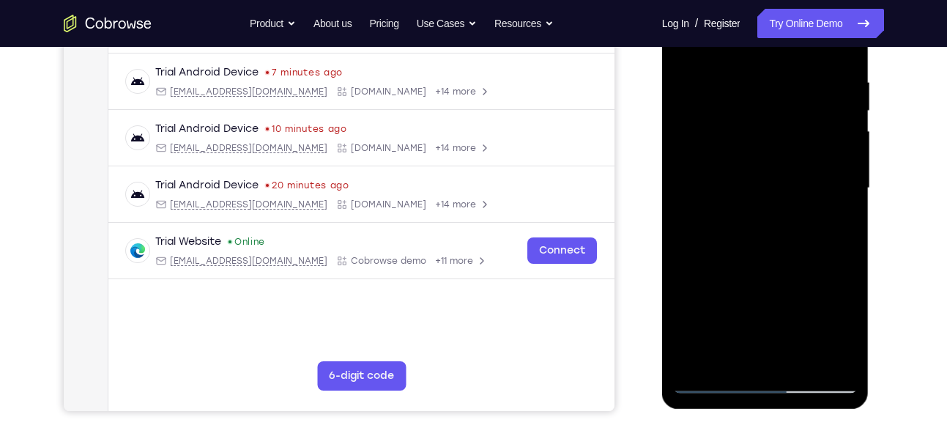
scroll to position [265, 0]
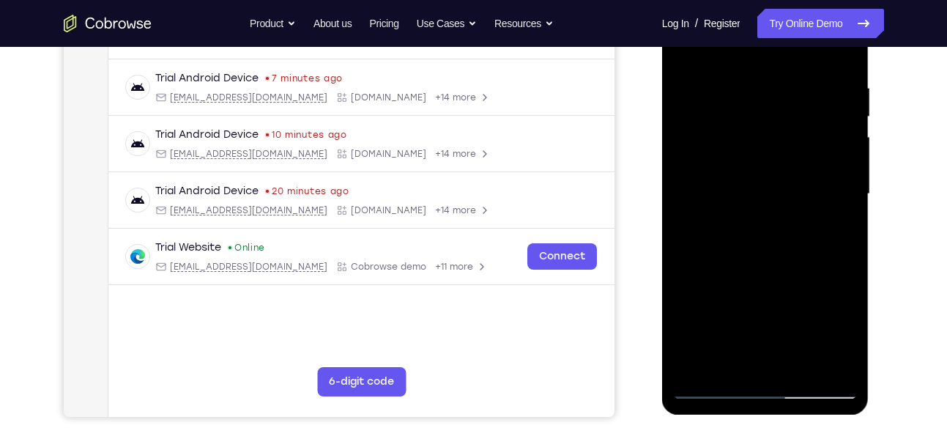
drag, startPoint x: 704, startPoint y: 221, endPoint x: 748, endPoint y: 214, distance: 44.5
click at [748, 214] on div at bounding box center [765, 194] width 185 height 410
drag, startPoint x: 703, startPoint y: 204, endPoint x: 768, endPoint y: 209, distance: 65.4
click at [768, 209] on div at bounding box center [765, 194] width 185 height 410
click at [811, 179] on div at bounding box center [765, 194] width 185 height 410
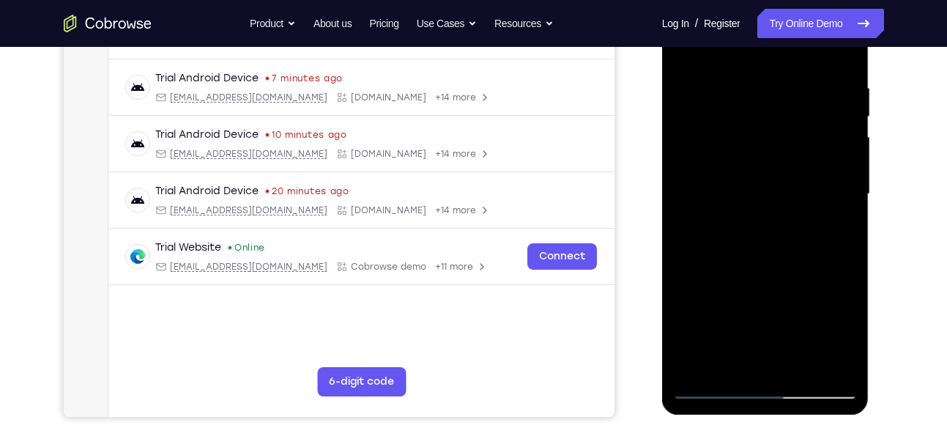
click at [811, 179] on div at bounding box center [765, 194] width 185 height 410
drag, startPoint x: 706, startPoint y: 206, endPoint x: 770, endPoint y: 204, distance: 64.5
click at [770, 204] on div at bounding box center [765, 194] width 185 height 410
click at [700, 212] on div at bounding box center [765, 194] width 185 height 410
drag, startPoint x: 841, startPoint y: 199, endPoint x: 771, endPoint y: 208, distance: 70.9
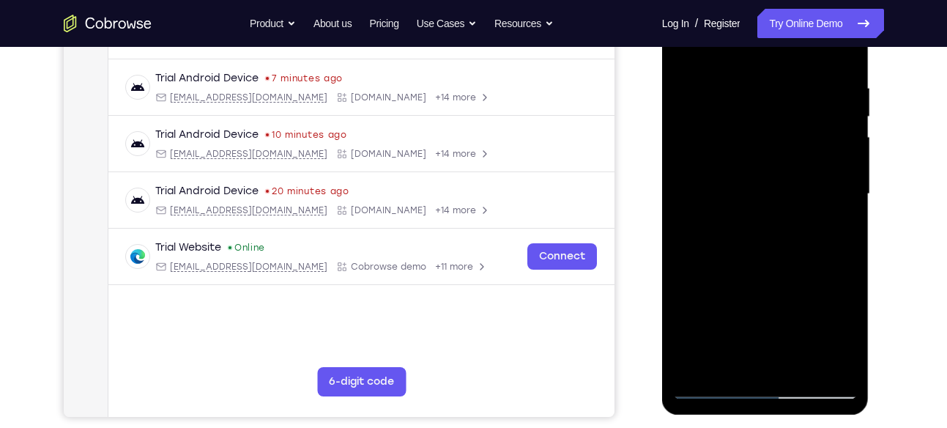
click at [771, 208] on div at bounding box center [765, 194] width 185 height 410
drag, startPoint x: 819, startPoint y: 188, endPoint x: 741, endPoint y: 197, distance: 79.0
click at [741, 197] on div at bounding box center [765, 194] width 185 height 410
drag, startPoint x: 787, startPoint y: 179, endPoint x: 761, endPoint y: 191, distance: 28.2
click at [761, 191] on div at bounding box center [765, 194] width 185 height 410
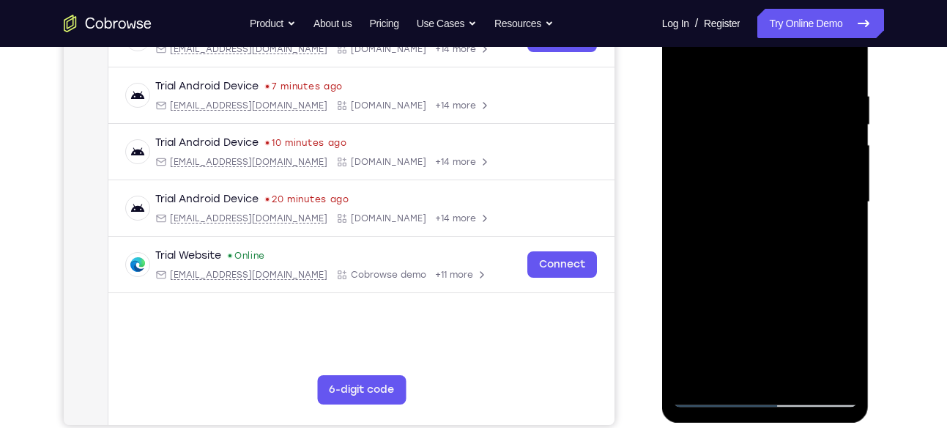
scroll to position [252, 0]
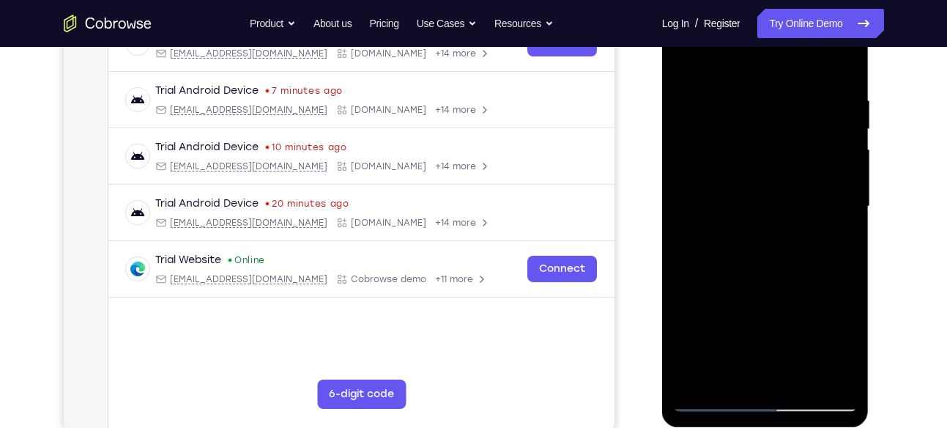
drag, startPoint x: 816, startPoint y: 173, endPoint x: 783, endPoint y: 180, distance: 32.9
click at [783, 180] on div at bounding box center [765, 206] width 185 height 410
click at [834, 174] on div at bounding box center [765, 206] width 185 height 410
click at [841, 188] on div at bounding box center [765, 206] width 185 height 410
click at [825, 201] on div at bounding box center [765, 206] width 185 height 410
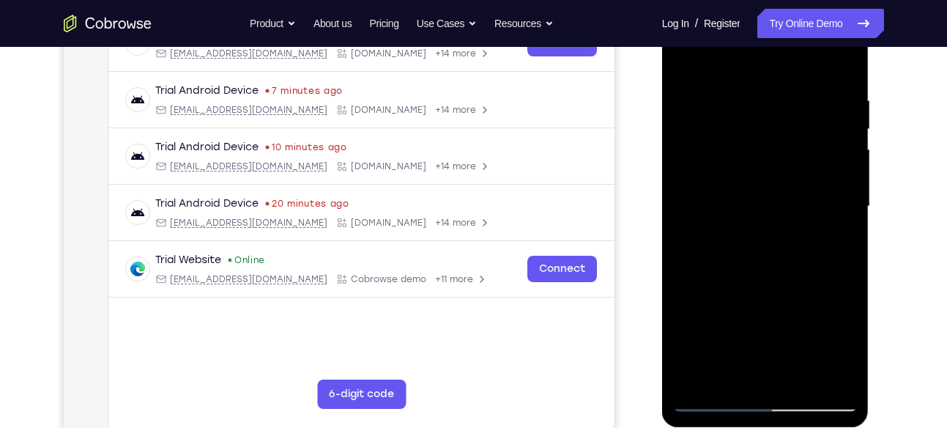
click at [838, 159] on div at bounding box center [765, 206] width 185 height 410
drag, startPoint x: 848, startPoint y: 160, endPoint x: 842, endPoint y: 141, distance: 19.2
click at [842, 141] on div at bounding box center [765, 206] width 185 height 410
drag, startPoint x: 842, startPoint y: 141, endPoint x: 819, endPoint y: 144, distance: 22.8
click at [819, 144] on div at bounding box center [765, 206] width 185 height 410
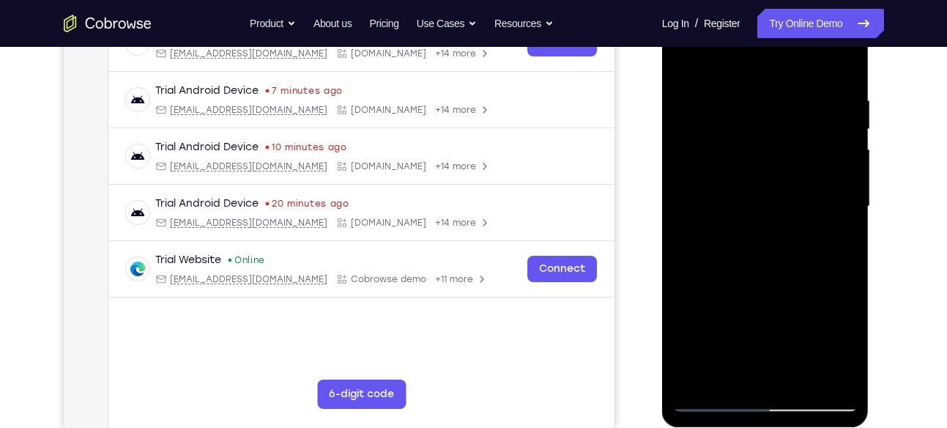
drag, startPoint x: 836, startPoint y: 194, endPoint x: 788, endPoint y: 194, distance: 48.4
click at [788, 194] on div at bounding box center [765, 206] width 185 height 410
drag, startPoint x: 829, startPoint y: 156, endPoint x: 791, endPoint y: 162, distance: 38.5
click at [791, 162] on div at bounding box center [765, 206] width 185 height 410
drag, startPoint x: 827, startPoint y: 162, endPoint x: 760, endPoint y: 162, distance: 67.4
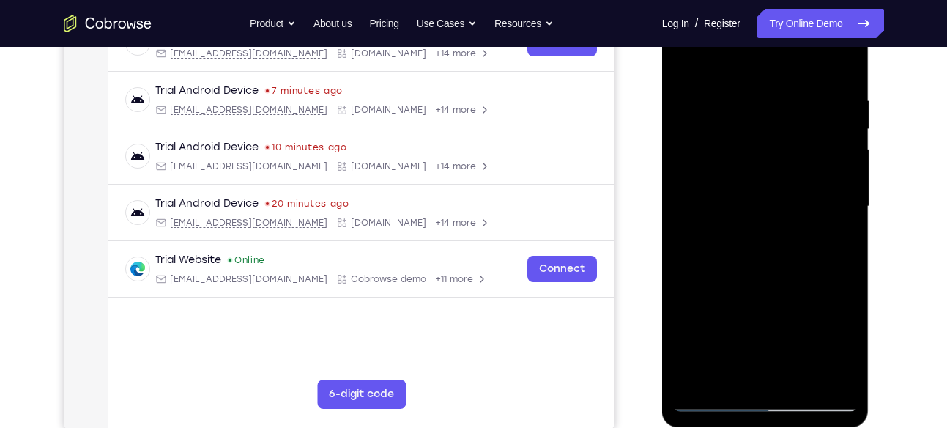
click at [760, 162] on div at bounding box center [765, 206] width 185 height 410
drag, startPoint x: 835, startPoint y: 168, endPoint x: 793, endPoint y: 178, distance: 43.7
click at [793, 178] on div at bounding box center [765, 206] width 185 height 410
drag, startPoint x: 827, startPoint y: 150, endPoint x: 795, endPoint y: 150, distance: 31.5
click at [795, 150] on div at bounding box center [765, 206] width 185 height 410
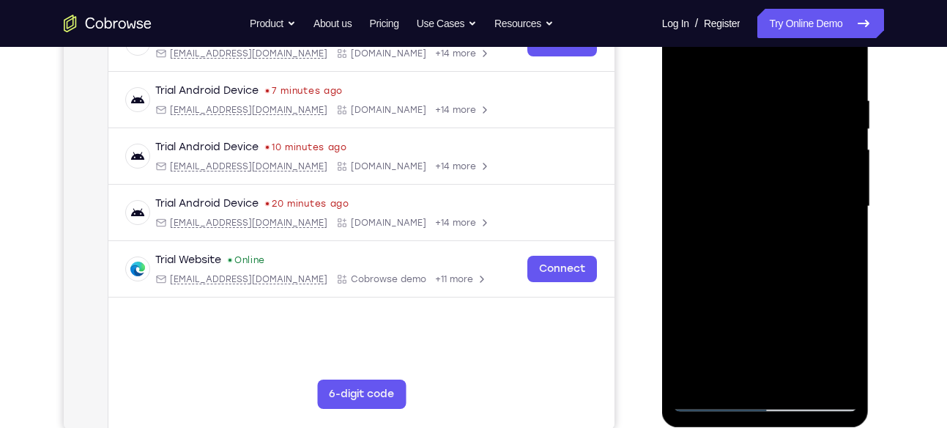
drag, startPoint x: 811, startPoint y: 139, endPoint x: 772, endPoint y: 146, distance: 39.4
click at [772, 146] on div at bounding box center [765, 206] width 185 height 410
drag, startPoint x: 824, startPoint y: 198, endPoint x: 742, endPoint y: 210, distance: 82.9
click at [742, 210] on div at bounding box center [765, 206] width 185 height 410
drag, startPoint x: 802, startPoint y: 166, endPoint x: 739, endPoint y: 160, distance: 64.0
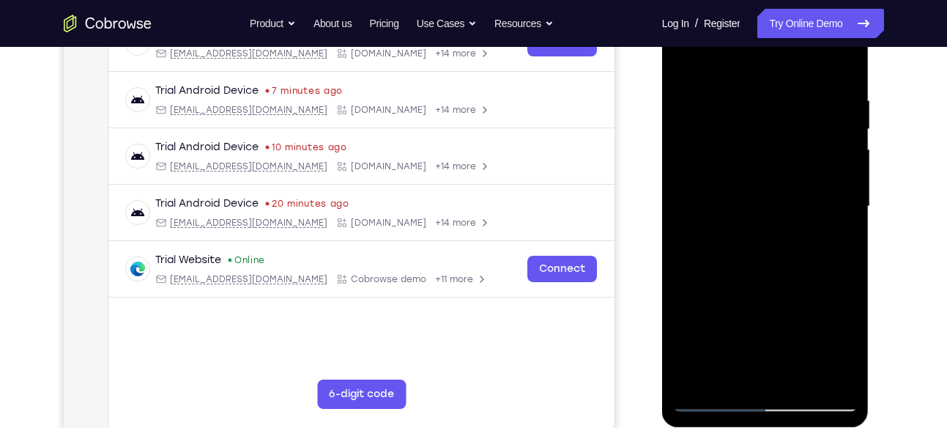
click at [739, 160] on div at bounding box center [765, 206] width 185 height 410
drag, startPoint x: 806, startPoint y: 151, endPoint x: 767, endPoint y: 151, distance: 38.8
click at [767, 151] on div at bounding box center [765, 206] width 185 height 410
drag, startPoint x: 798, startPoint y: 165, endPoint x: 736, endPoint y: 170, distance: 61.8
click at [736, 170] on div at bounding box center [765, 206] width 185 height 410
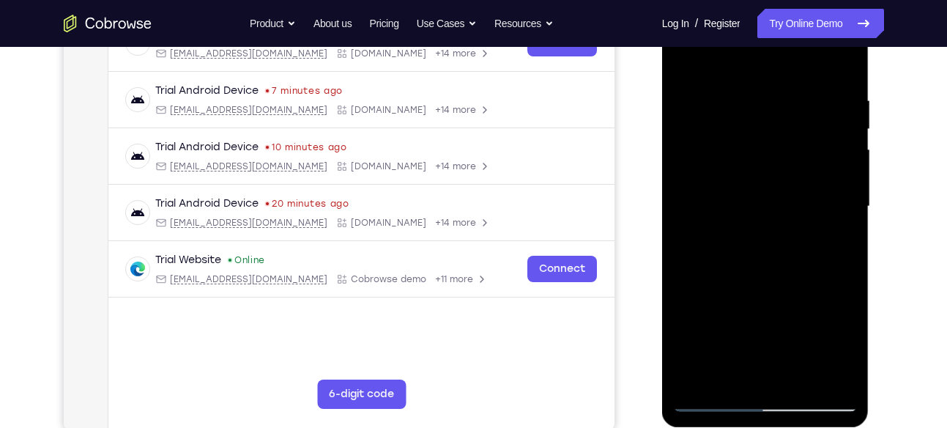
drag, startPoint x: 848, startPoint y: 172, endPoint x: 811, endPoint y: 174, distance: 37.4
click at [811, 174] on div at bounding box center [765, 206] width 185 height 410
drag, startPoint x: 845, startPoint y: 171, endPoint x: 772, endPoint y: 165, distance: 72.8
click at [772, 165] on div at bounding box center [765, 206] width 185 height 410
drag, startPoint x: 816, startPoint y: 162, endPoint x: 739, endPoint y: 160, distance: 77.7
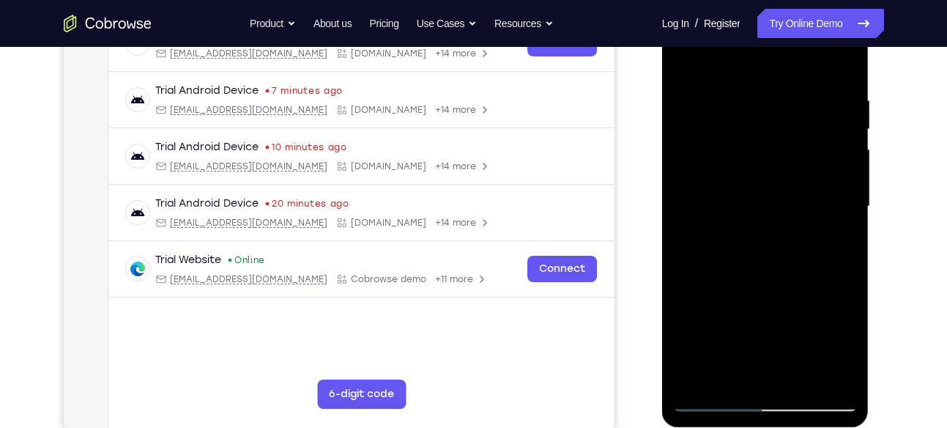
click at [739, 160] on div at bounding box center [765, 206] width 185 height 410
drag, startPoint x: 830, startPoint y: 219, endPoint x: 764, endPoint y: 222, distance: 66.0
click at [764, 222] on div at bounding box center [765, 206] width 185 height 410
click at [854, 183] on div at bounding box center [765, 206] width 185 height 410
click at [840, 212] on div at bounding box center [765, 206] width 185 height 410
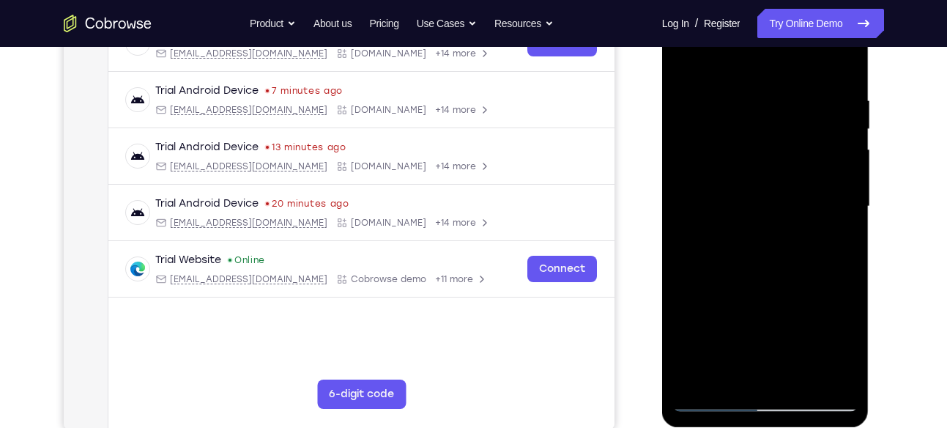
click at [840, 186] on div at bounding box center [765, 206] width 185 height 410
drag, startPoint x: 833, startPoint y: 190, endPoint x: 782, endPoint y: 191, distance: 51.3
click at [782, 191] on div at bounding box center [765, 206] width 185 height 410
drag, startPoint x: 829, startPoint y: 176, endPoint x: 795, endPoint y: 175, distance: 33.7
click at [795, 175] on div at bounding box center [765, 206] width 185 height 410
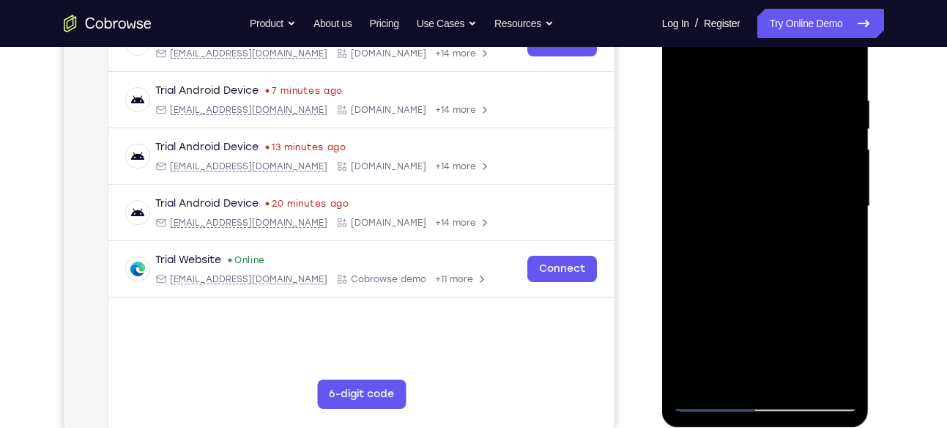
drag, startPoint x: 829, startPoint y: 176, endPoint x: 783, endPoint y: 176, distance: 45.4
click at [783, 176] on div at bounding box center [765, 206] width 185 height 410
drag, startPoint x: 835, startPoint y: 233, endPoint x: 771, endPoint y: 223, distance: 65.2
click at [771, 223] on div at bounding box center [765, 206] width 185 height 410
drag, startPoint x: 834, startPoint y: 186, endPoint x: 769, endPoint y: 190, distance: 64.6
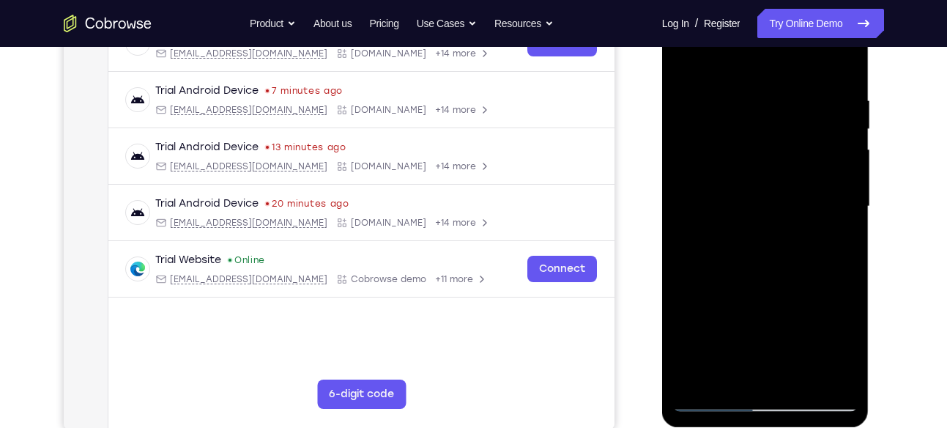
click at [769, 190] on div at bounding box center [765, 206] width 185 height 410
click at [791, 127] on div at bounding box center [765, 206] width 185 height 410
click at [778, 170] on div at bounding box center [765, 206] width 185 height 410
click at [777, 160] on div at bounding box center [765, 206] width 185 height 410
click at [754, 156] on div at bounding box center [765, 206] width 185 height 410
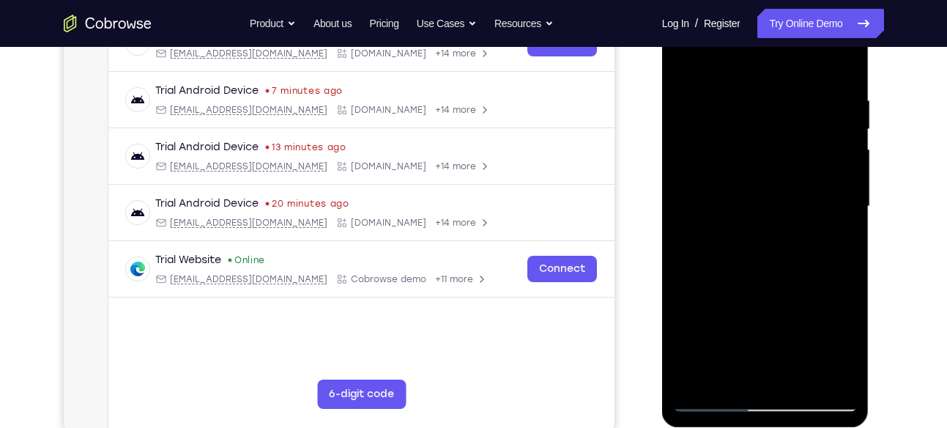
click at [750, 224] on div at bounding box center [765, 206] width 185 height 410
click at [835, 185] on div at bounding box center [765, 206] width 185 height 410
click at [838, 149] on div at bounding box center [765, 206] width 185 height 410
click at [796, 201] on div at bounding box center [765, 206] width 185 height 410
click at [761, 172] on div at bounding box center [765, 206] width 185 height 410
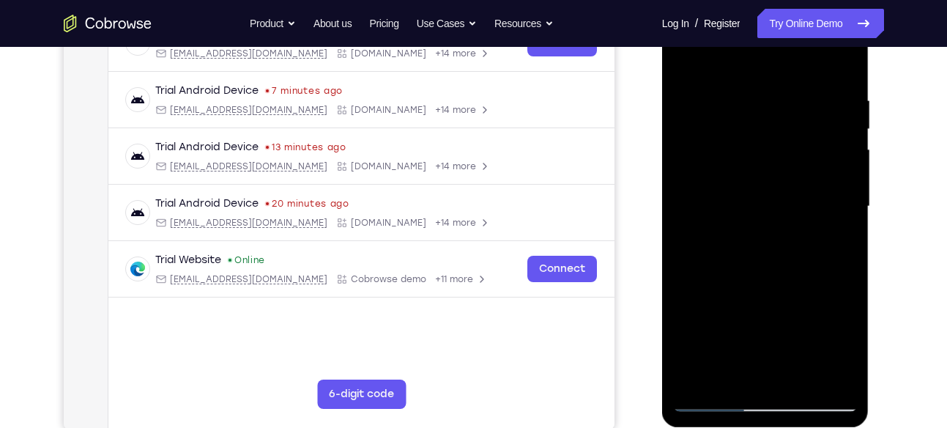
click at [772, 153] on div at bounding box center [765, 206] width 185 height 410
click at [688, 191] on div at bounding box center [765, 206] width 185 height 410
click at [755, 163] on div at bounding box center [765, 206] width 185 height 410
click at [783, 160] on div at bounding box center [765, 206] width 185 height 410
click at [764, 188] on div at bounding box center [765, 206] width 185 height 410
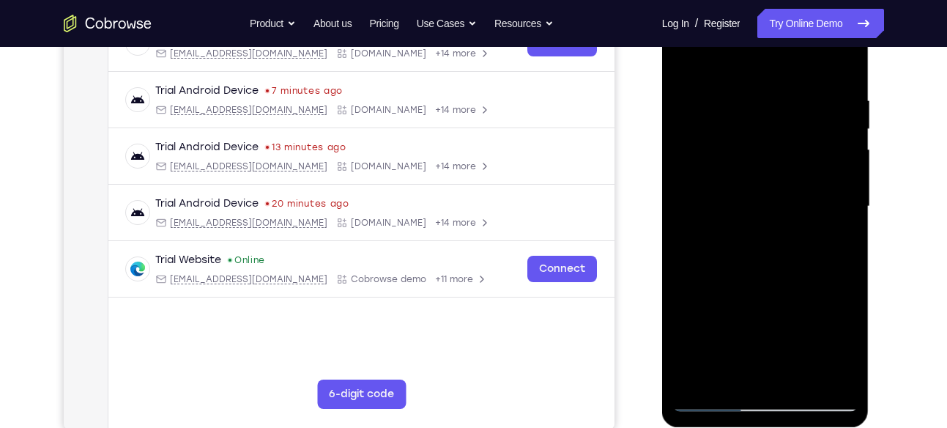
click at [748, 177] on div at bounding box center [765, 206] width 185 height 410
click at [744, 185] on div at bounding box center [765, 206] width 185 height 410
click at [796, 189] on div at bounding box center [765, 206] width 185 height 410
click at [766, 184] on div at bounding box center [765, 206] width 185 height 410
click at [734, 206] on div at bounding box center [765, 206] width 185 height 410
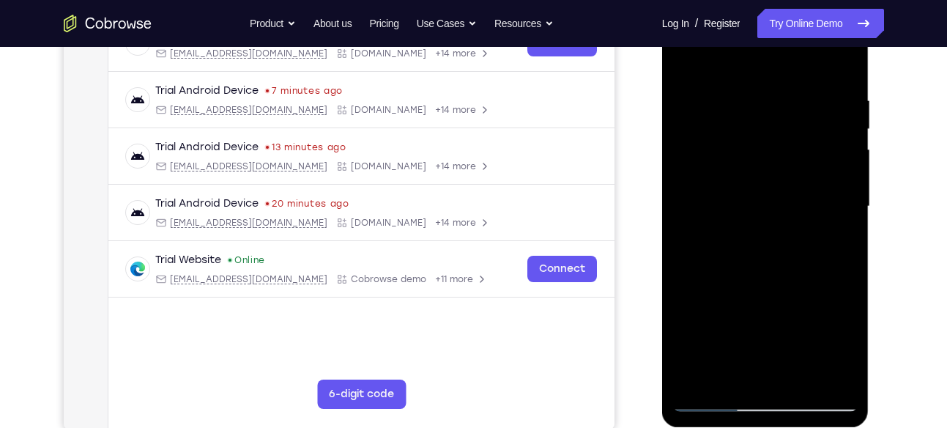
click at [763, 196] on div at bounding box center [765, 206] width 185 height 410
click at [794, 158] on div at bounding box center [765, 206] width 185 height 410
click at [790, 188] on div at bounding box center [765, 206] width 185 height 410
click at [787, 215] on div at bounding box center [765, 206] width 185 height 410
click at [810, 189] on div at bounding box center [765, 206] width 185 height 410
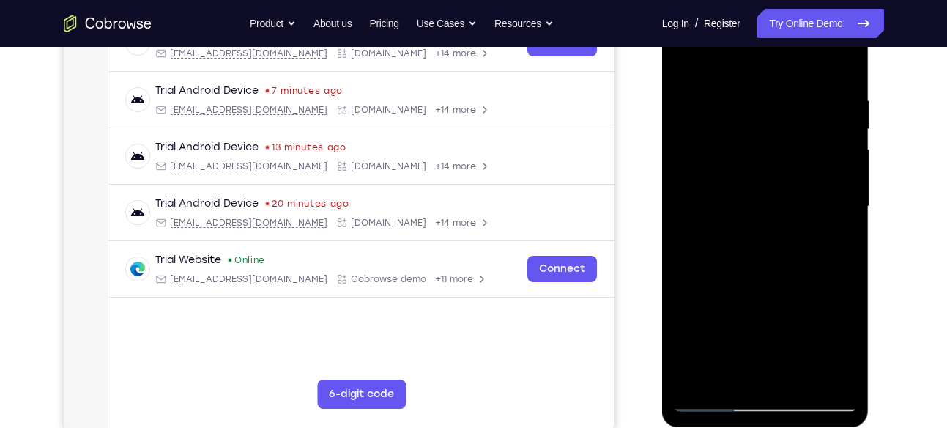
click at [791, 188] on div at bounding box center [765, 206] width 185 height 410
click at [744, 234] on div at bounding box center [765, 206] width 185 height 410
click at [755, 222] on div at bounding box center [765, 206] width 185 height 410
click at [690, 206] on div at bounding box center [765, 206] width 185 height 410
click at [756, 196] on div at bounding box center [765, 206] width 185 height 410
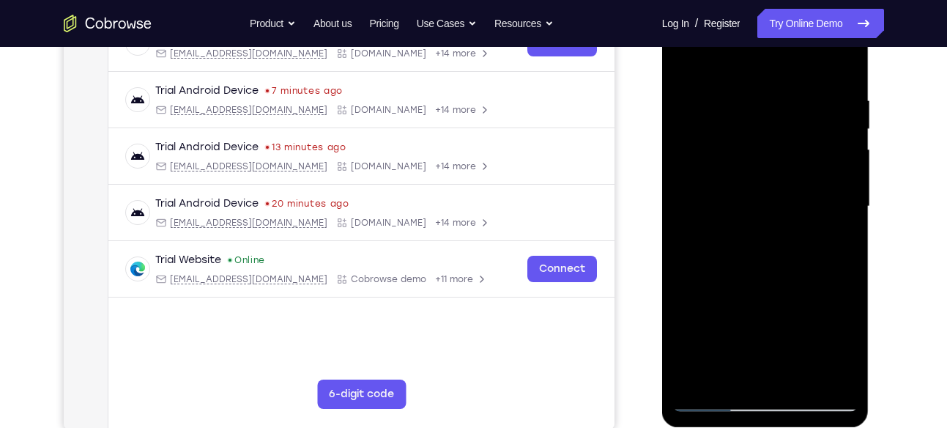
click at [782, 201] on div at bounding box center [765, 206] width 185 height 410
click at [803, 164] on div at bounding box center [765, 206] width 185 height 410
click at [816, 212] on div at bounding box center [765, 206] width 185 height 410
click at [834, 234] on div at bounding box center [765, 206] width 185 height 410
click at [818, 185] on div at bounding box center [765, 206] width 185 height 410
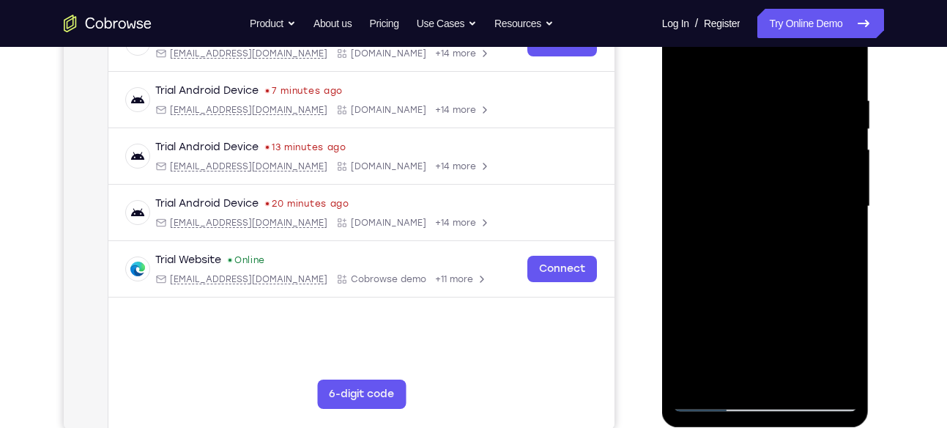
click at [783, 160] on div at bounding box center [765, 206] width 185 height 410
click at [741, 180] on div at bounding box center [765, 206] width 185 height 410
click at [719, 187] on div at bounding box center [765, 206] width 185 height 410
click at [837, 187] on div at bounding box center [765, 206] width 185 height 410
click at [837, 160] on div at bounding box center [765, 206] width 185 height 410
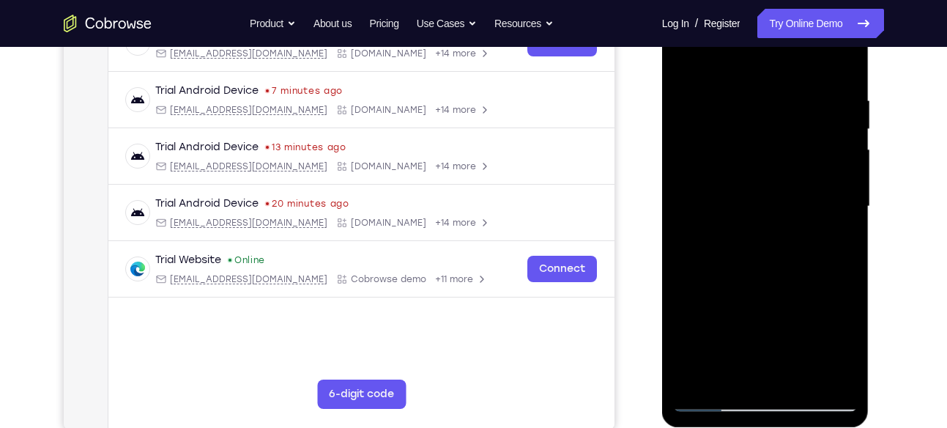
click at [745, 149] on div at bounding box center [765, 206] width 185 height 410
click at [768, 196] on div at bounding box center [765, 206] width 185 height 410
click at [770, 255] on div at bounding box center [765, 206] width 185 height 410
click at [840, 162] on div at bounding box center [765, 206] width 185 height 410
click at [840, 158] on div at bounding box center [765, 206] width 185 height 410
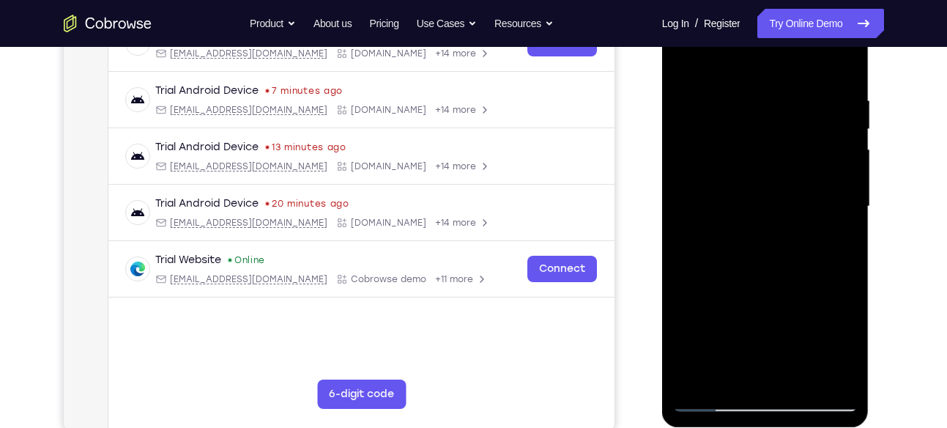
click at [840, 158] on div at bounding box center [765, 206] width 185 height 410
click at [840, 194] on div at bounding box center [765, 206] width 185 height 410
click at [782, 186] on div at bounding box center [765, 206] width 185 height 410
click at [789, 234] on div at bounding box center [765, 206] width 185 height 410
click at [756, 218] on div at bounding box center [765, 206] width 185 height 410
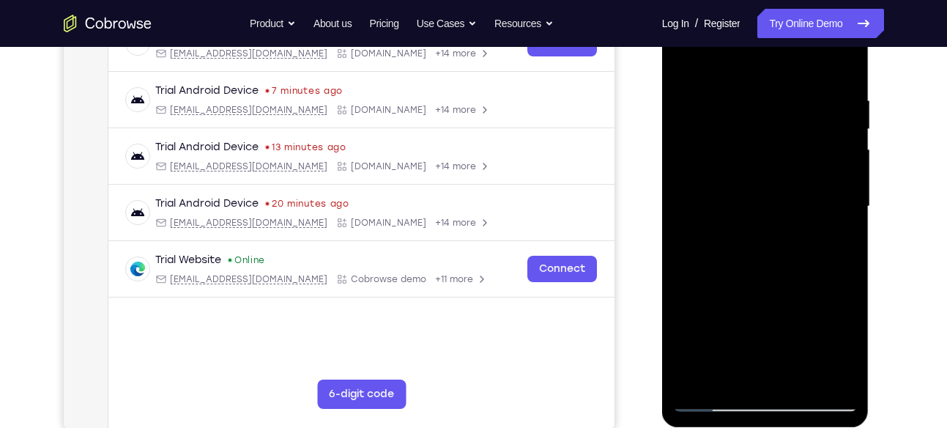
click at [742, 199] on div at bounding box center [765, 206] width 185 height 410
click at [810, 238] on div at bounding box center [765, 206] width 185 height 410
click at [777, 213] on div at bounding box center [765, 206] width 185 height 410
click at [799, 199] on div at bounding box center [765, 206] width 185 height 410
click at [758, 256] on div at bounding box center [765, 206] width 185 height 410
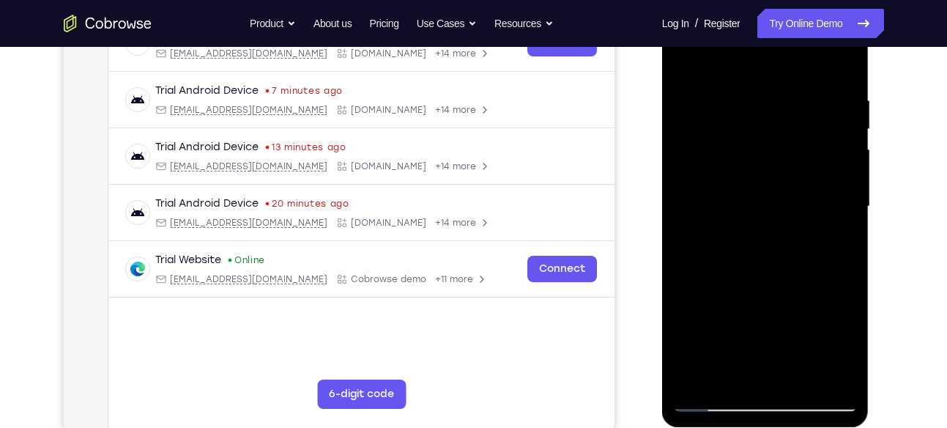
click at [851, 222] on div at bounding box center [765, 206] width 185 height 410
click at [792, 158] on div at bounding box center [765, 206] width 185 height 410
click at [783, 169] on div at bounding box center [765, 206] width 185 height 410
click at [777, 221] on div at bounding box center [765, 206] width 185 height 410
click at [810, 267] on div at bounding box center [765, 206] width 185 height 410
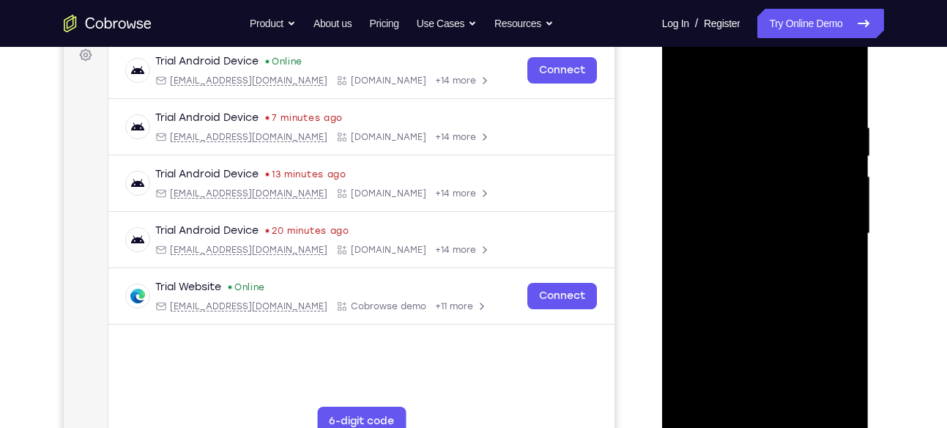
scroll to position [212, 0]
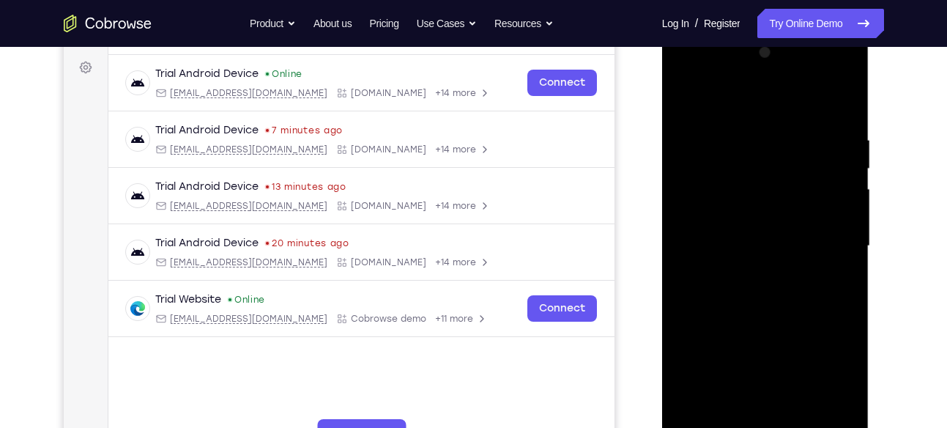
click at [841, 104] on div at bounding box center [765, 246] width 185 height 410
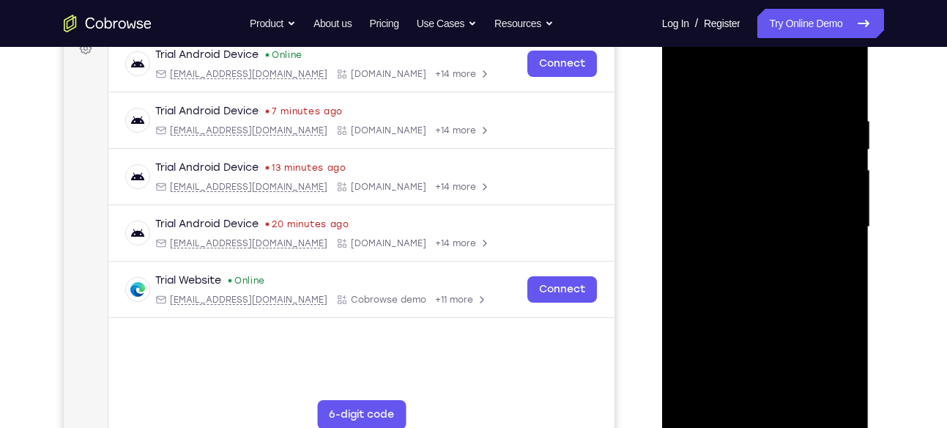
scroll to position [241, 0]
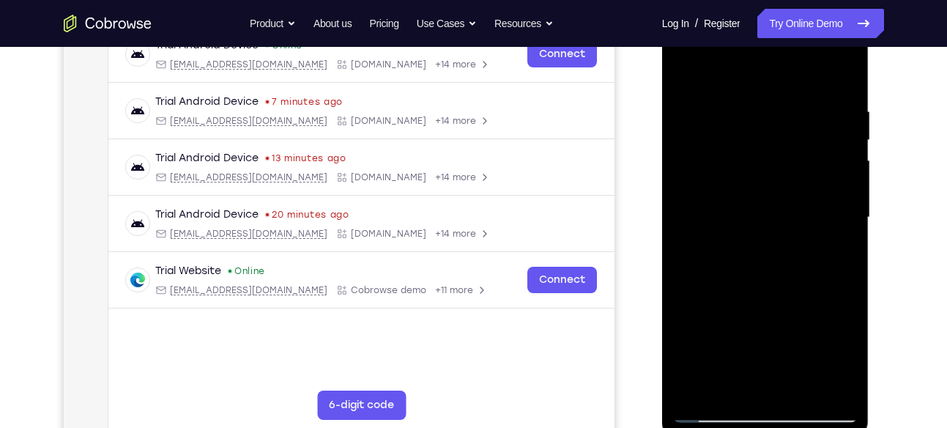
click at [732, 388] on div at bounding box center [765, 217] width 185 height 410
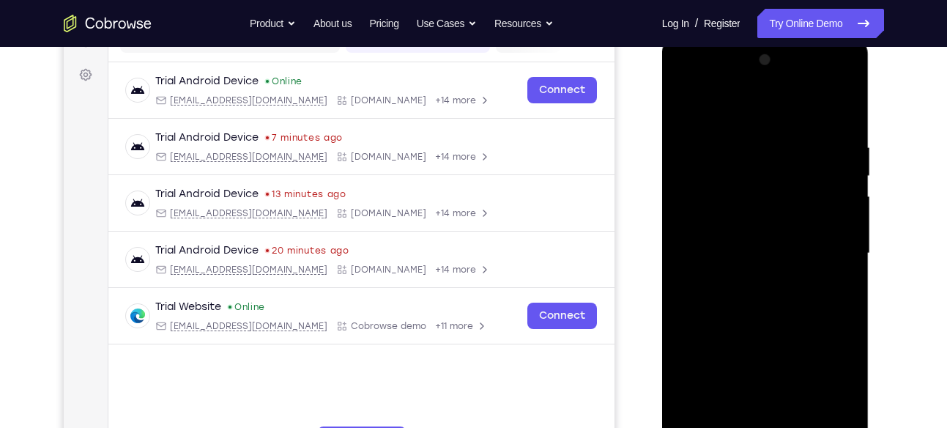
scroll to position [196, 0]
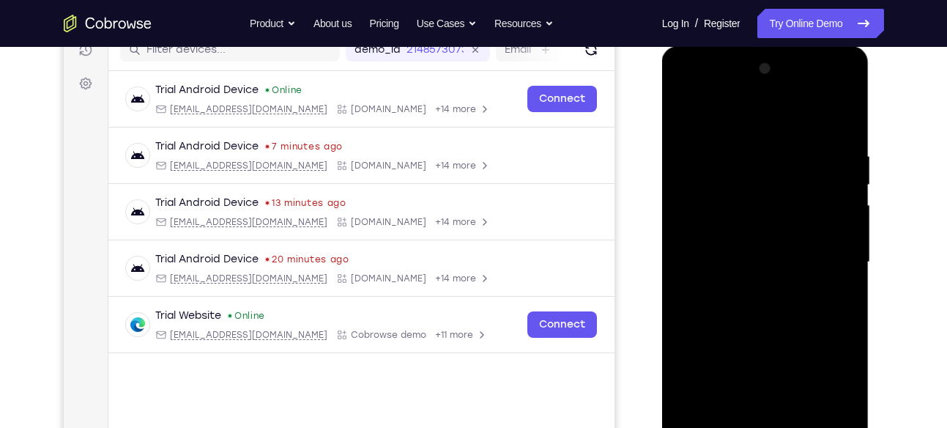
click at [739, 117] on div at bounding box center [765, 262] width 185 height 410
drag, startPoint x: 745, startPoint y: 186, endPoint x: 736, endPoint y: 271, distance: 85.5
click at [736, 271] on div at bounding box center [765, 262] width 185 height 410
click at [747, 145] on div at bounding box center [765, 262] width 185 height 410
click at [709, 155] on div at bounding box center [765, 262] width 185 height 410
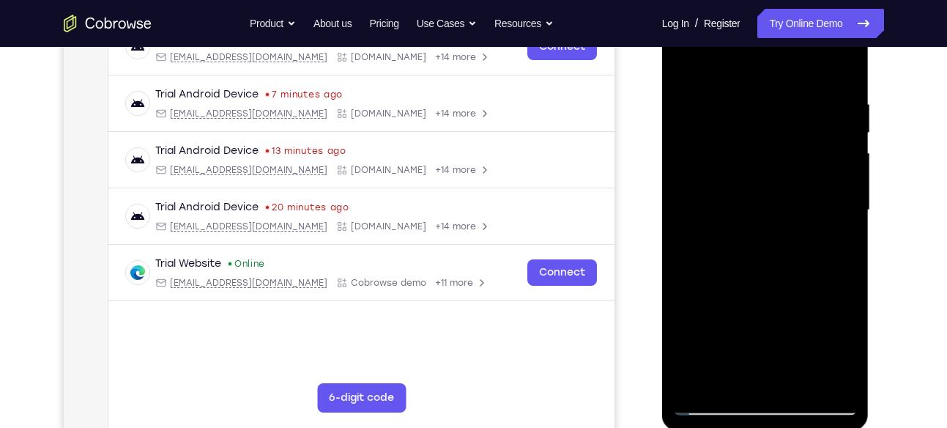
scroll to position [259, 0]
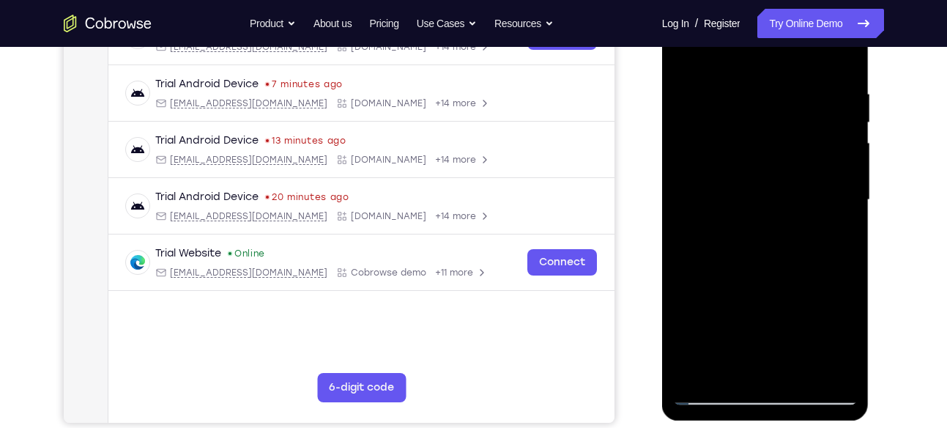
click at [829, 230] on div at bounding box center [765, 200] width 185 height 410
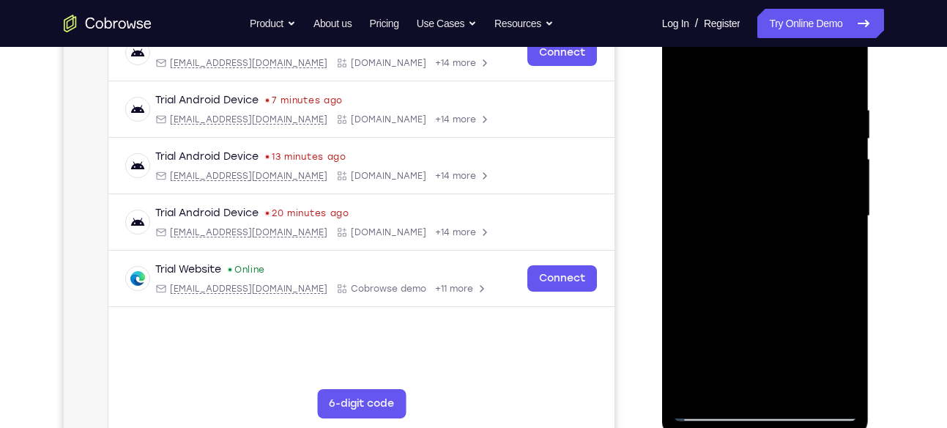
click at [737, 331] on div at bounding box center [765, 216] width 185 height 410
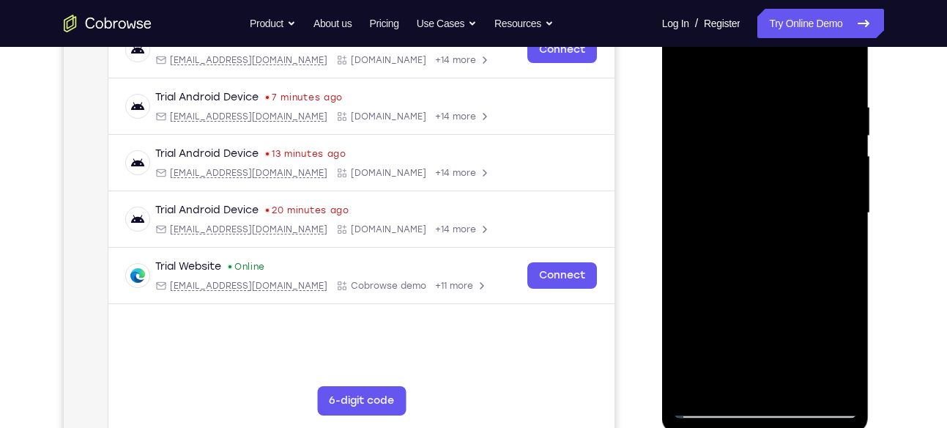
scroll to position [256, 0]
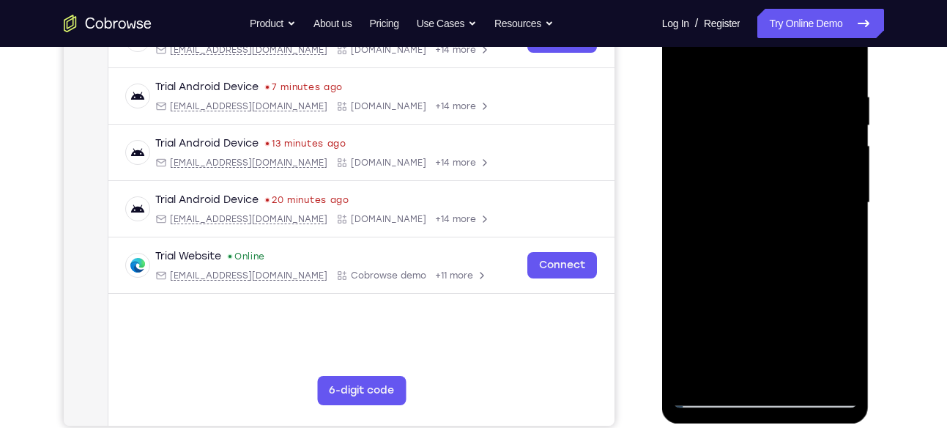
click at [722, 298] on div at bounding box center [765, 203] width 185 height 410
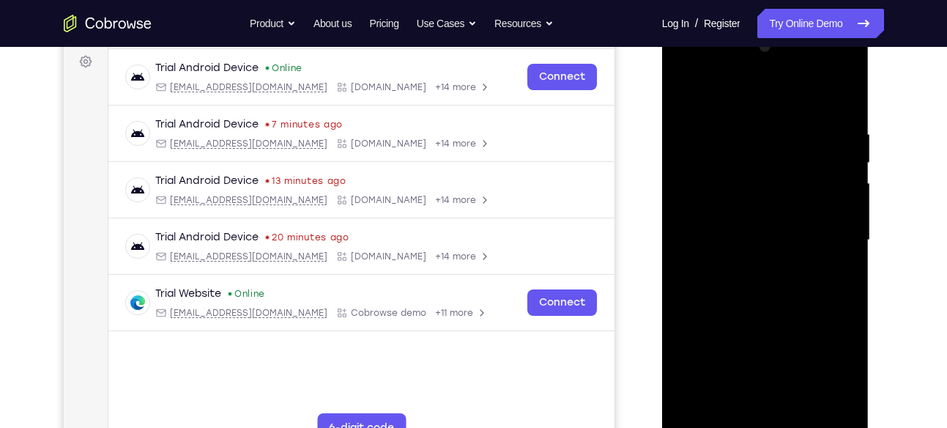
click at [685, 95] on div at bounding box center [765, 240] width 185 height 410
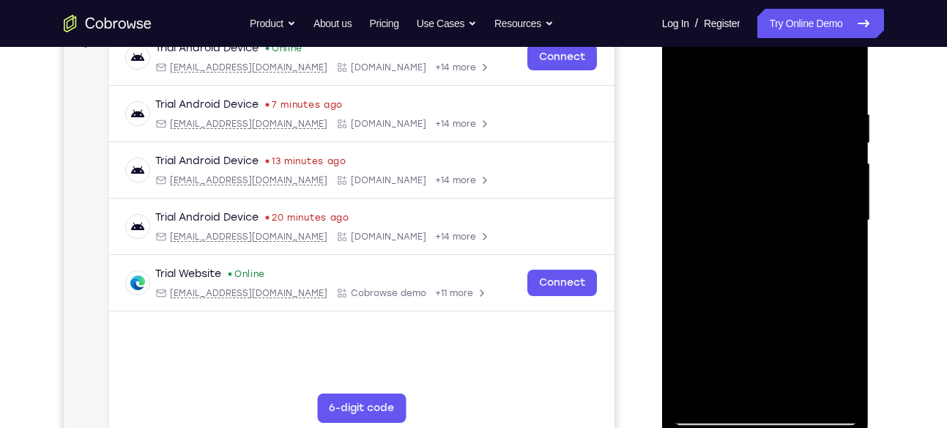
scroll to position [225, 0]
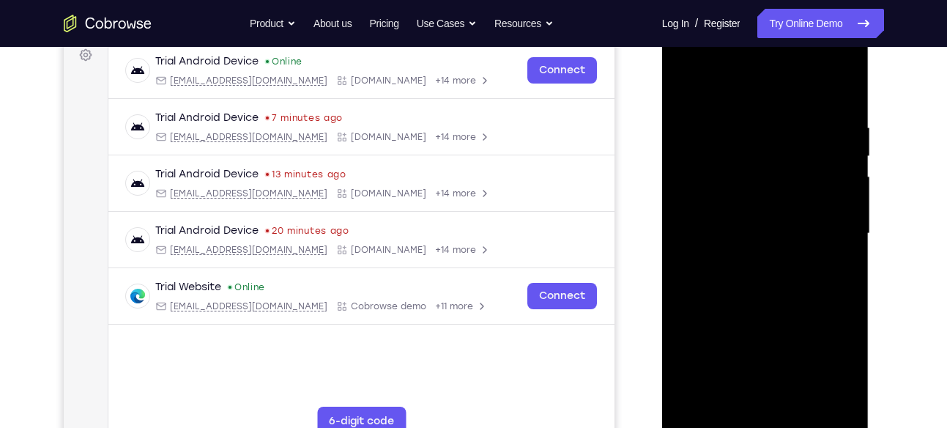
click at [837, 92] on div at bounding box center [765, 234] width 185 height 410
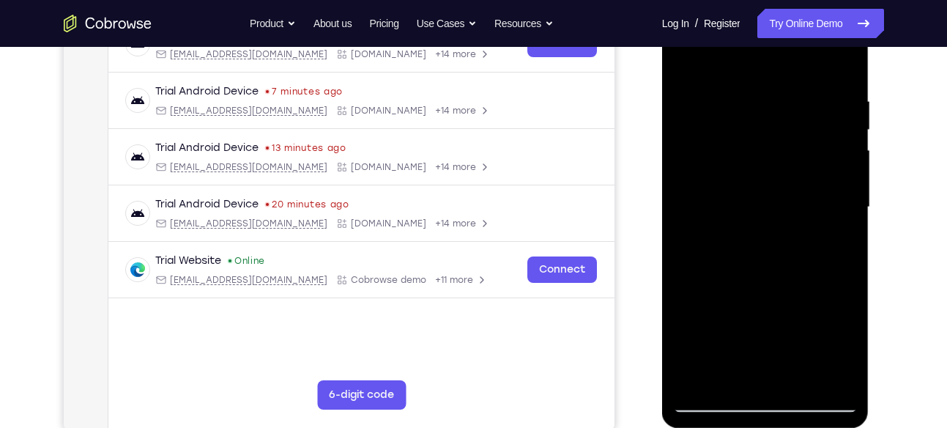
scroll to position [252, 0]
click at [698, 377] on div at bounding box center [765, 206] width 185 height 410
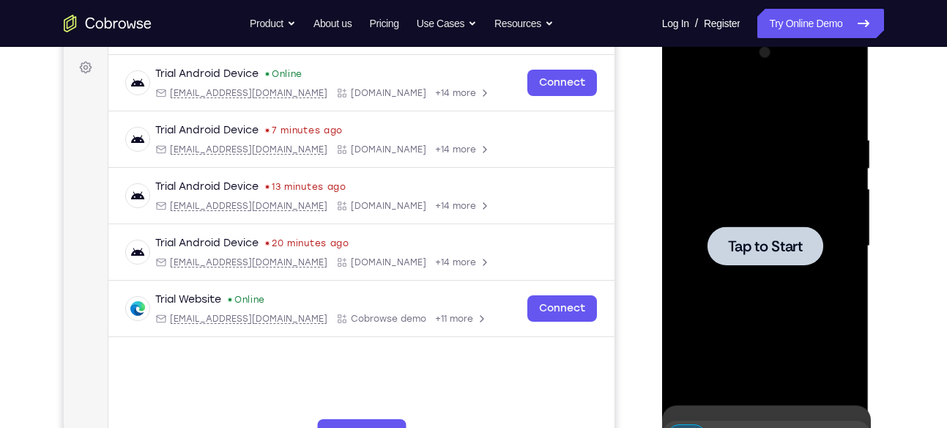
scroll to position [209, 0]
